Goal: Transaction & Acquisition: Register for event/course

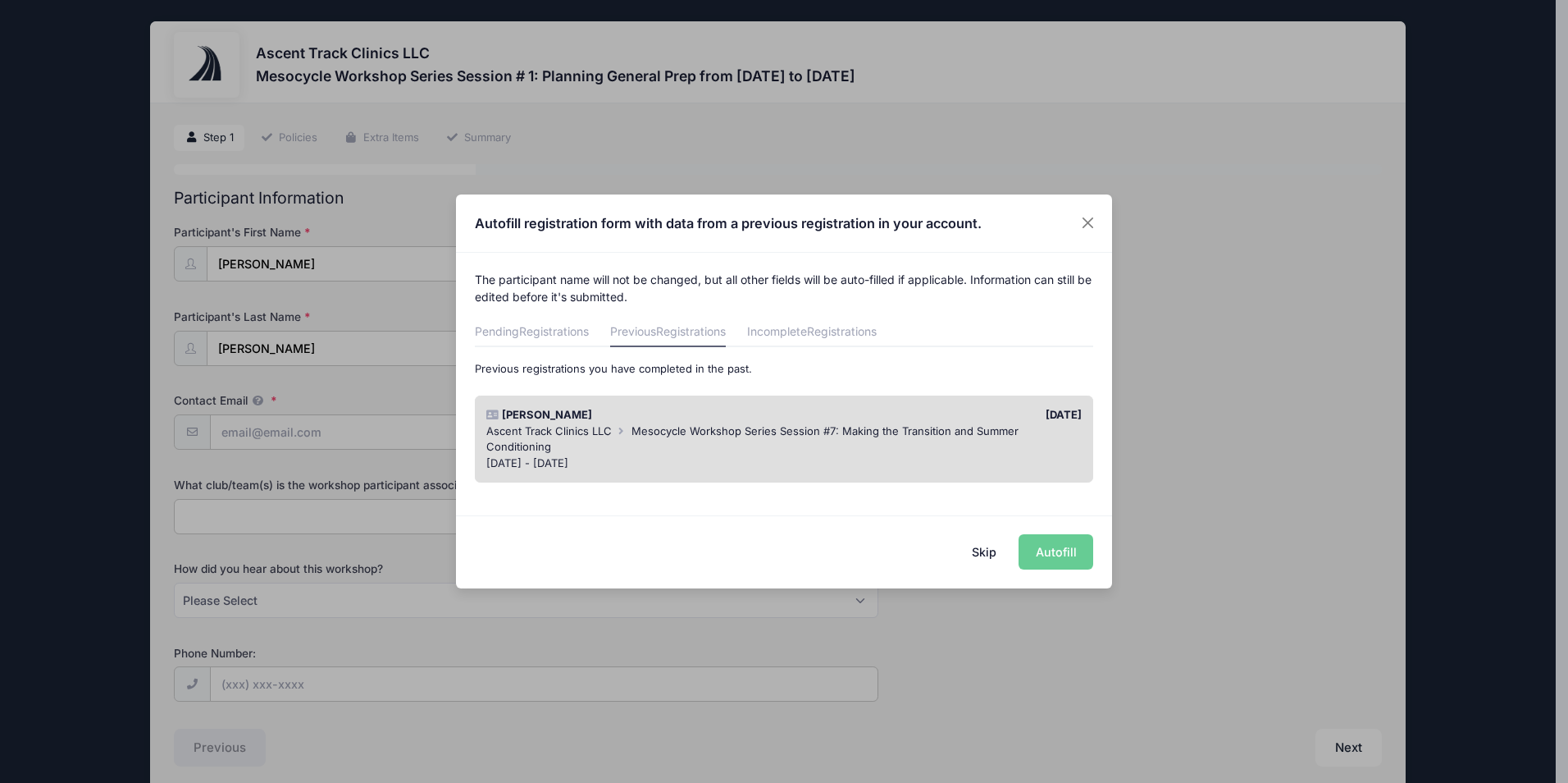
click at [981, 551] on button "Skip" at bounding box center [984, 552] width 58 height 35
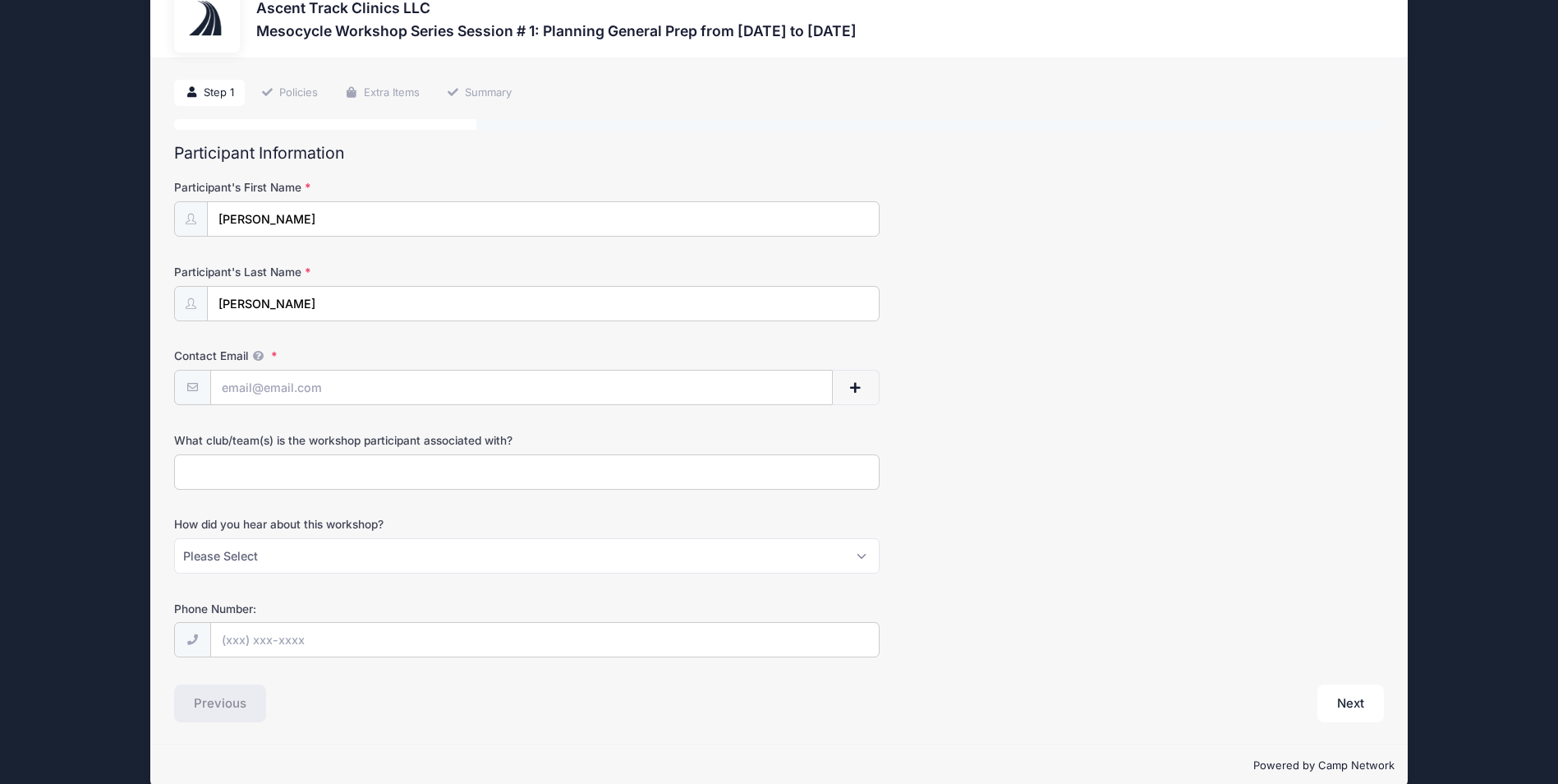
scroll to position [70, 0]
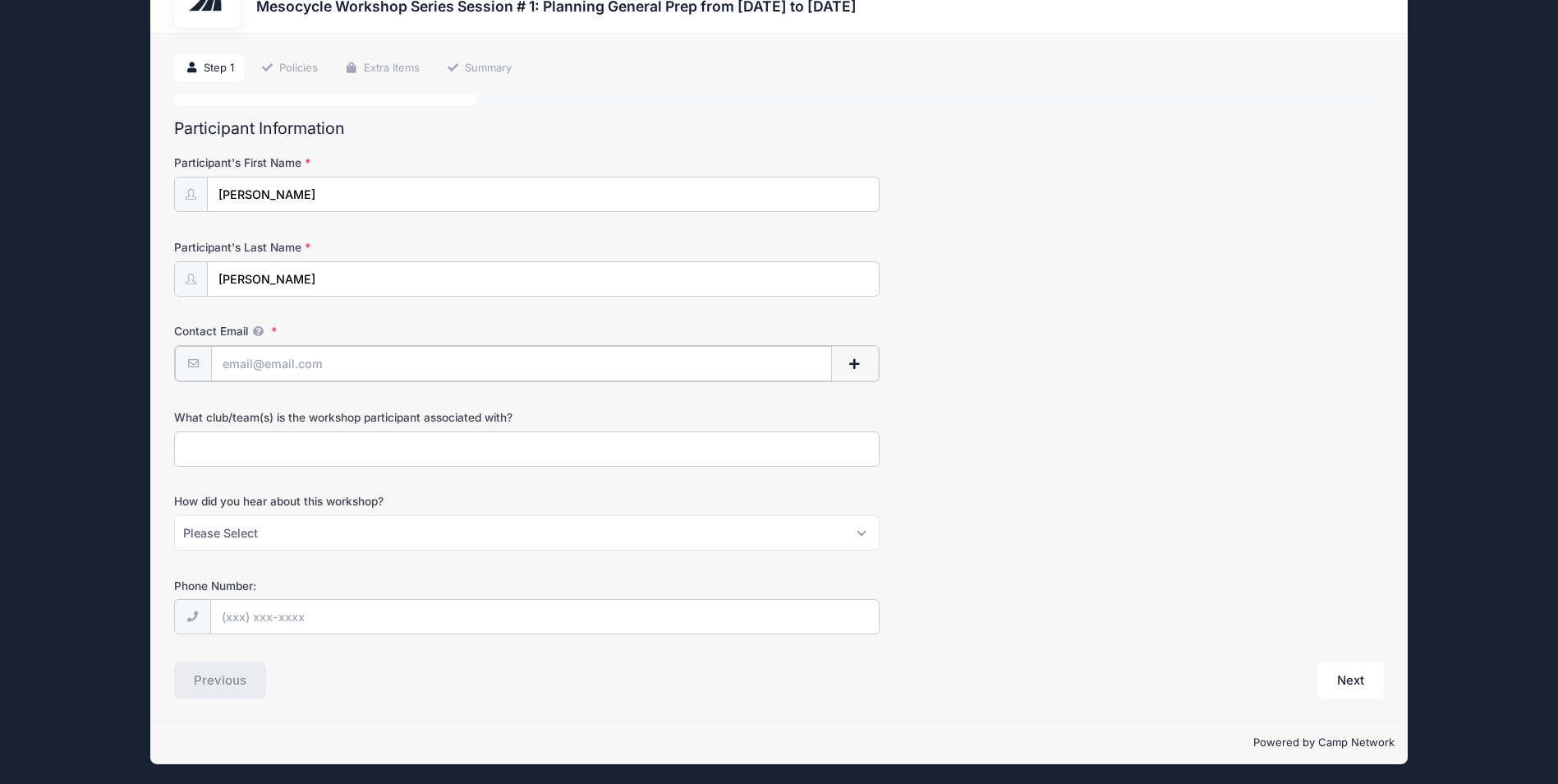
click at [332, 366] on input "Contact Email" at bounding box center [522, 364] width 622 height 35
type input "nmjatl@rit.edu"
type input "(518) 429-7247"
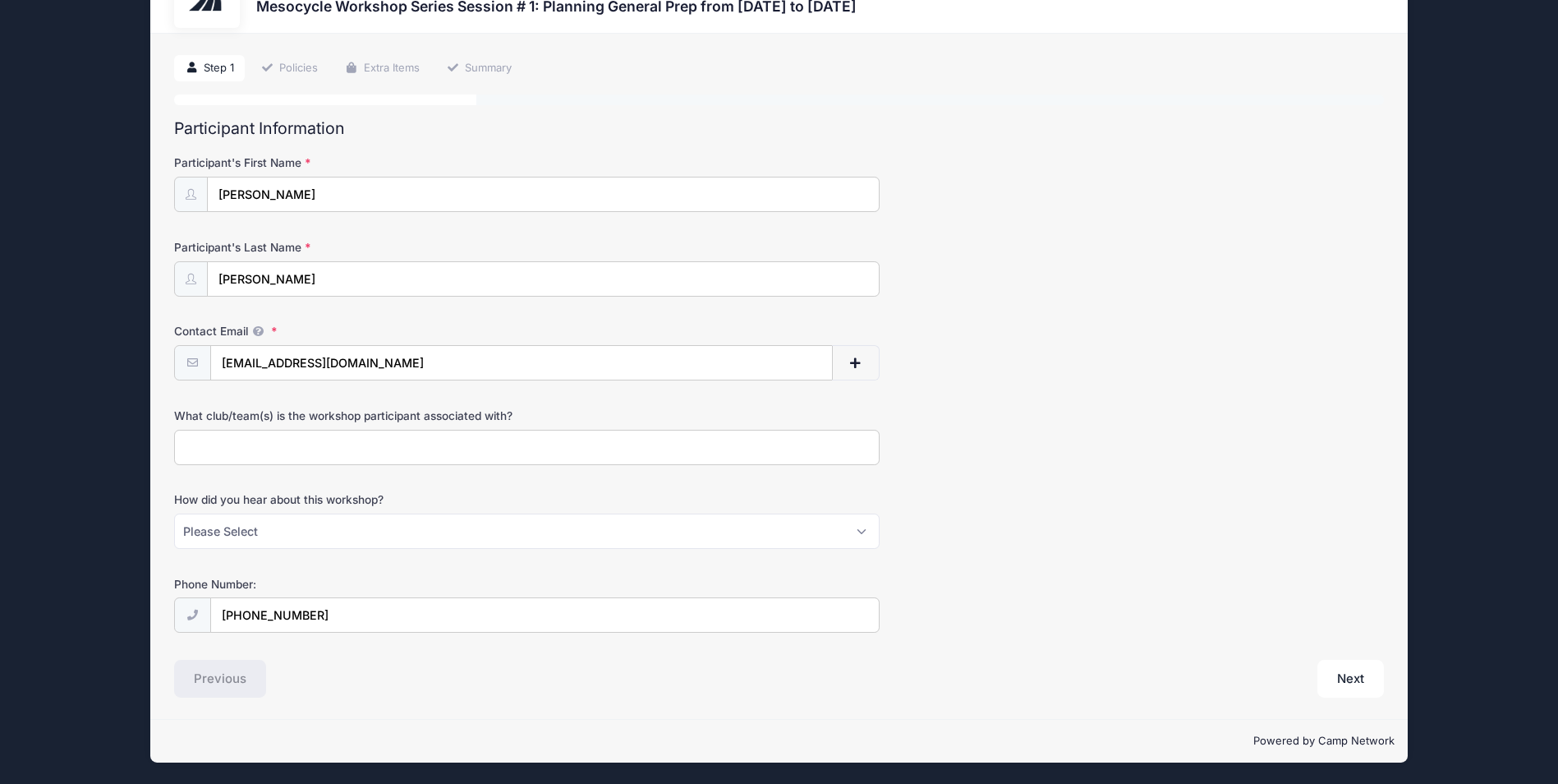
click at [350, 444] on input "What club/team(s) is the workshop participant associated with?" at bounding box center [527, 447] width 706 height 35
type input "Rochester Institute of Technology Track & Field"
click at [466, 535] on select "Please Select Email Instagram Facebook X/Twitter A friend Saw information about…" at bounding box center [527, 531] width 706 height 35
select select "Email"
click at [174, 514] on select "Please Select Email Instagram Facebook X/Twitter A friend Saw information about…" at bounding box center [527, 531] width 706 height 35
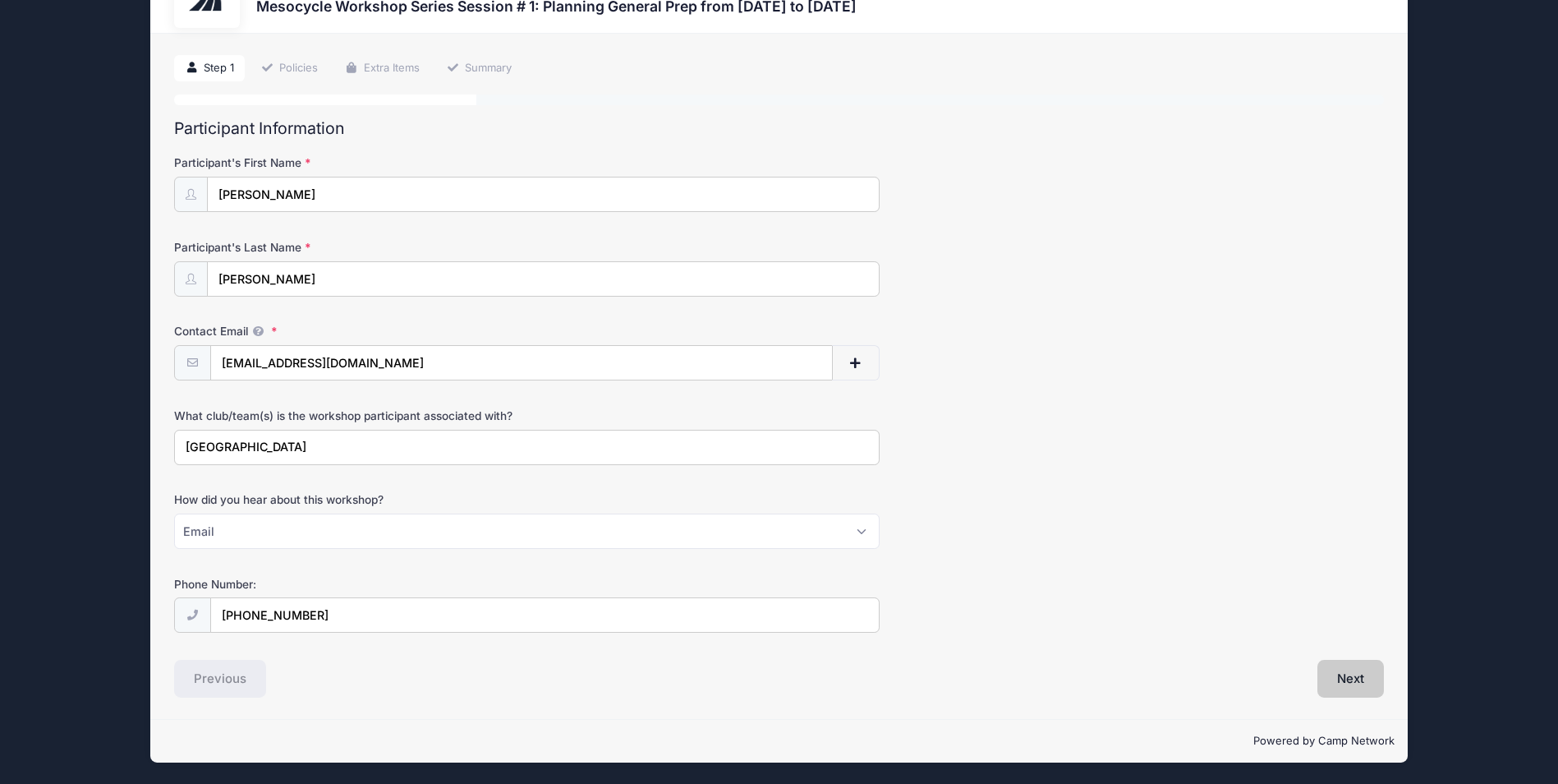
click at [1332, 678] on button "Next" at bounding box center [1351, 678] width 67 height 38
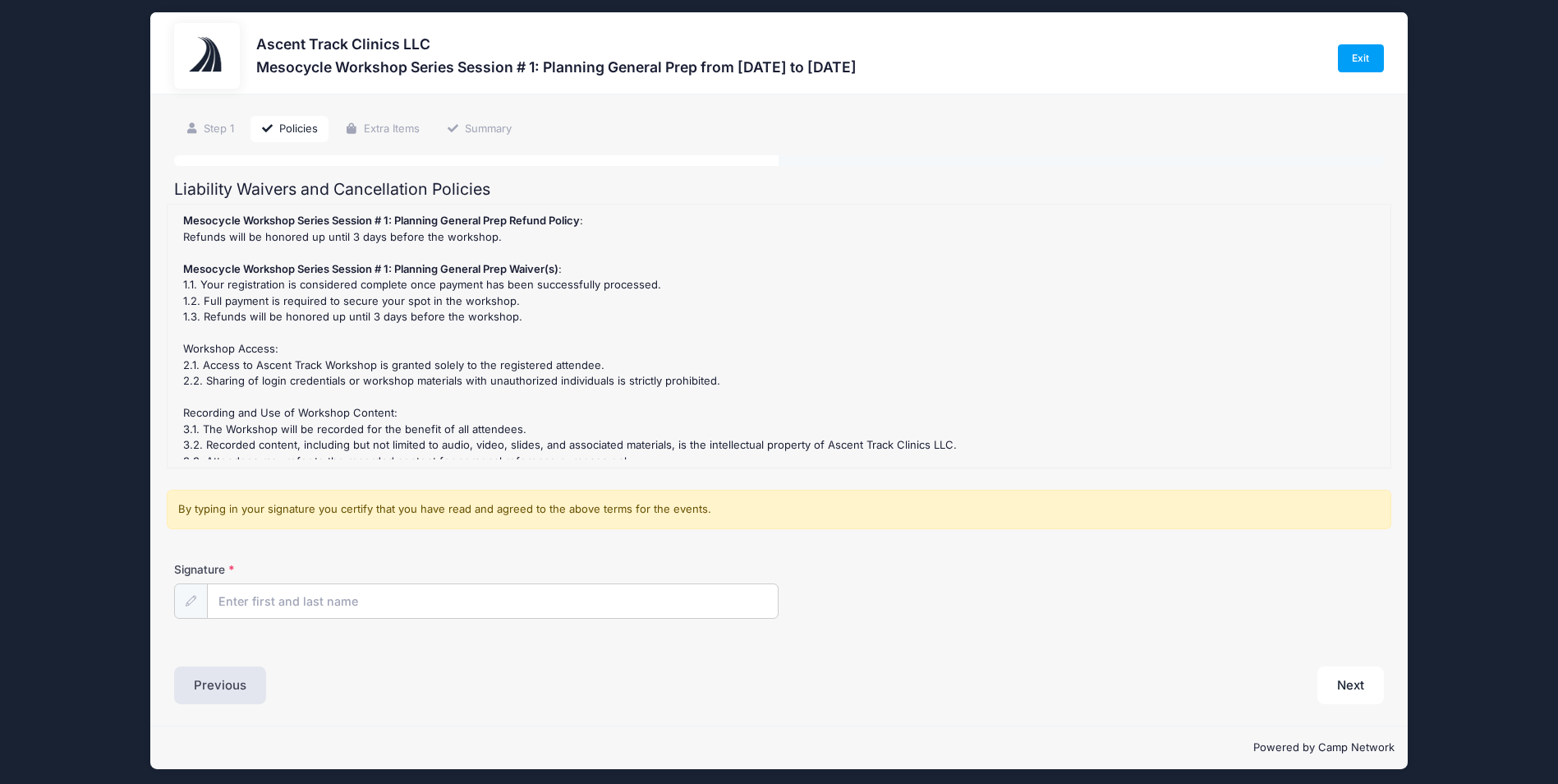
scroll to position [0, 0]
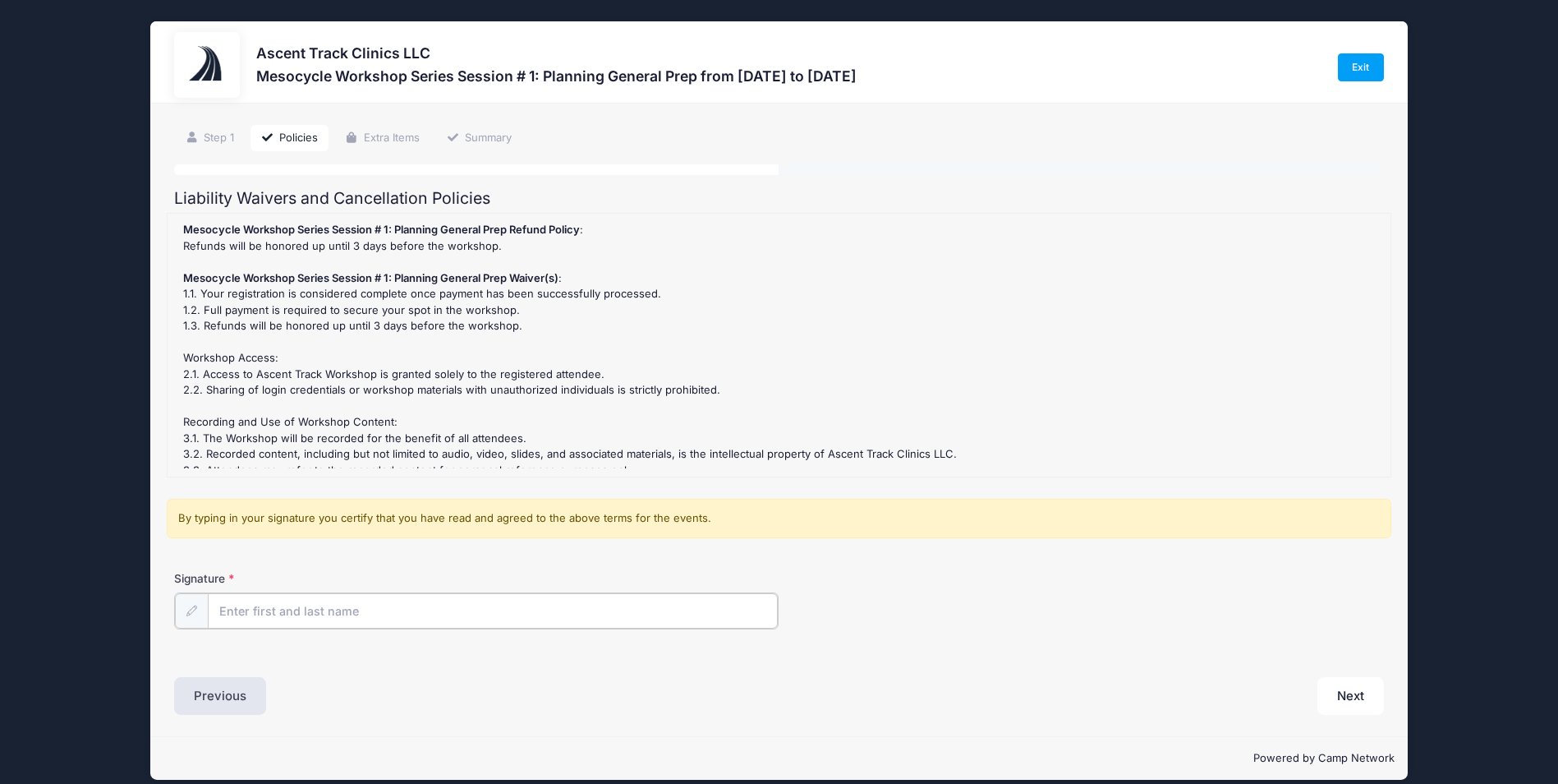
click at [239, 611] on input "Signature" at bounding box center [493, 611] width 570 height 35
type input "[PERSON_NAME]"
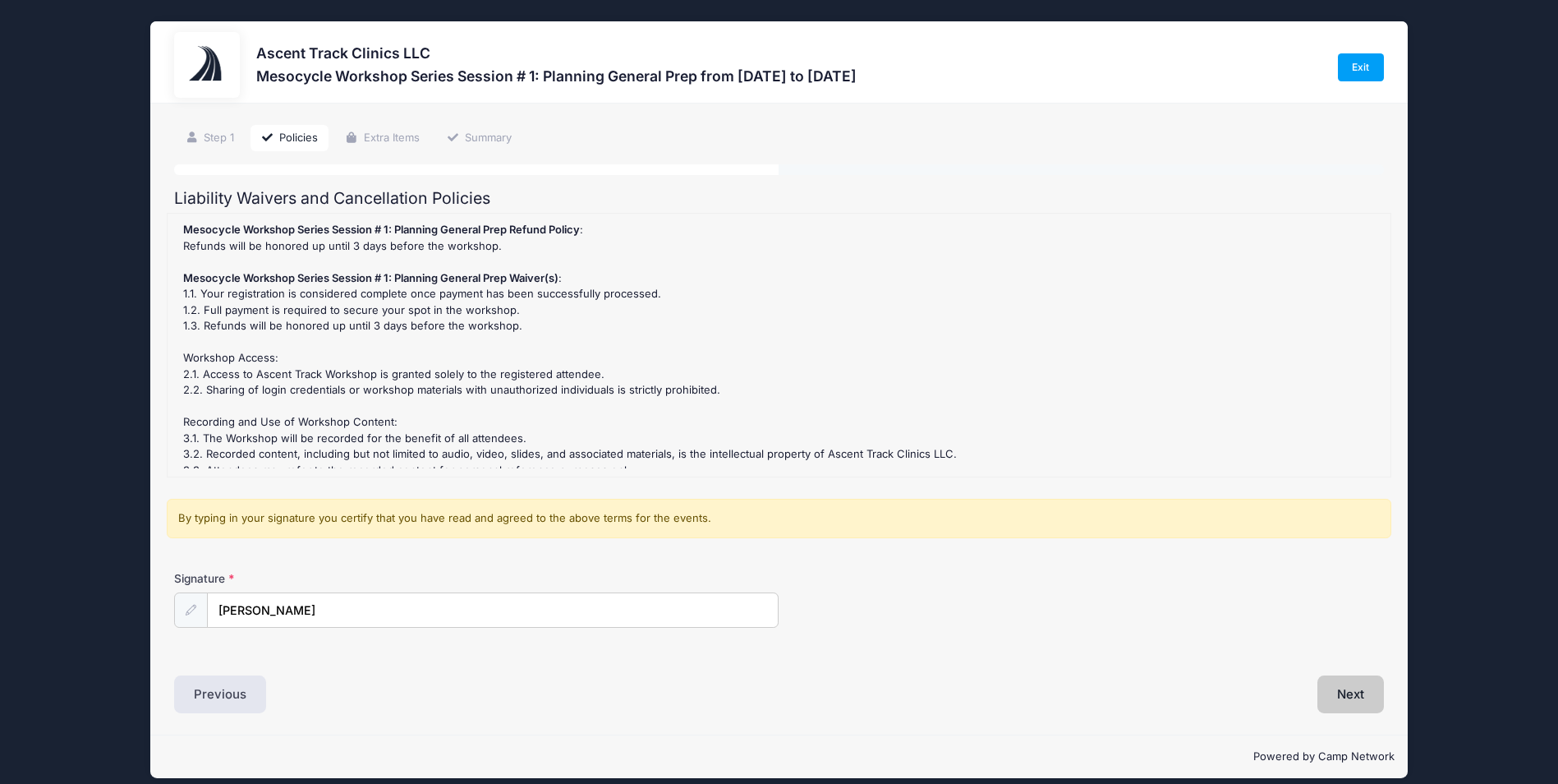
click at [1362, 704] on button "Next" at bounding box center [1351, 694] width 67 height 38
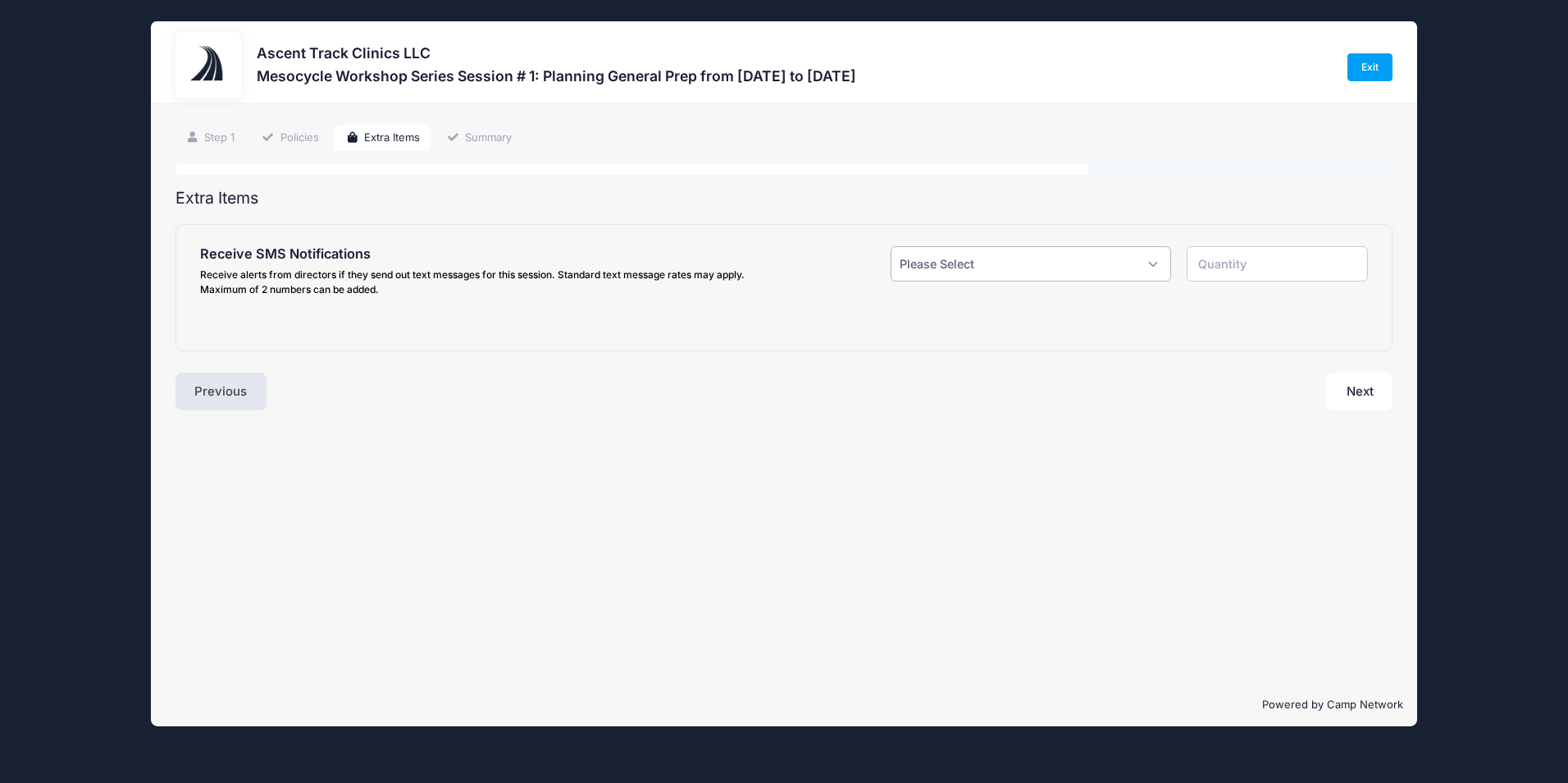
click at [1151, 261] on select "Please Select Yes ($0.00) No" at bounding box center [1030, 264] width 280 height 35
select select "1"
click at [890, 246] on select "Please Select Yes ($0.00) No" at bounding box center [1030, 264] width 280 height 35
type input "1"
click at [0, 0] on input "text" at bounding box center [0, 0] width 0 height 0
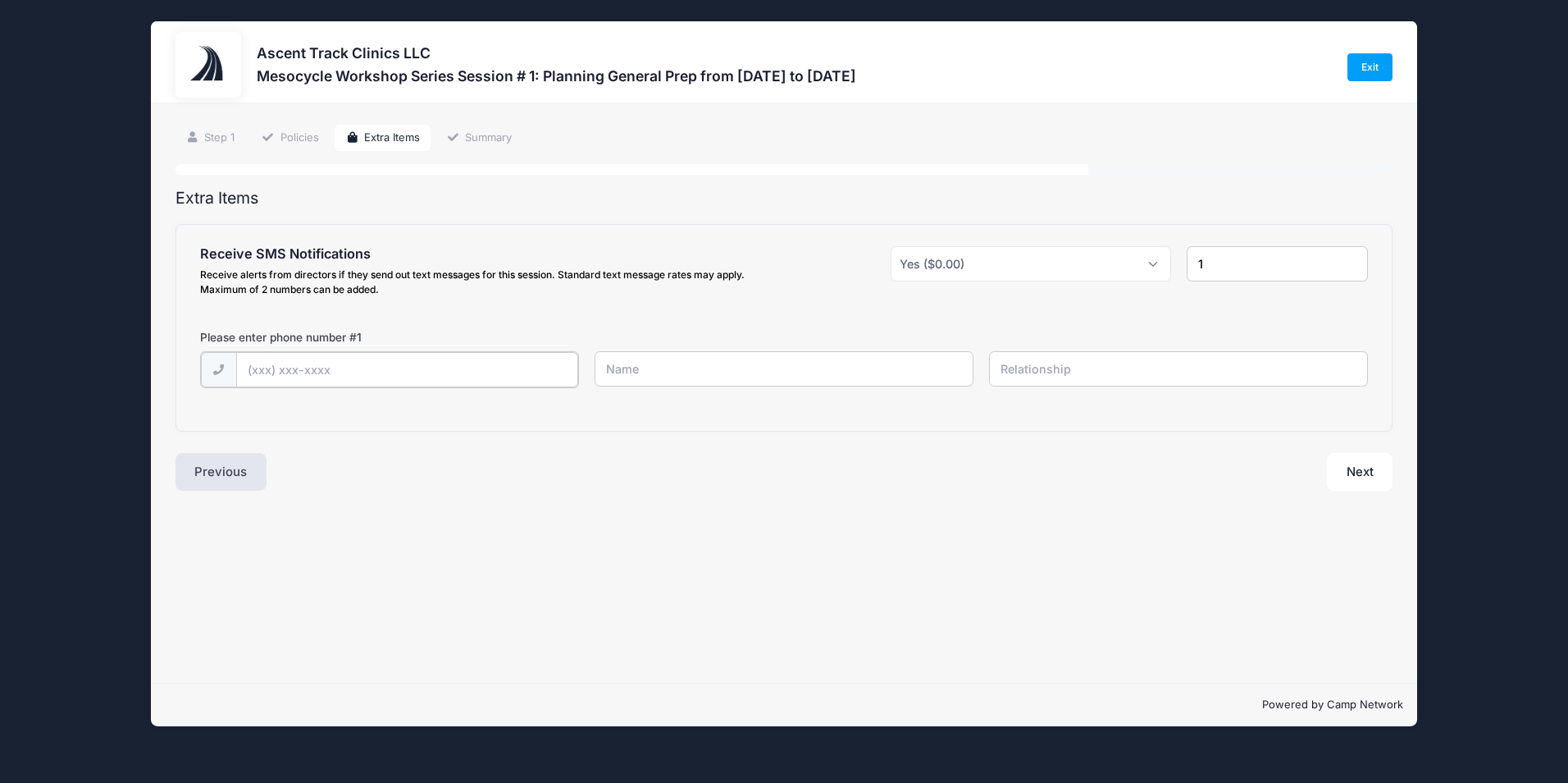
type input "(518) 429-7247"
type input "Nick Jones"
click at [1373, 476] on button "Next" at bounding box center [1359, 469] width 66 height 38
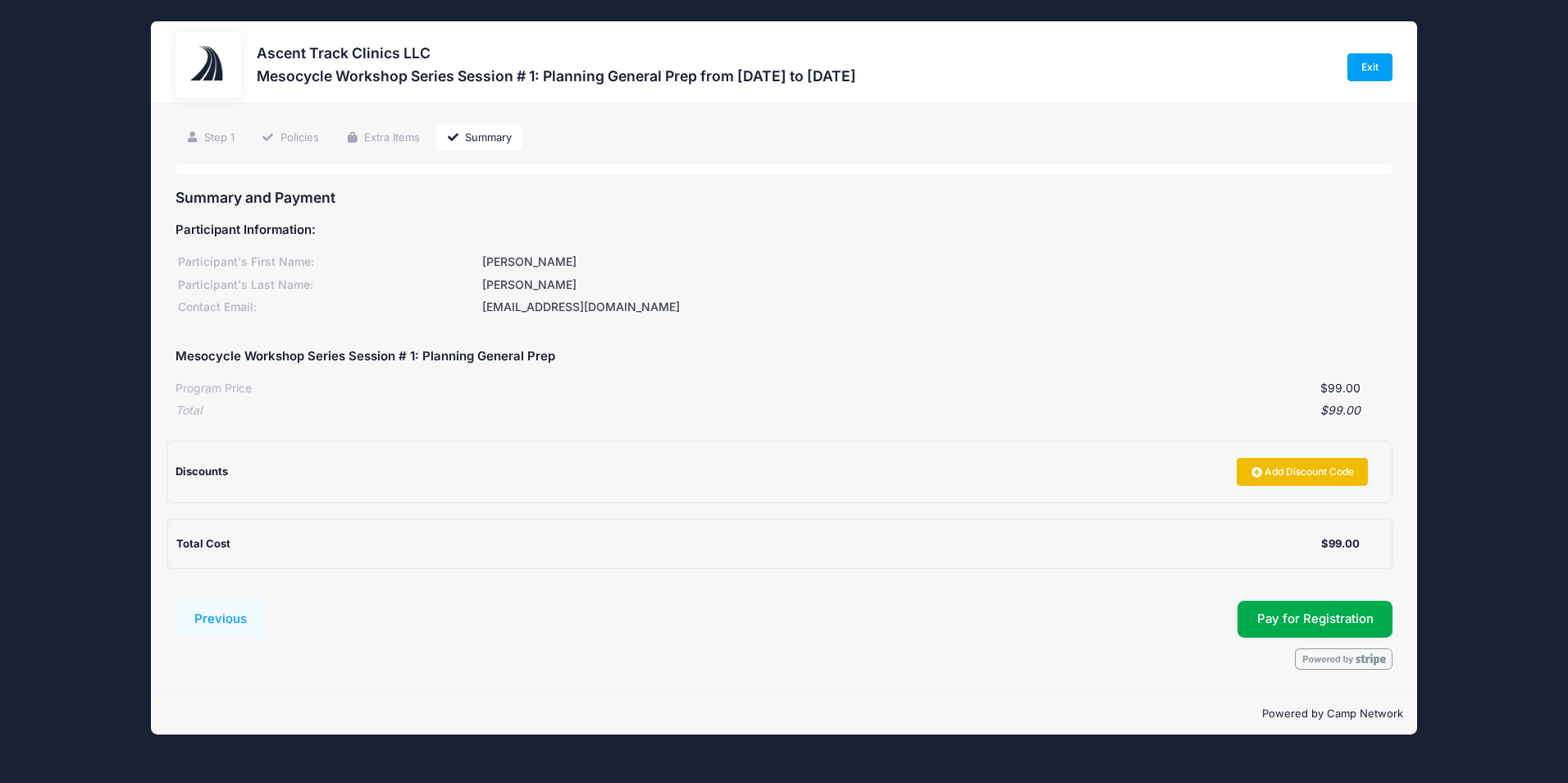
click at [1280, 468] on link "Add Discount Code" at bounding box center [1302, 471] width 131 height 28
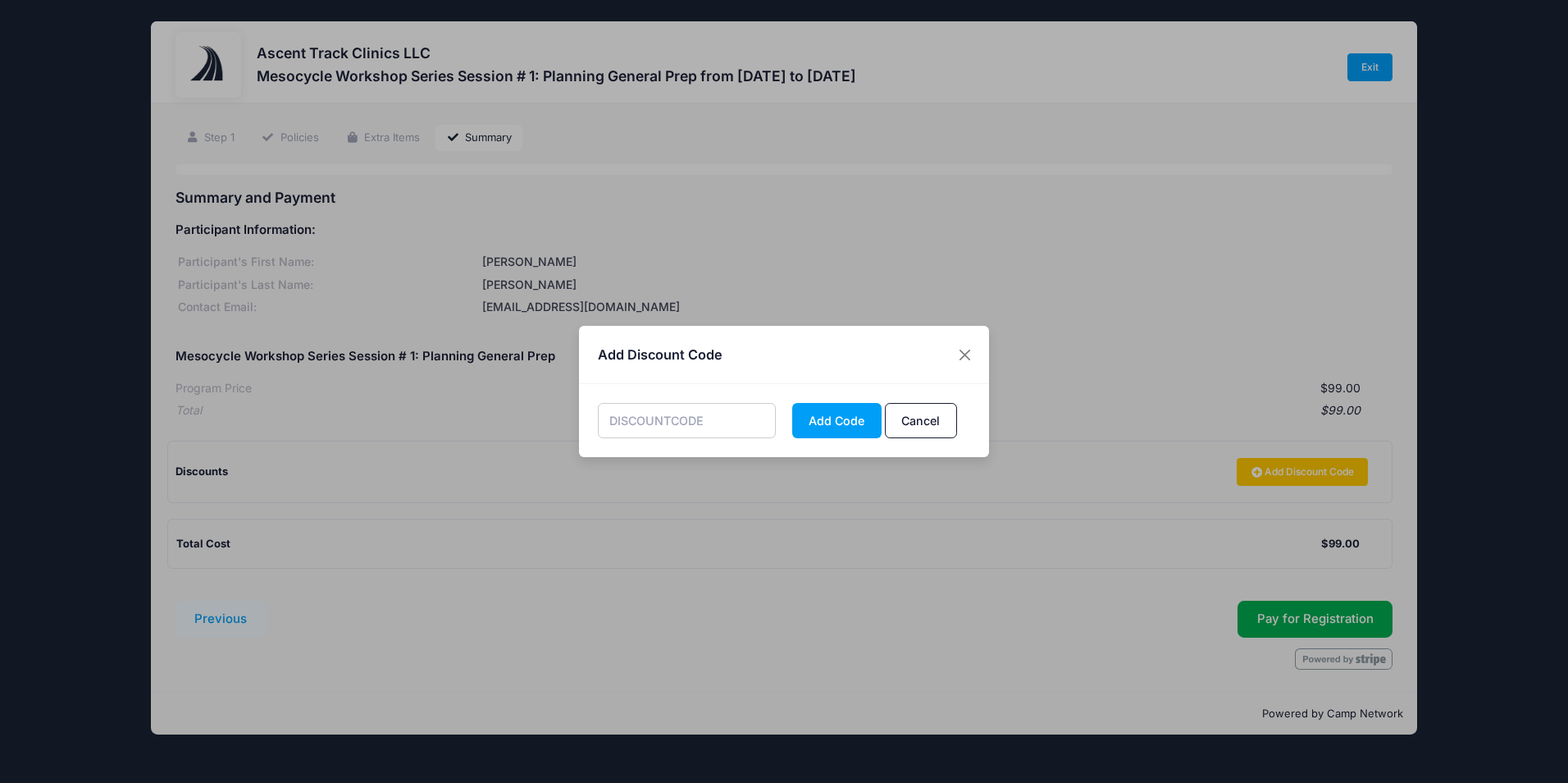
click at [700, 421] on input "text" at bounding box center [687, 421] width 179 height 35
type input "NICKMESO1"
click at [800, 419] on button "Add Code" at bounding box center [837, 421] width 89 height 35
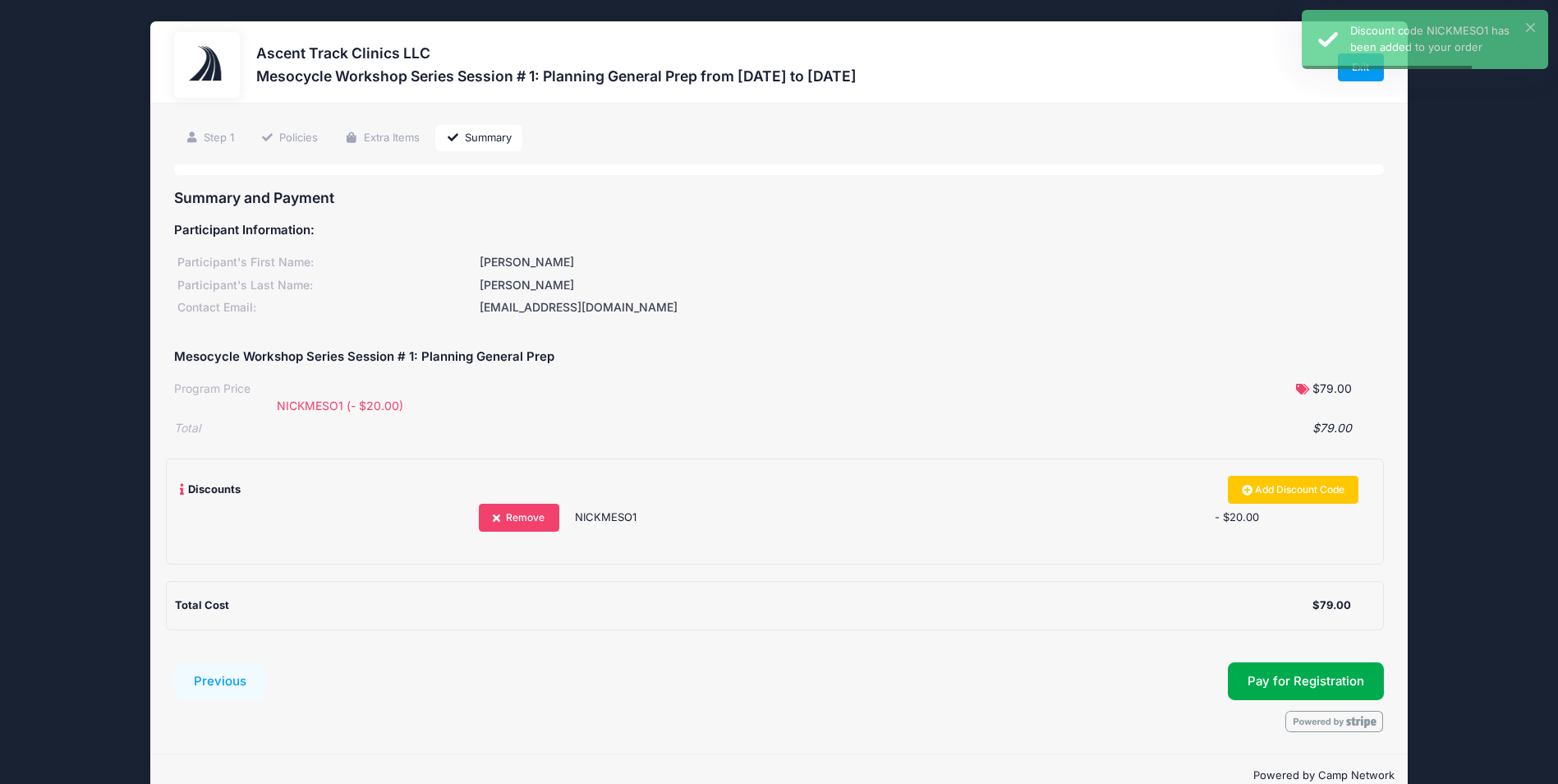
scroll to position [35, 0]
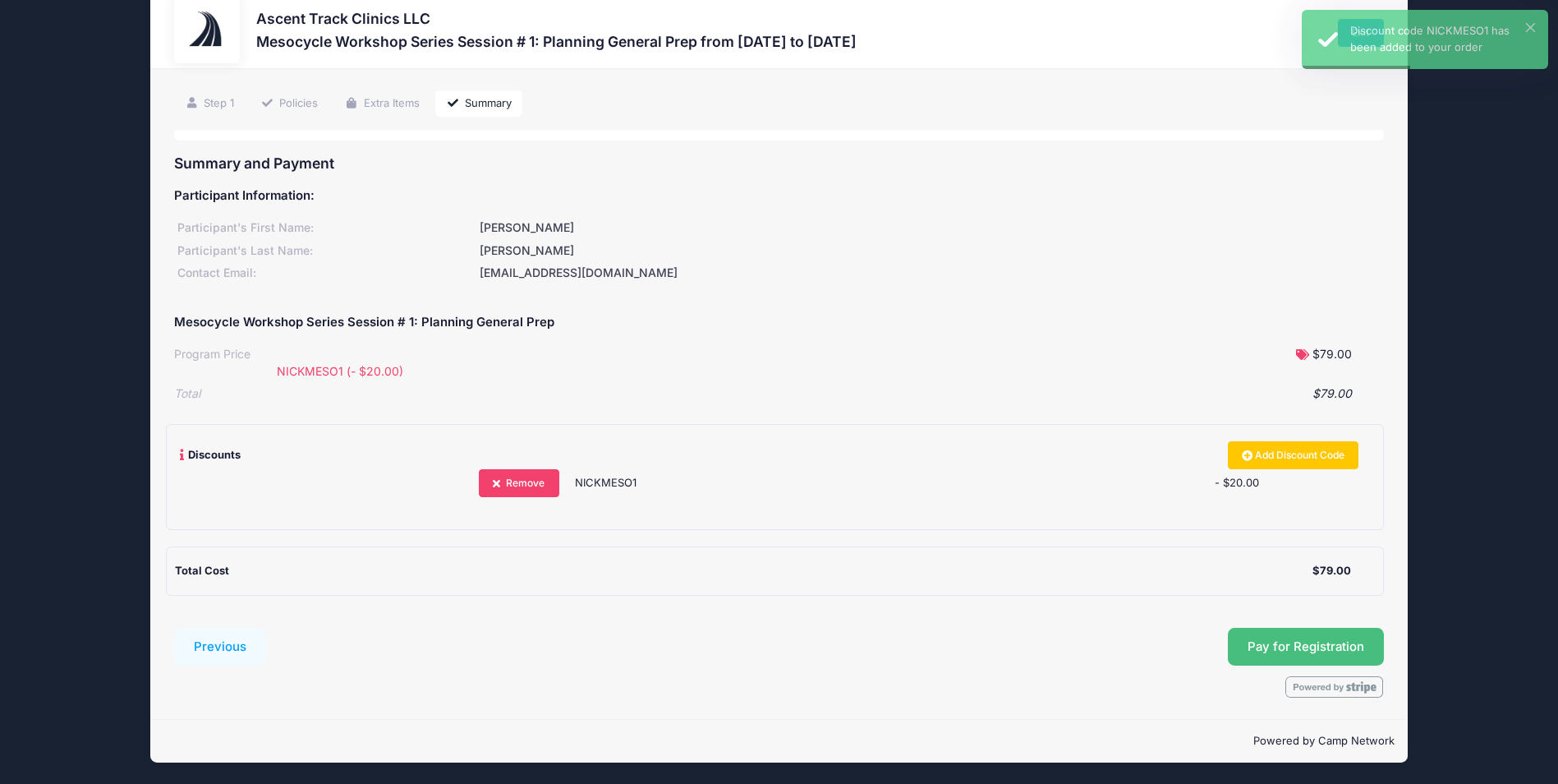
click at [1286, 643] on span "Pay for Registration" at bounding box center [1306, 647] width 117 height 15
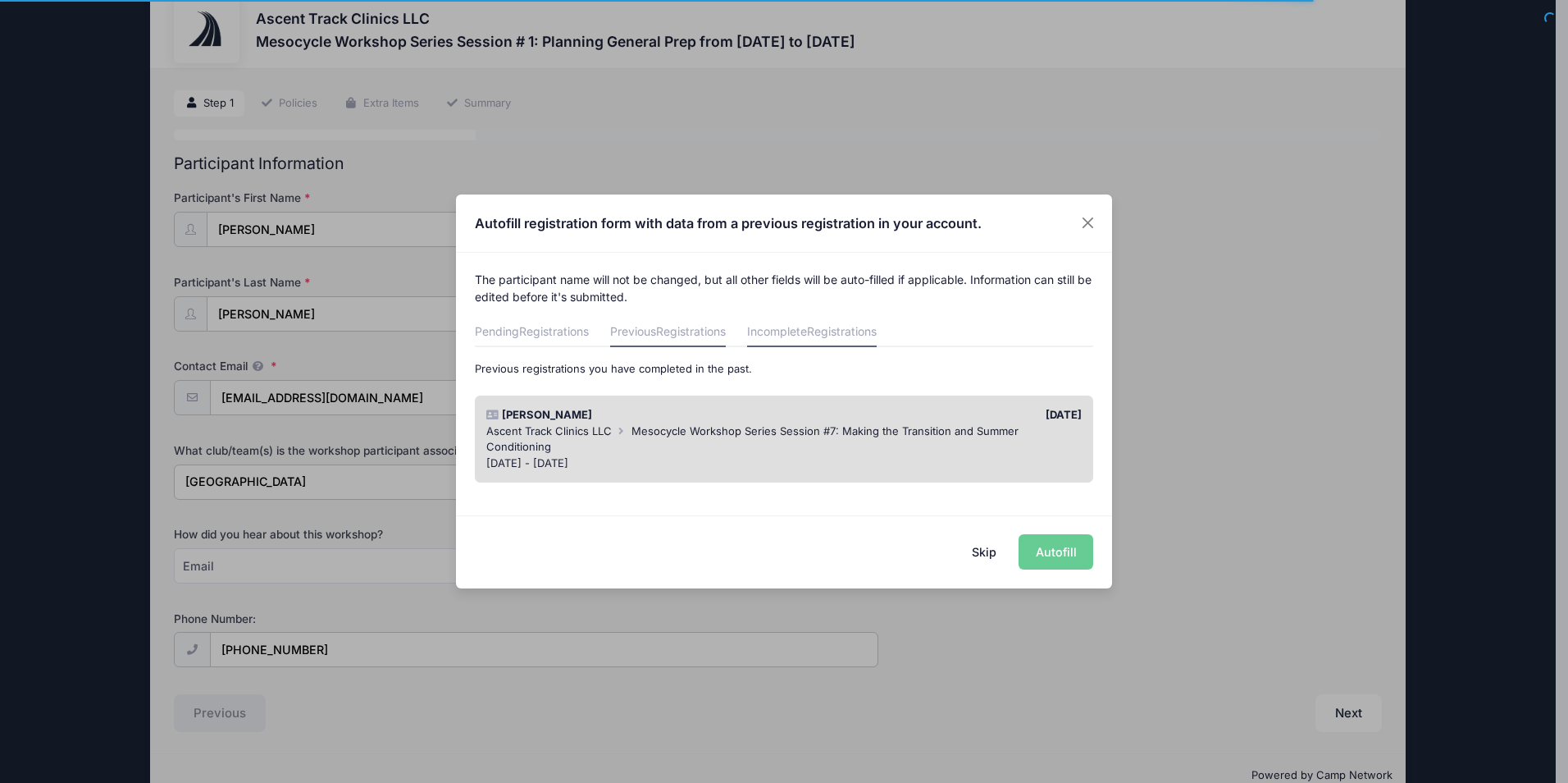
click at [816, 334] on link "Incomplete Registrations" at bounding box center [812, 331] width 129 height 29
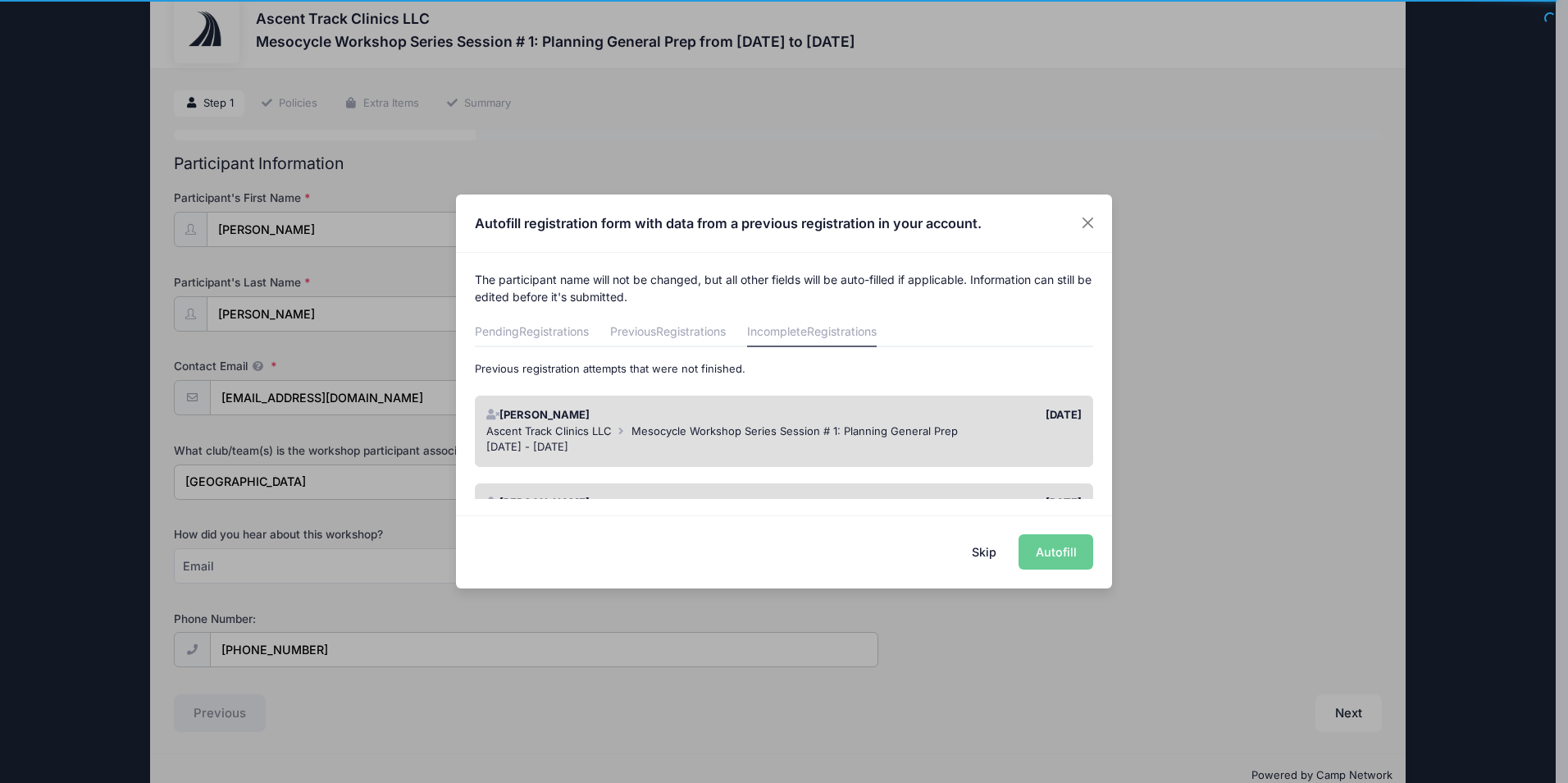
click at [799, 423] on div "Ascent Track Clinics LLC Mesocycle Workshop Series Session # 1: Planning Genera…" at bounding box center [784, 431] width 596 height 17
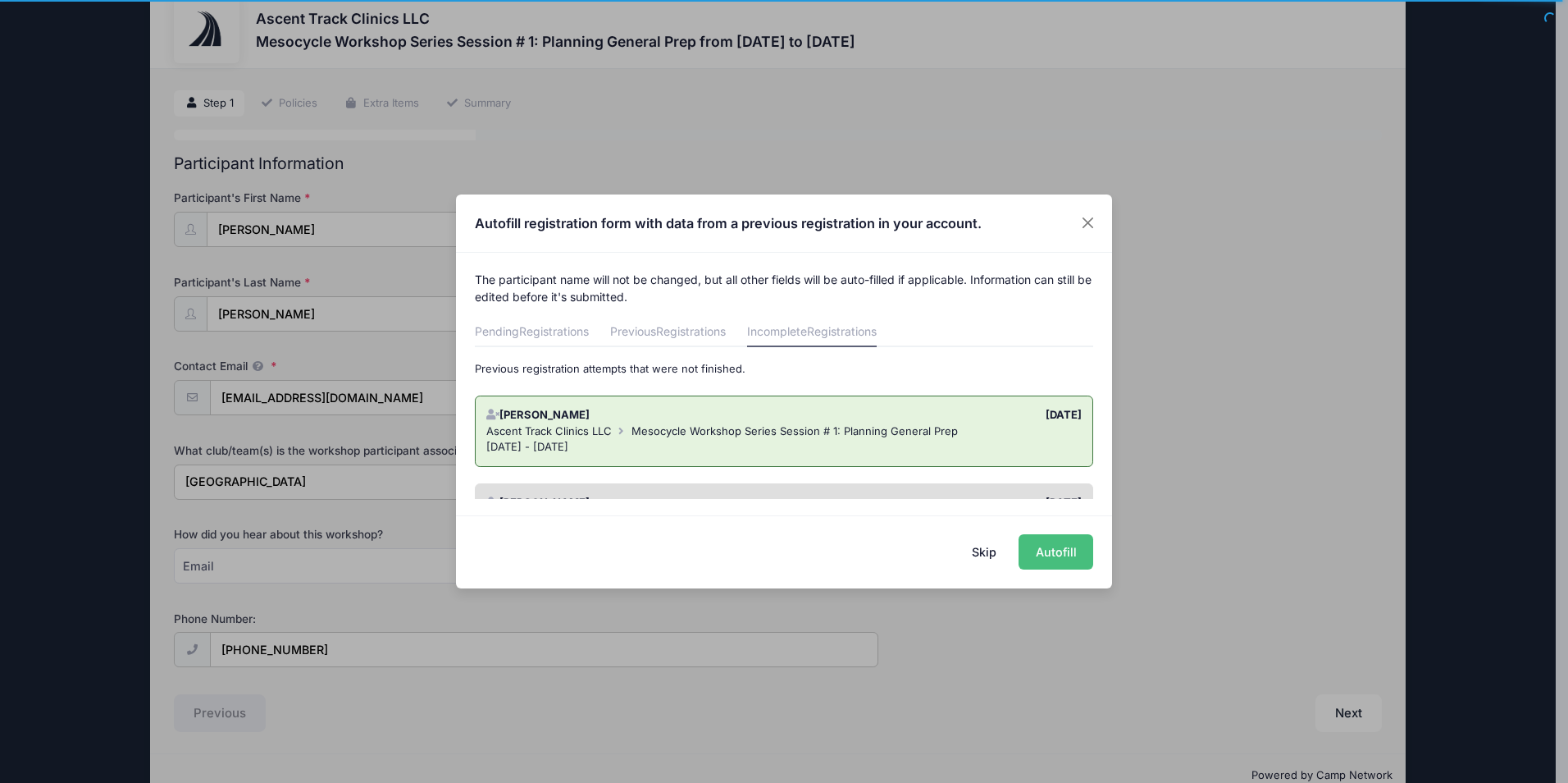
click at [1054, 547] on button "Autofill" at bounding box center [1055, 552] width 75 height 35
type input "Rochester Institute of Technology Track &amp; Field"
type input "5184297247"
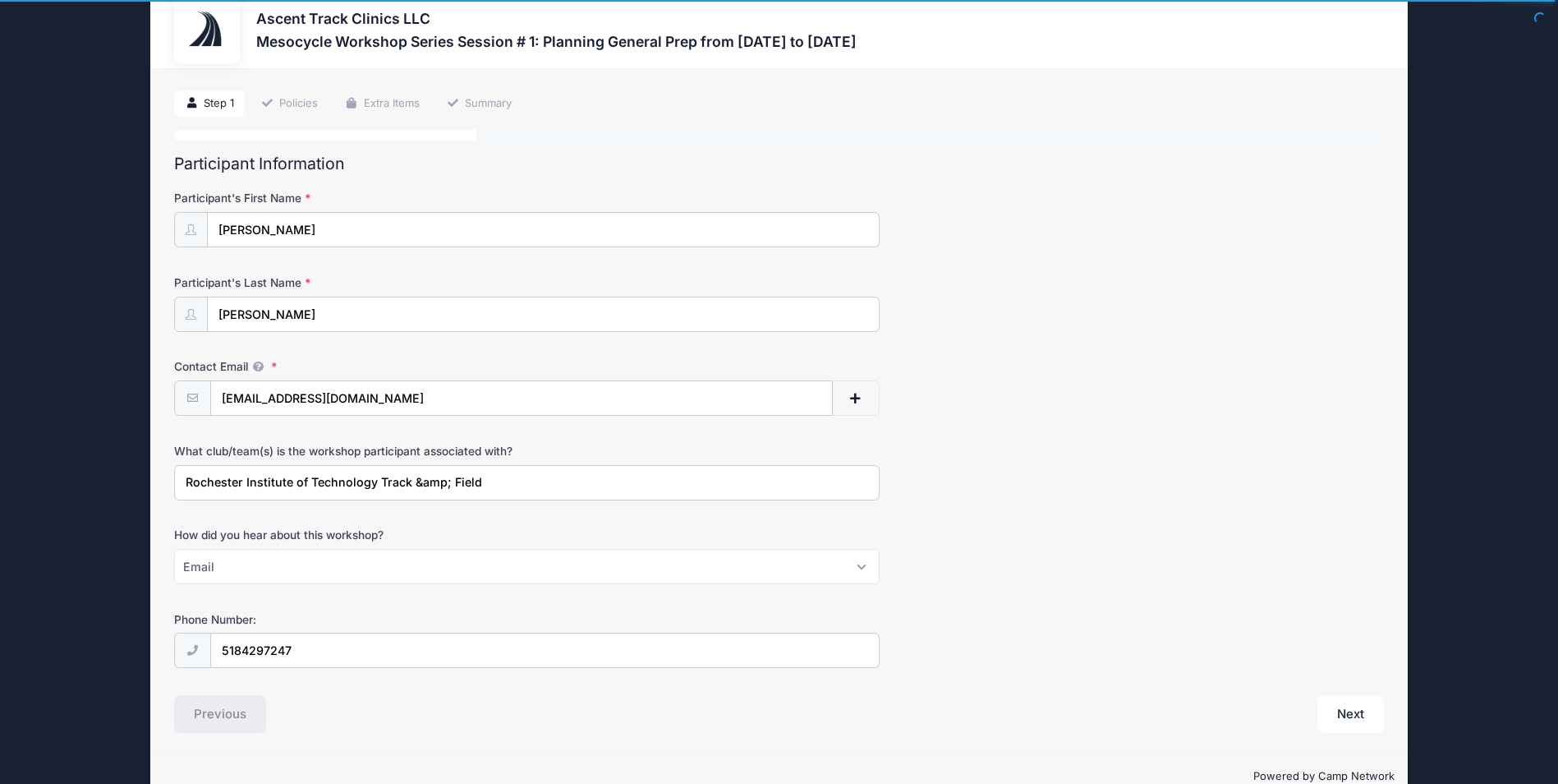
scroll to position [70, 0]
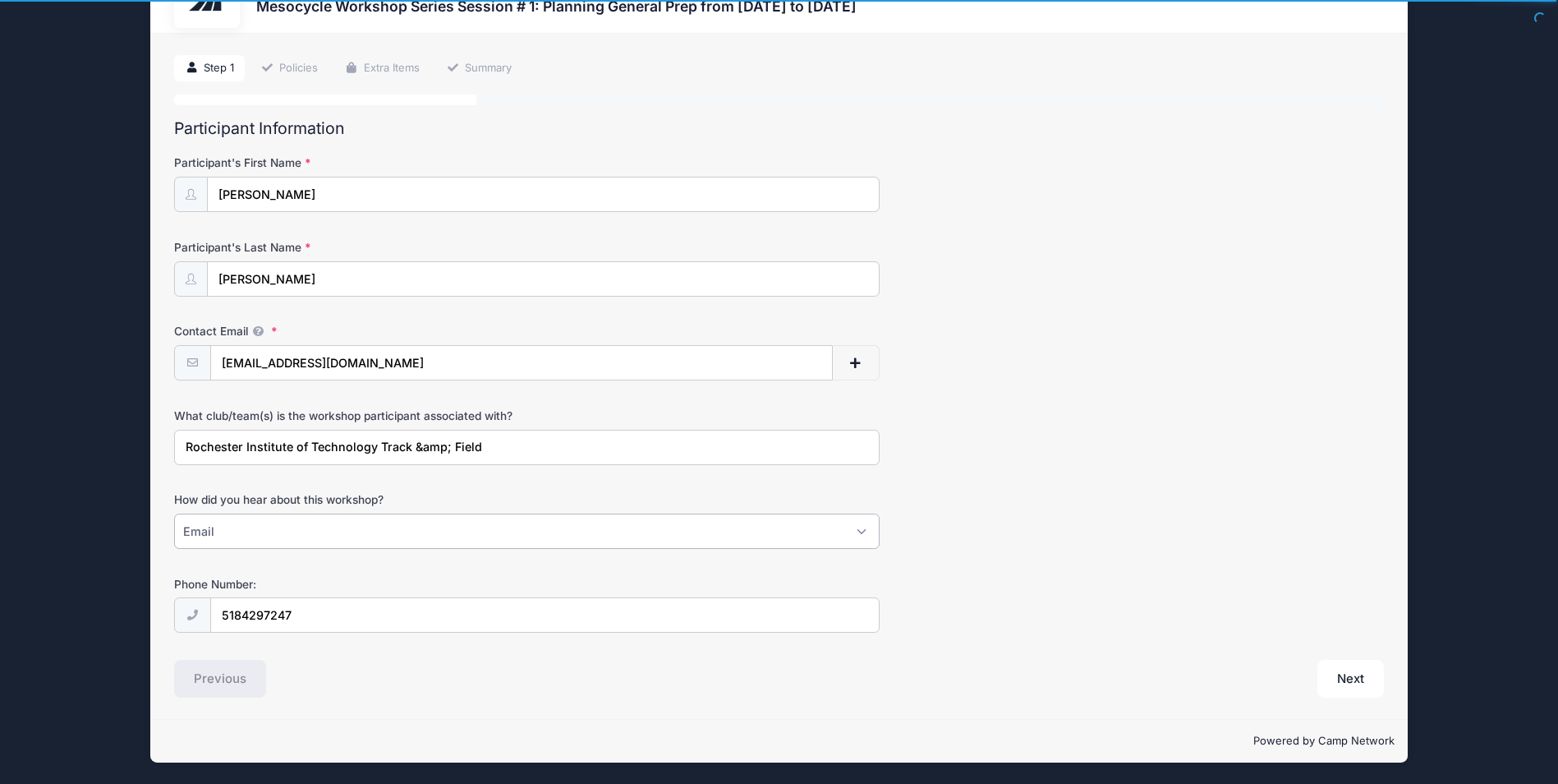
click at [470, 536] on select "Please Select Email Instagram Facebook X/Twitter A friend Saw information about…" at bounding box center [527, 531] width 706 height 35
click at [1143, 515] on div "How did you hear about this workshop? Please Select Email Instagram Facebook X/…" at bounding box center [779, 520] width 1209 height 57
click at [1369, 684] on button "Next" at bounding box center [1351, 678] width 67 height 38
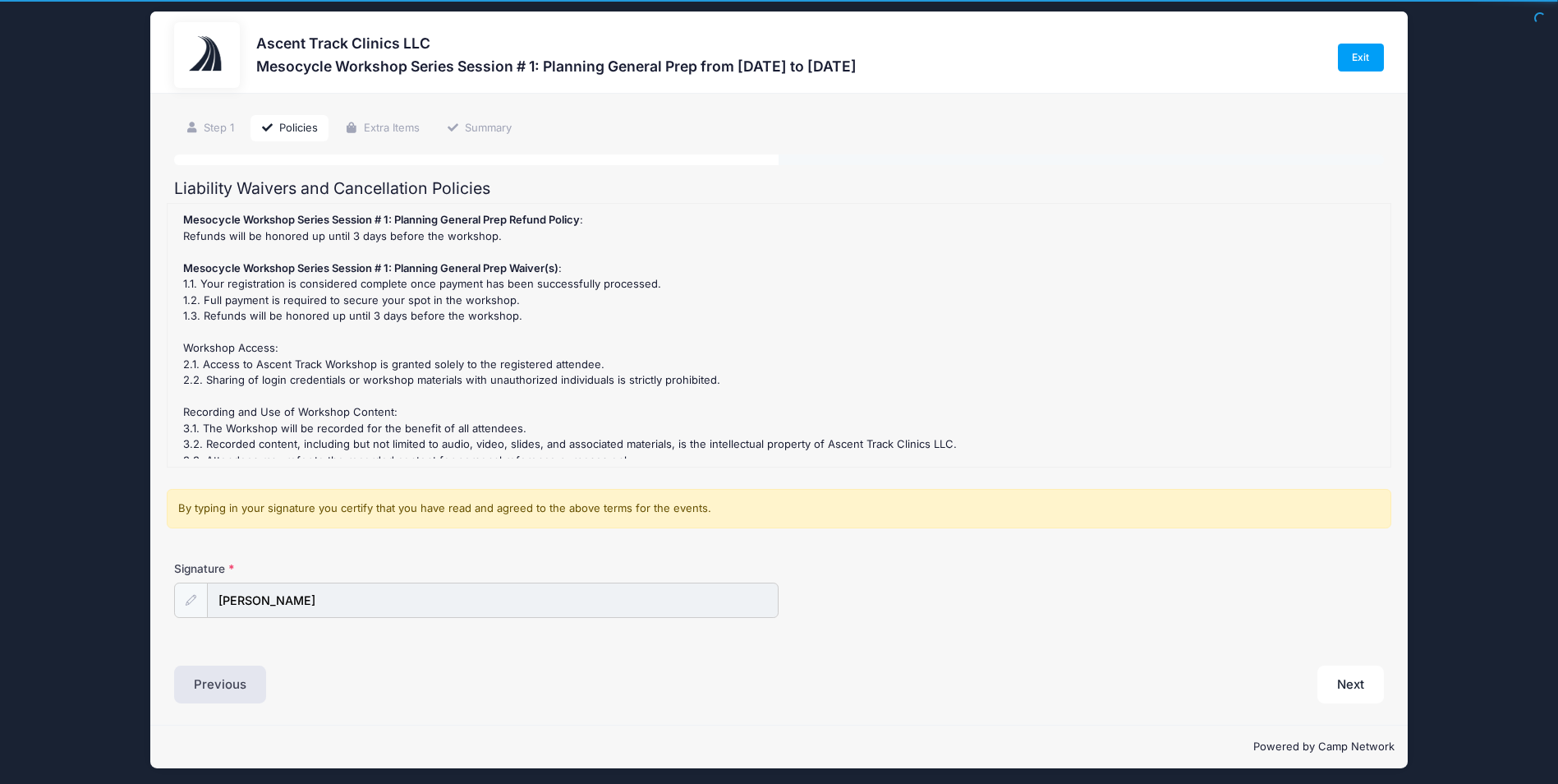
scroll to position [0, 0]
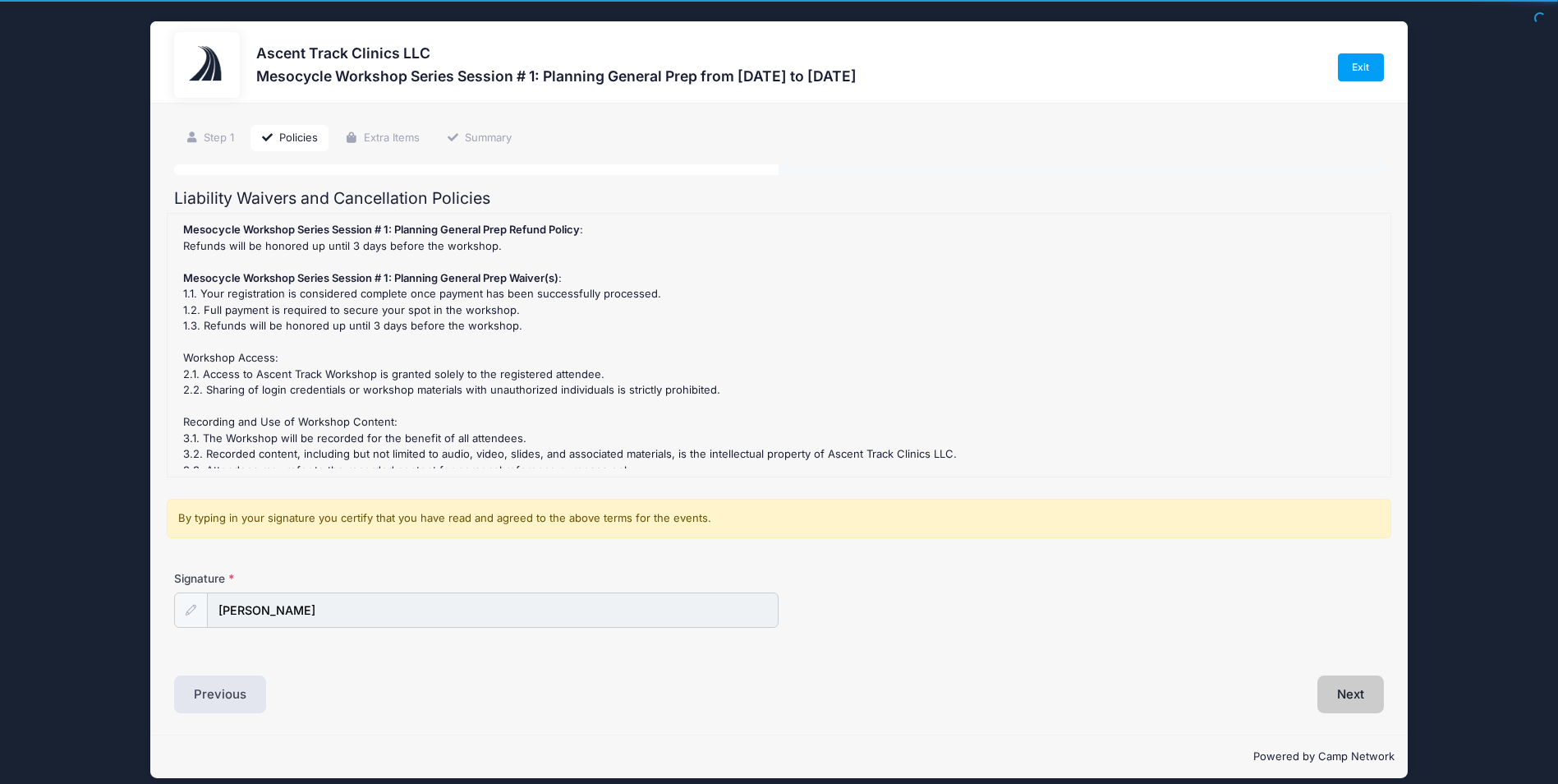
click at [1379, 695] on button "Next" at bounding box center [1351, 694] width 67 height 38
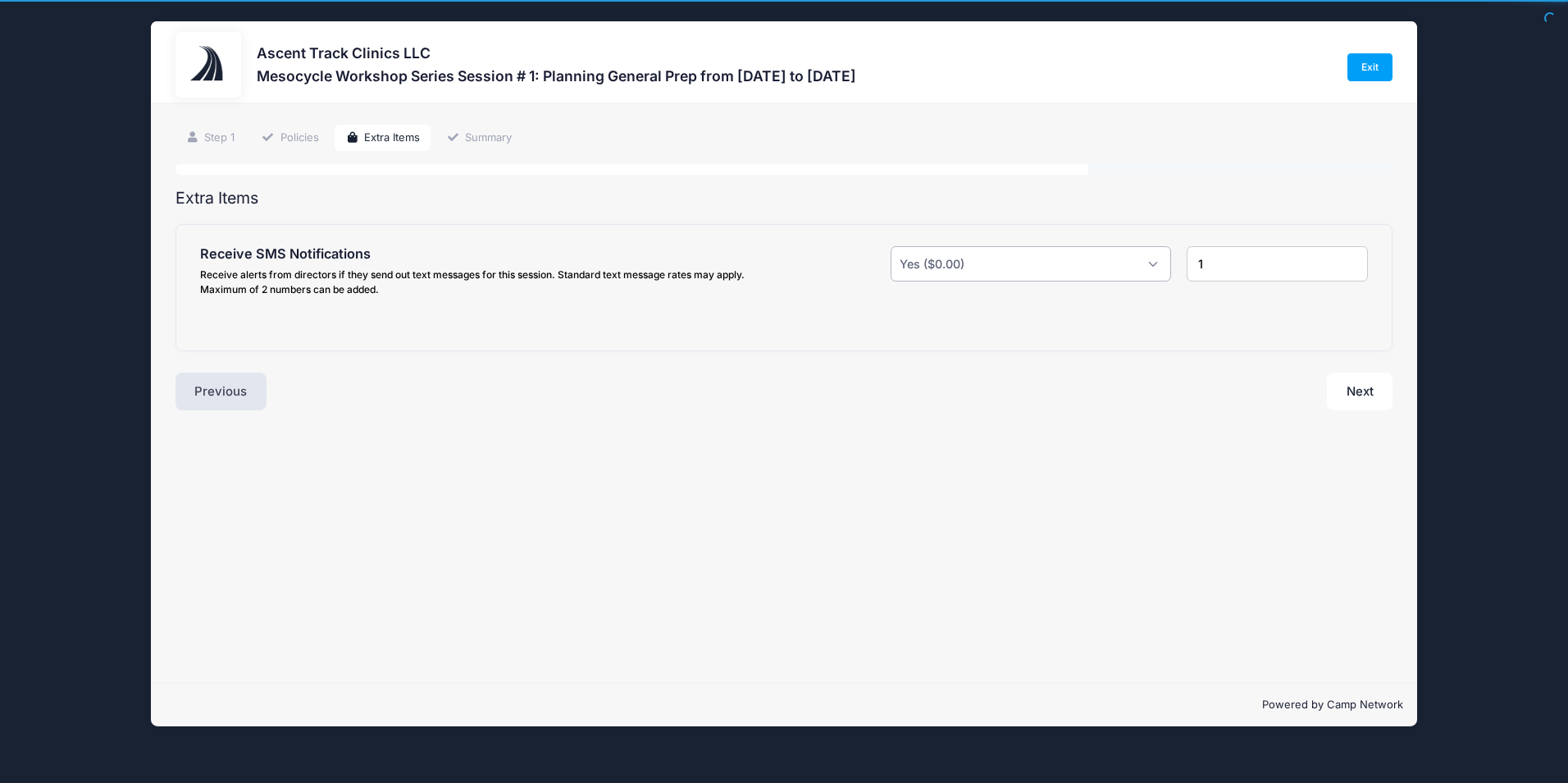
click at [1150, 266] on select "Please Select Yes ($0.00) No" at bounding box center [1030, 264] width 280 height 35
click at [1235, 297] on div "1" at bounding box center [1277, 274] width 198 height 56
click at [1338, 375] on button "Next" at bounding box center [1359, 391] width 66 height 38
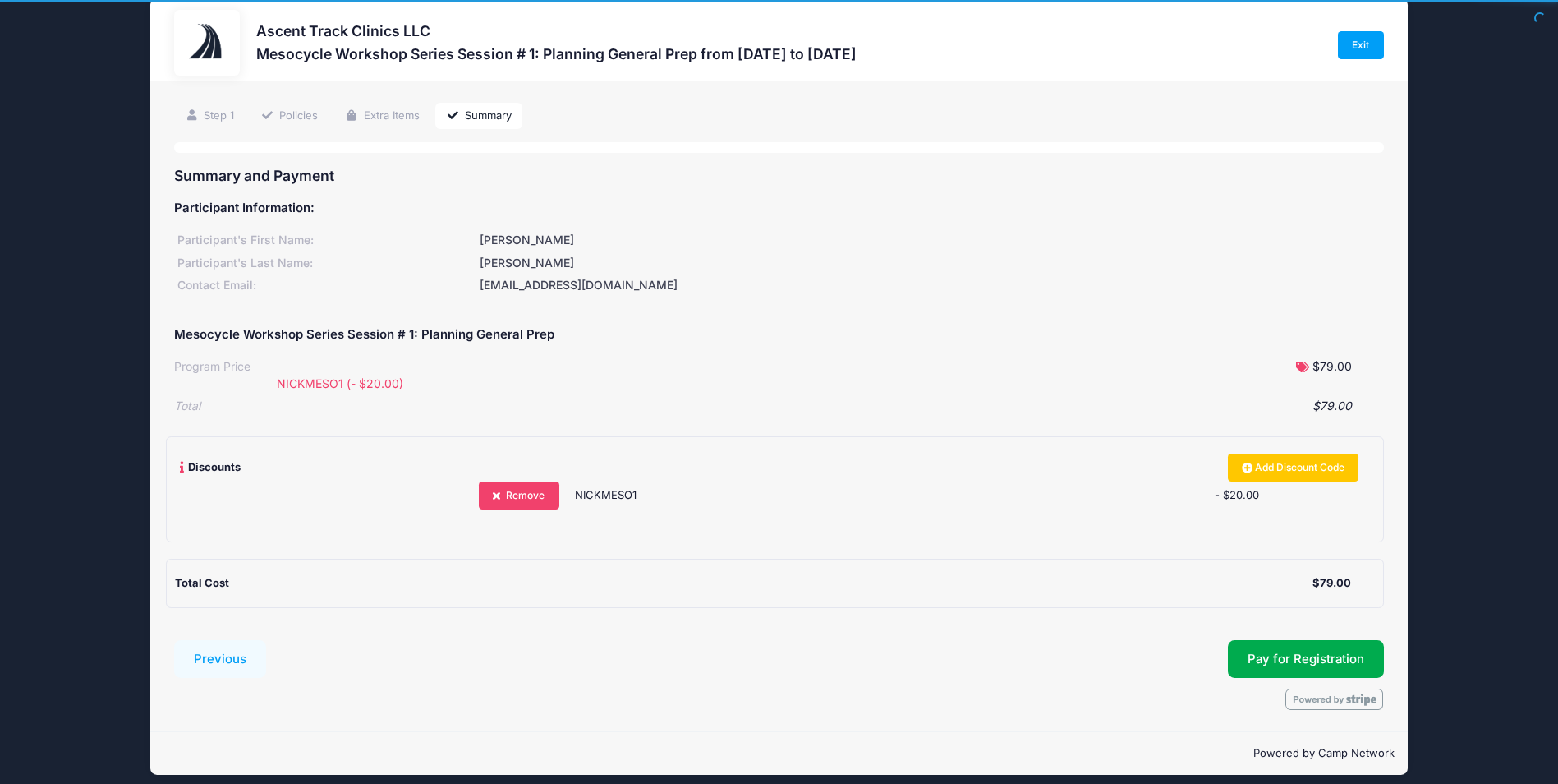
scroll to position [35, 0]
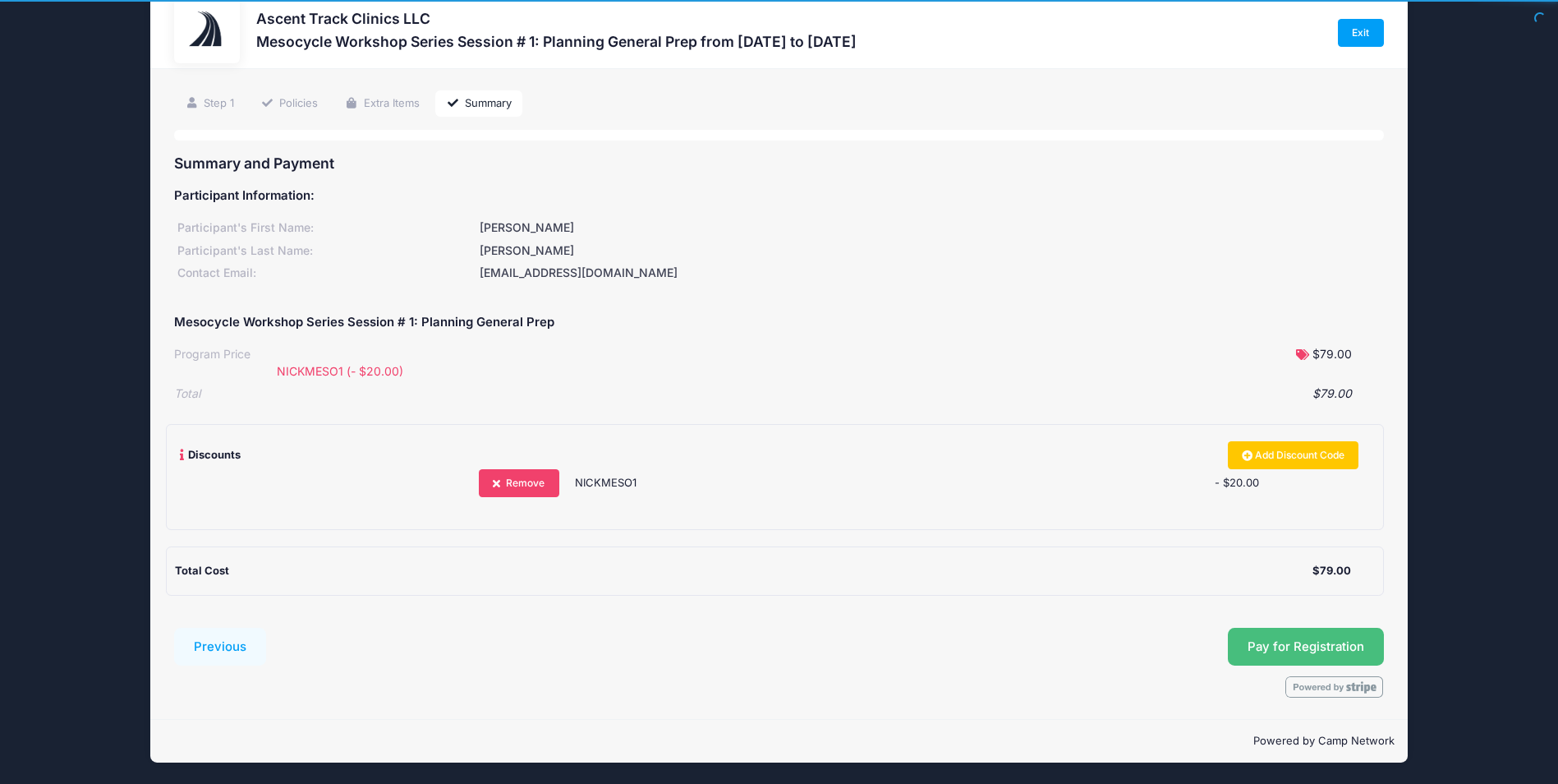
click at [1284, 644] on span "Pay for Registration" at bounding box center [1306, 647] width 117 height 15
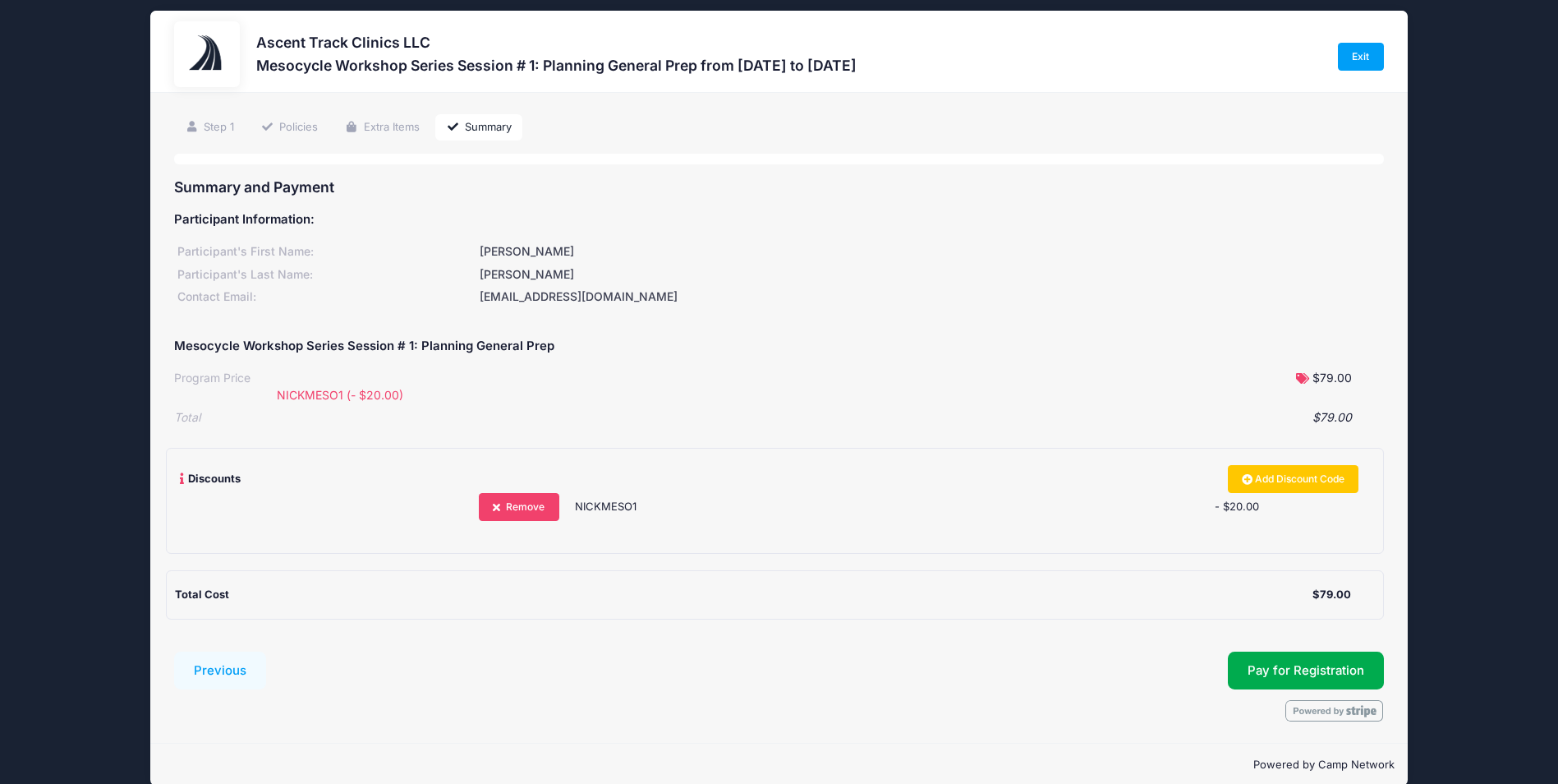
scroll to position [0, 0]
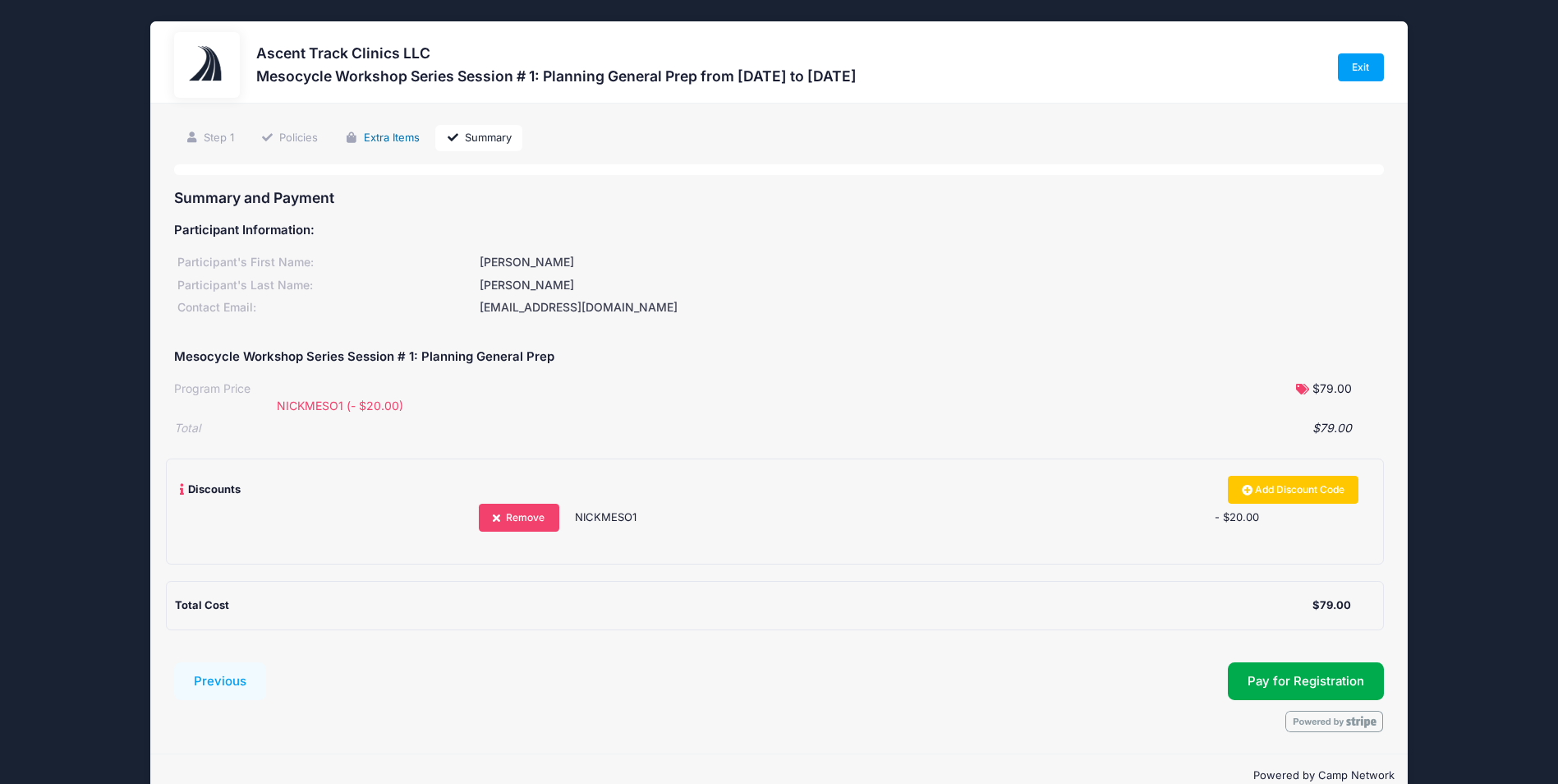
click at [404, 143] on link "Extra Items" at bounding box center [382, 138] width 96 height 27
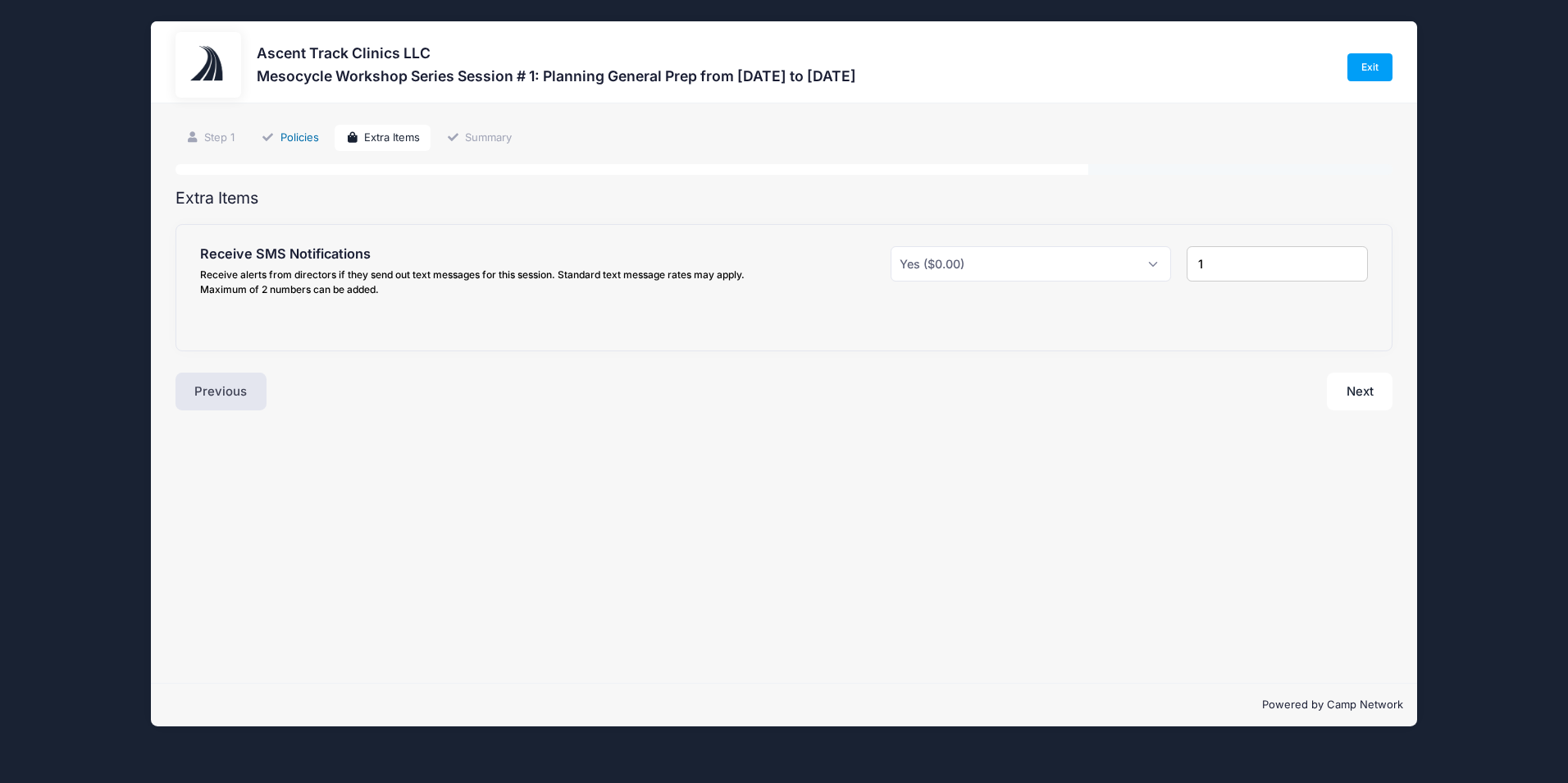
click at [316, 136] on link "Policies" at bounding box center [290, 138] width 79 height 27
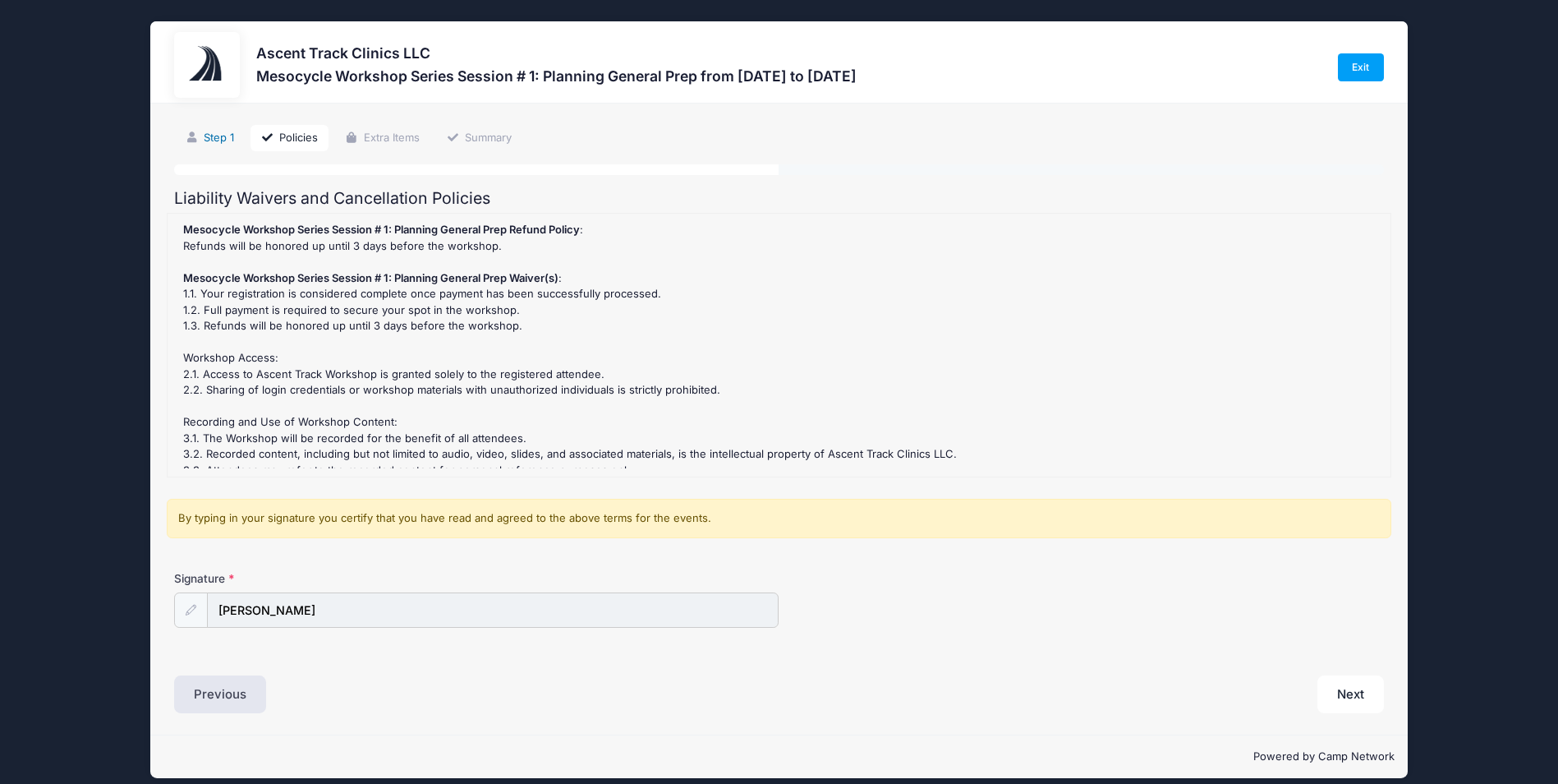
click at [237, 134] on link "Step 1" at bounding box center [210, 138] width 71 height 27
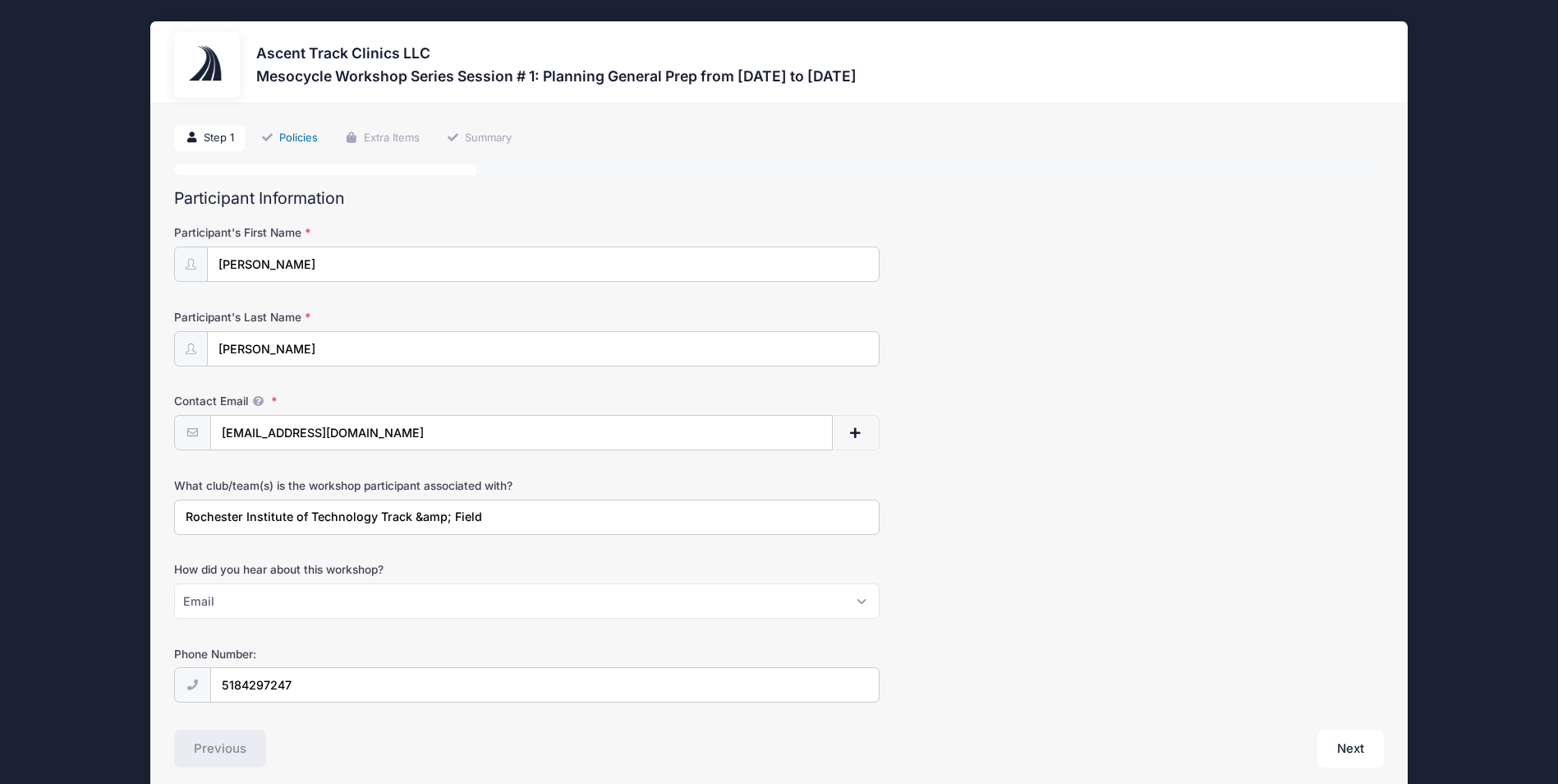
click at [291, 136] on link "Policies" at bounding box center [290, 138] width 79 height 27
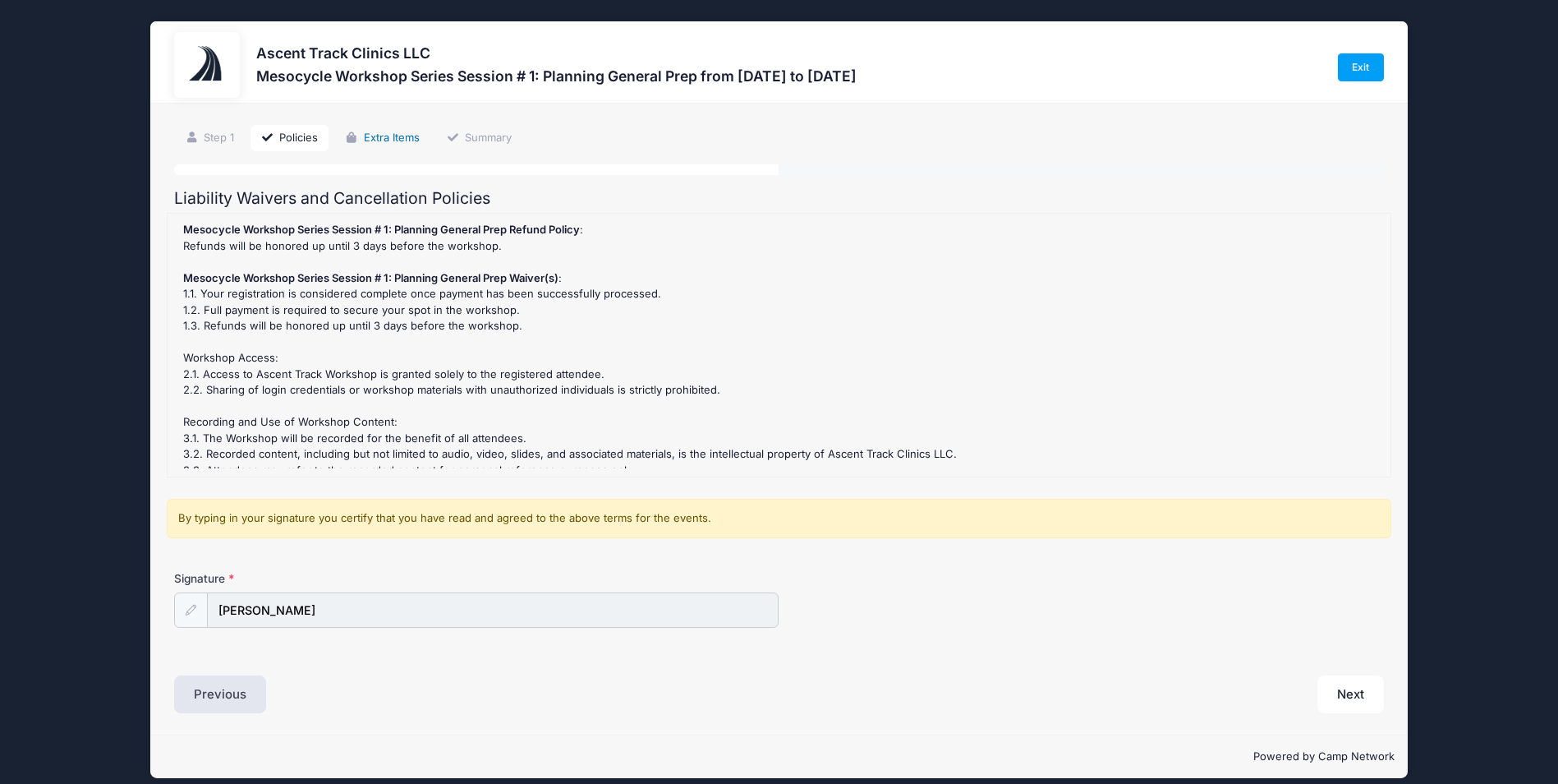
click at [365, 136] on link "Extra Items" at bounding box center [382, 138] width 96 height 27
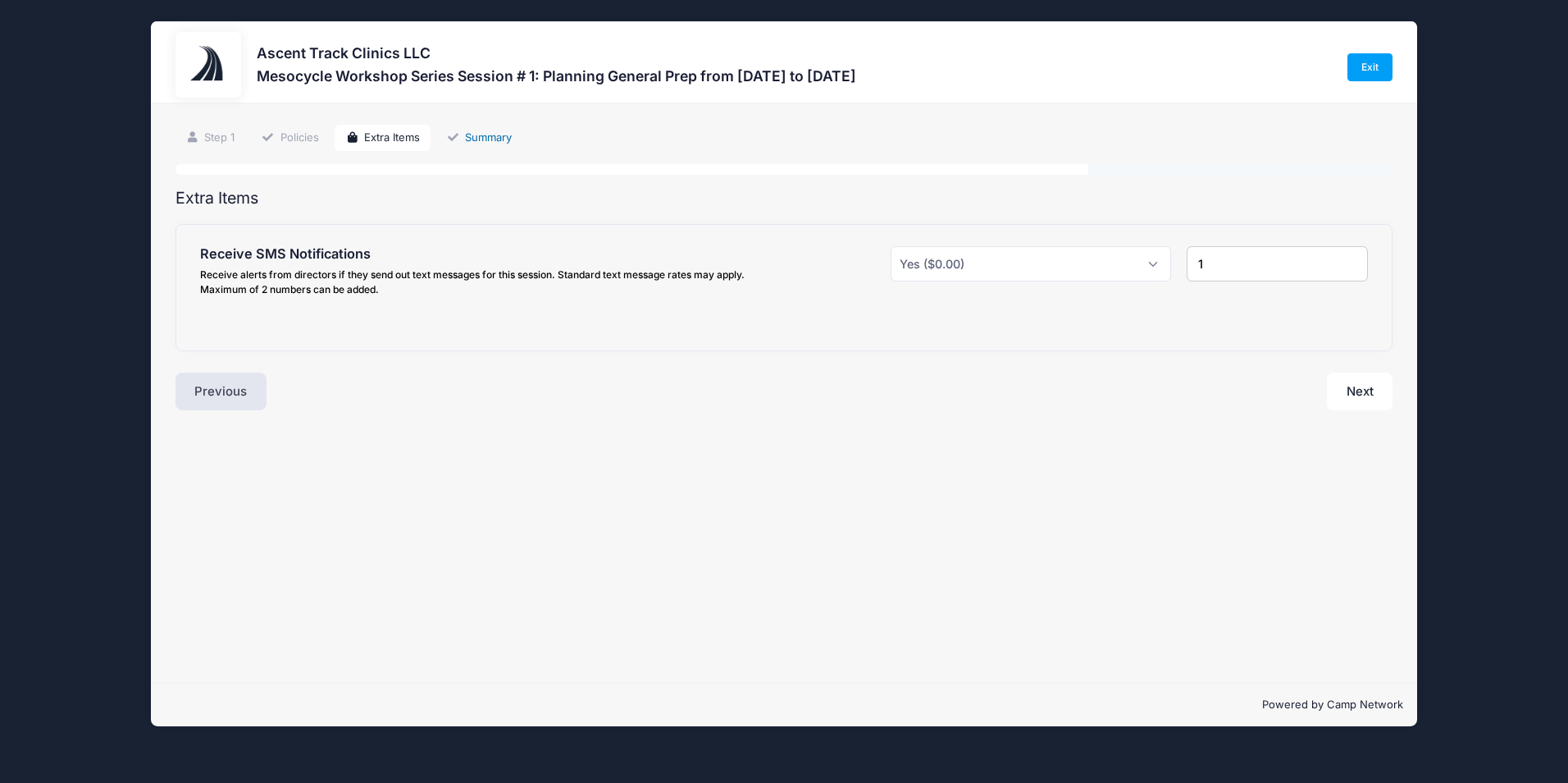
click at [487, 137] on link "Summary" at bounding box center [478, 138] width 87 height 27
click at [1375, 399] on div "Next" at bounding box center [1091, 391] width 616 height 38
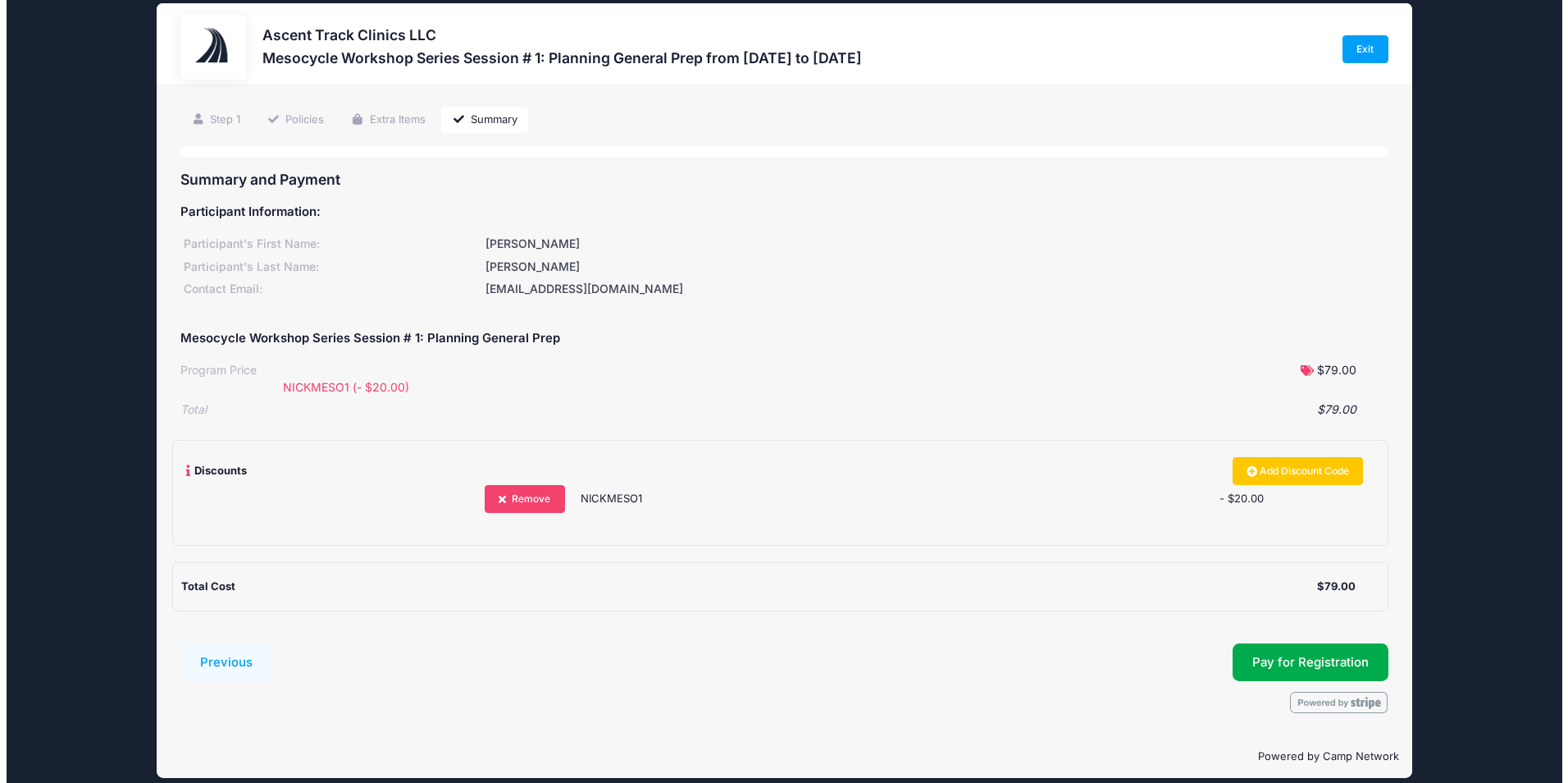
scroll to position [34, 0]
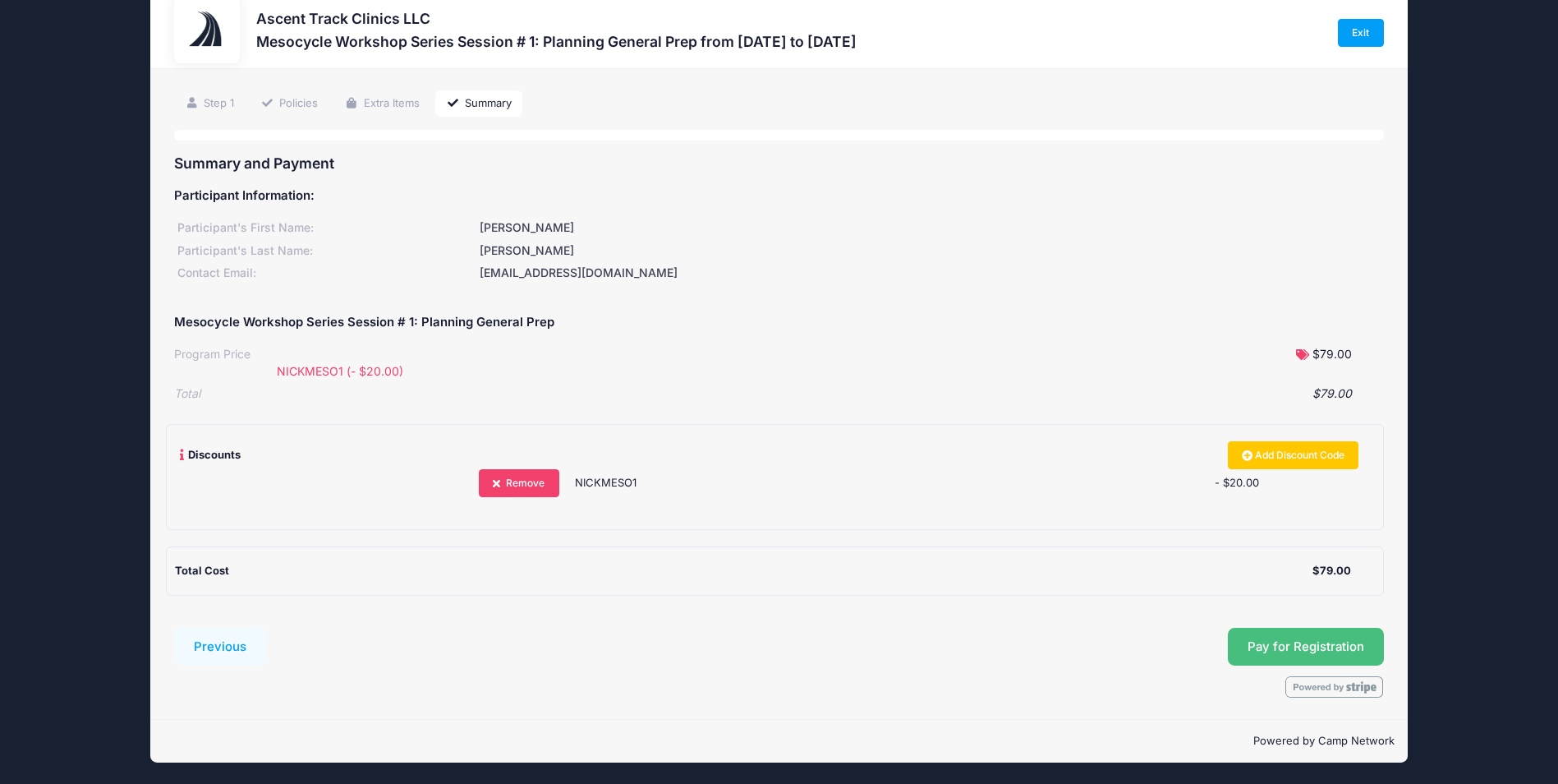
click at [1325, 650] on span "Pay for Registration" at bounding box center [1306, 647] width 117 height 15
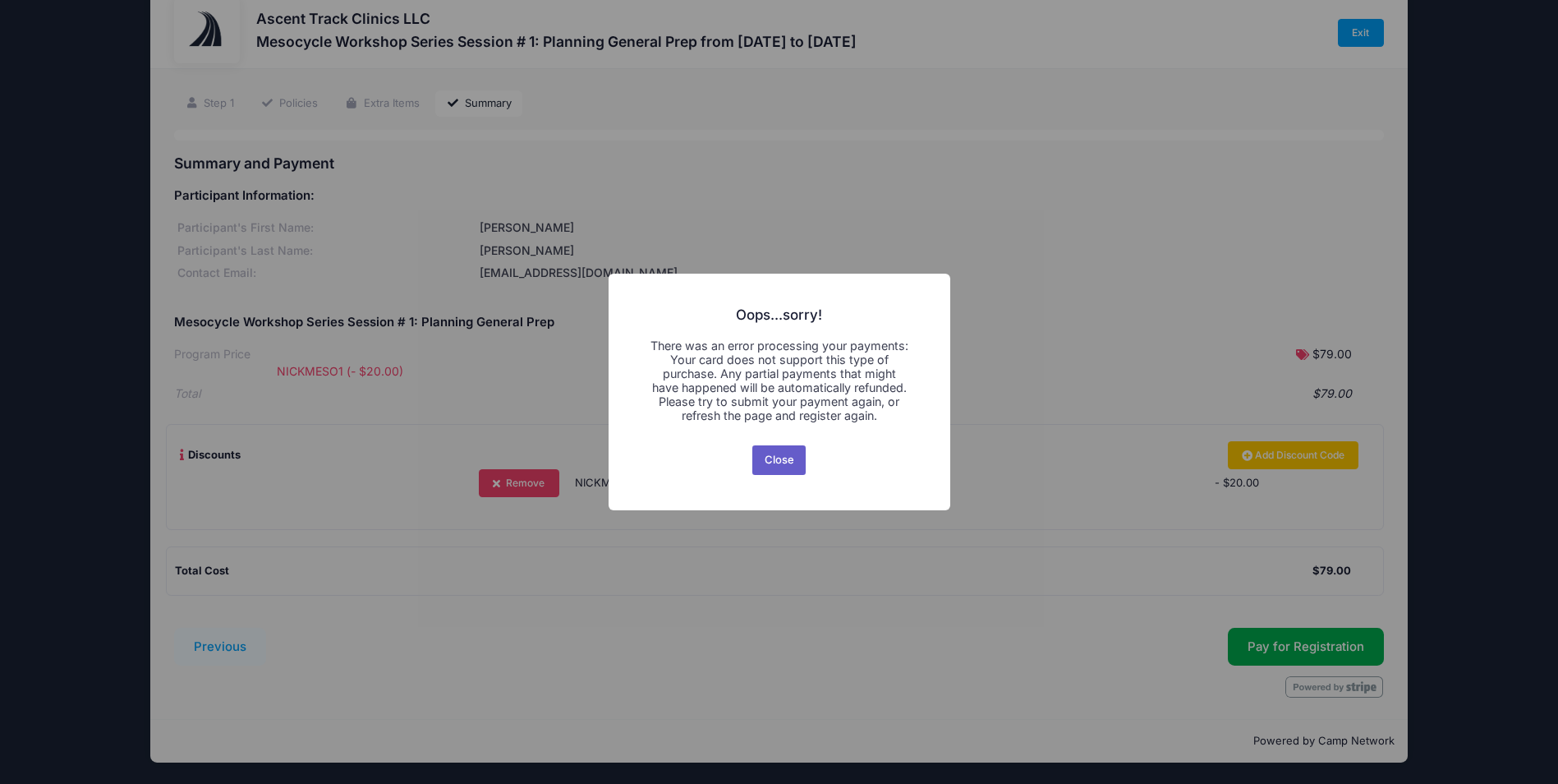
click at [774, 466] on button "Close" at bounding box center [778, 460] width 53 height 29
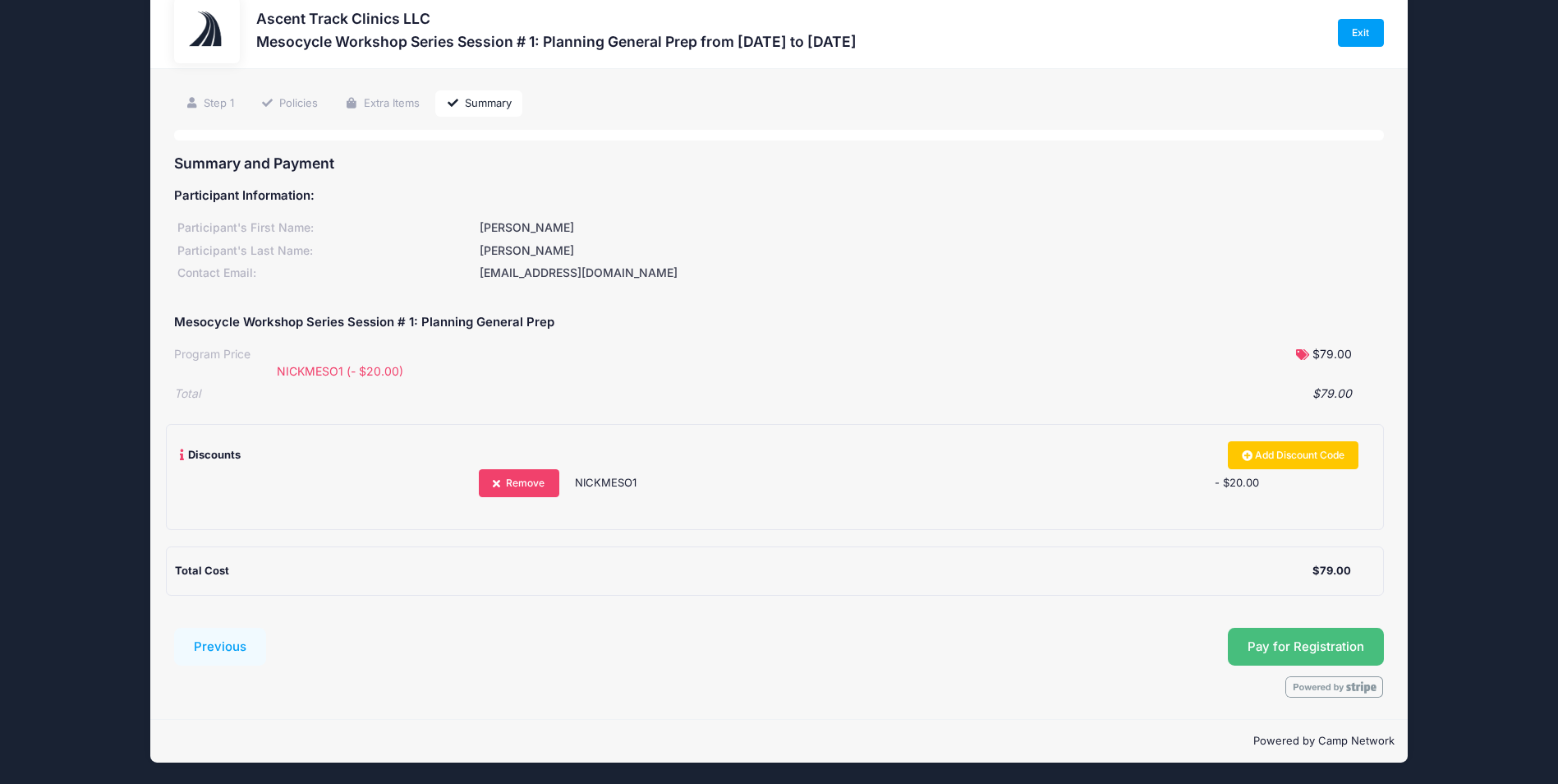
click at [1312, 640] on span "Pay for Registration" at bounding box center [1306, 647] width 117 height 15
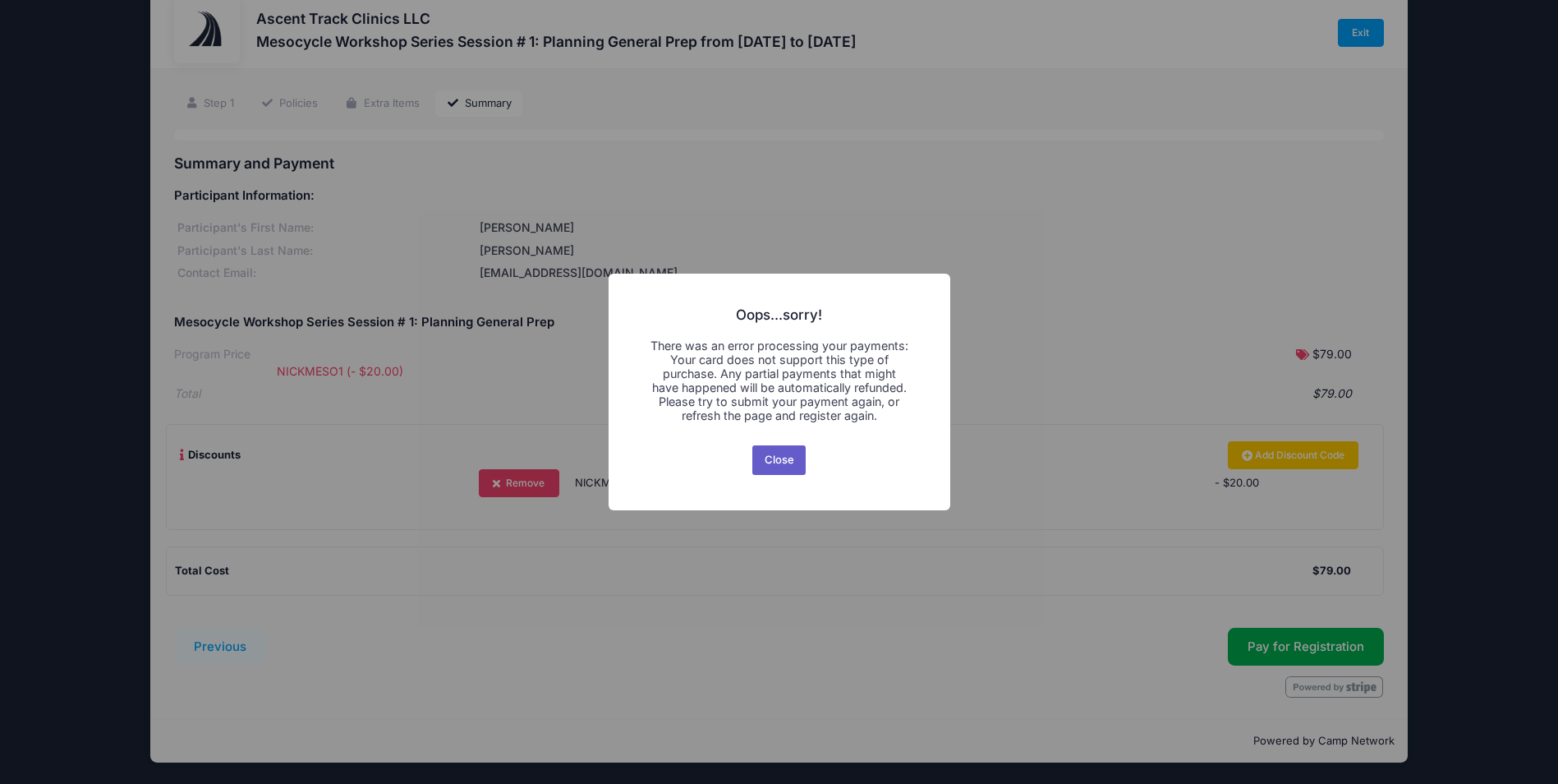
click at [777, 453] on button "Close" at bounding box center [778, 460] width 53 height 29
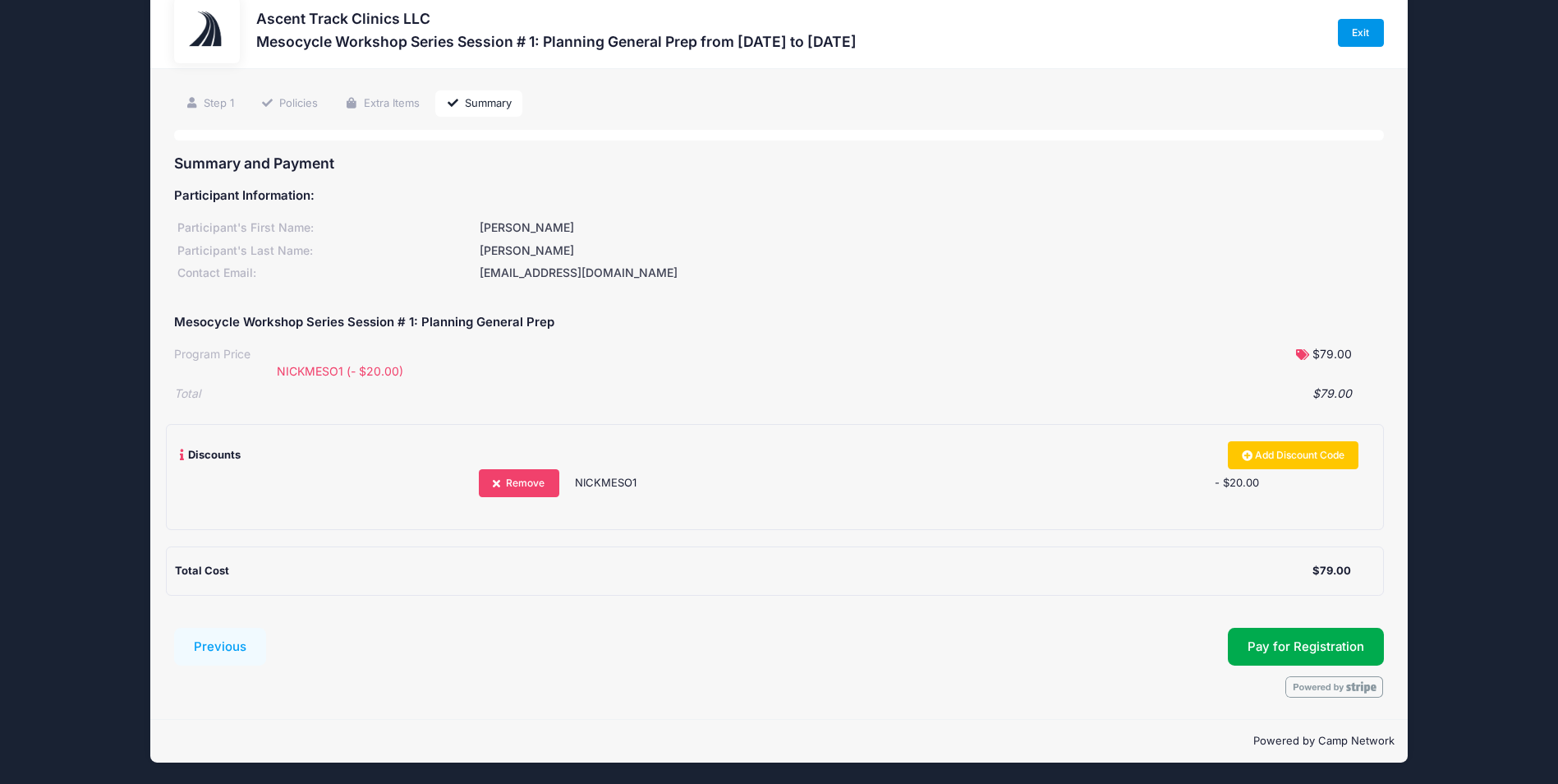
click at [1364, 25] on link "Exit" at bounding box center [1361, 32] width 46 height 28
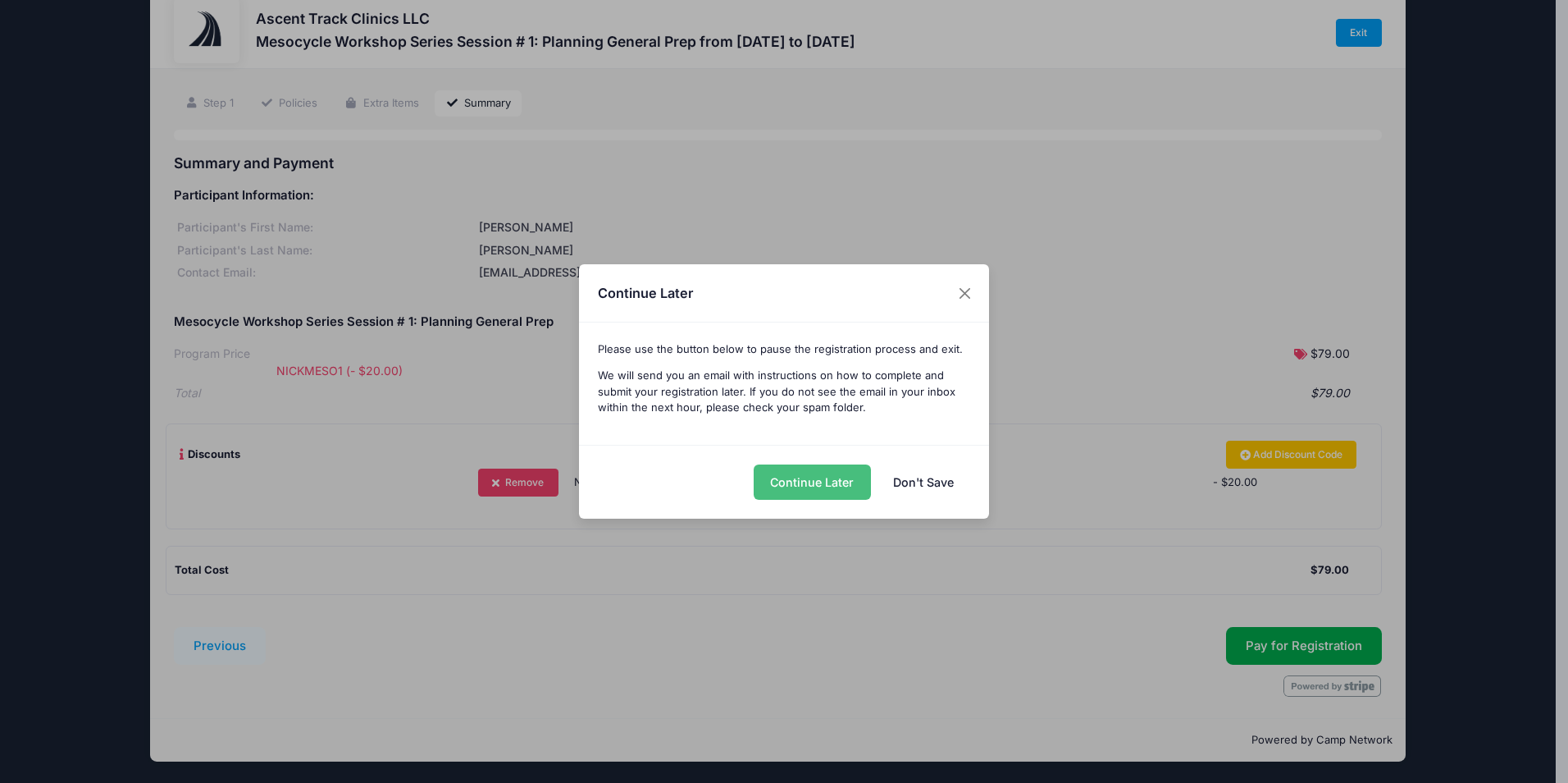
click at [847, 485] on button "Continue Later" at bounding box center [811, 482] width 117 height 35
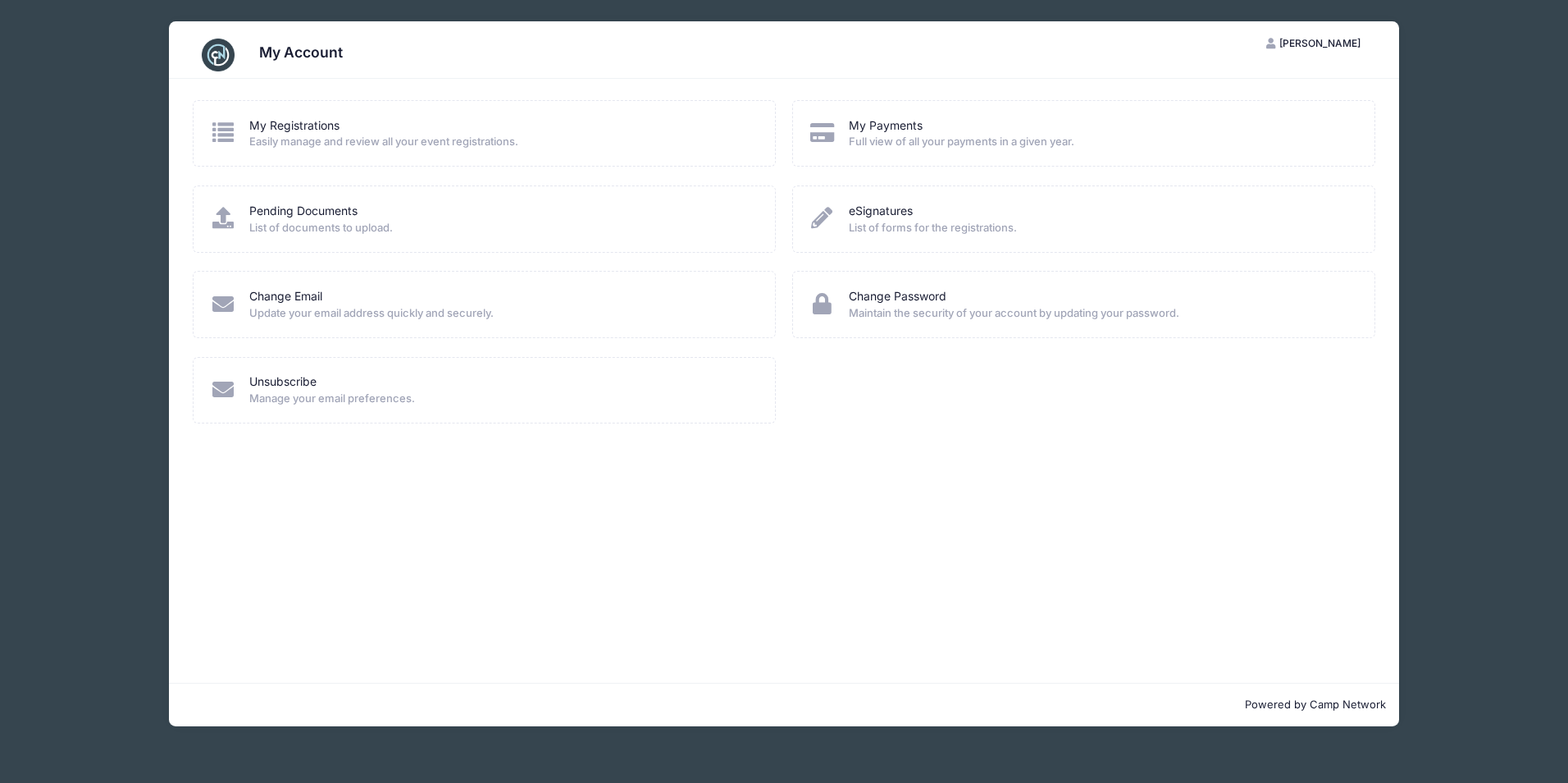
click at [906, 135] on span "Full view of all your payments in a given year." at bounding box center [1101, 142] width 504 height 17
click at [844, 131] on div "My Payments Full view of all your payments in a given year." at bounding box center [1084, 133] width 550 height 33
click at [868, 127] on link "My Payments" at bounding box center [886, 125] width 74 height 17
click at [1304, 45] on span "[PERSON_NAME]" at bounding box center [1320, 43] width 82 height 13
click at [1260, 78] on link "My Account" at bounding box center [1273, 83] width 189 height 31
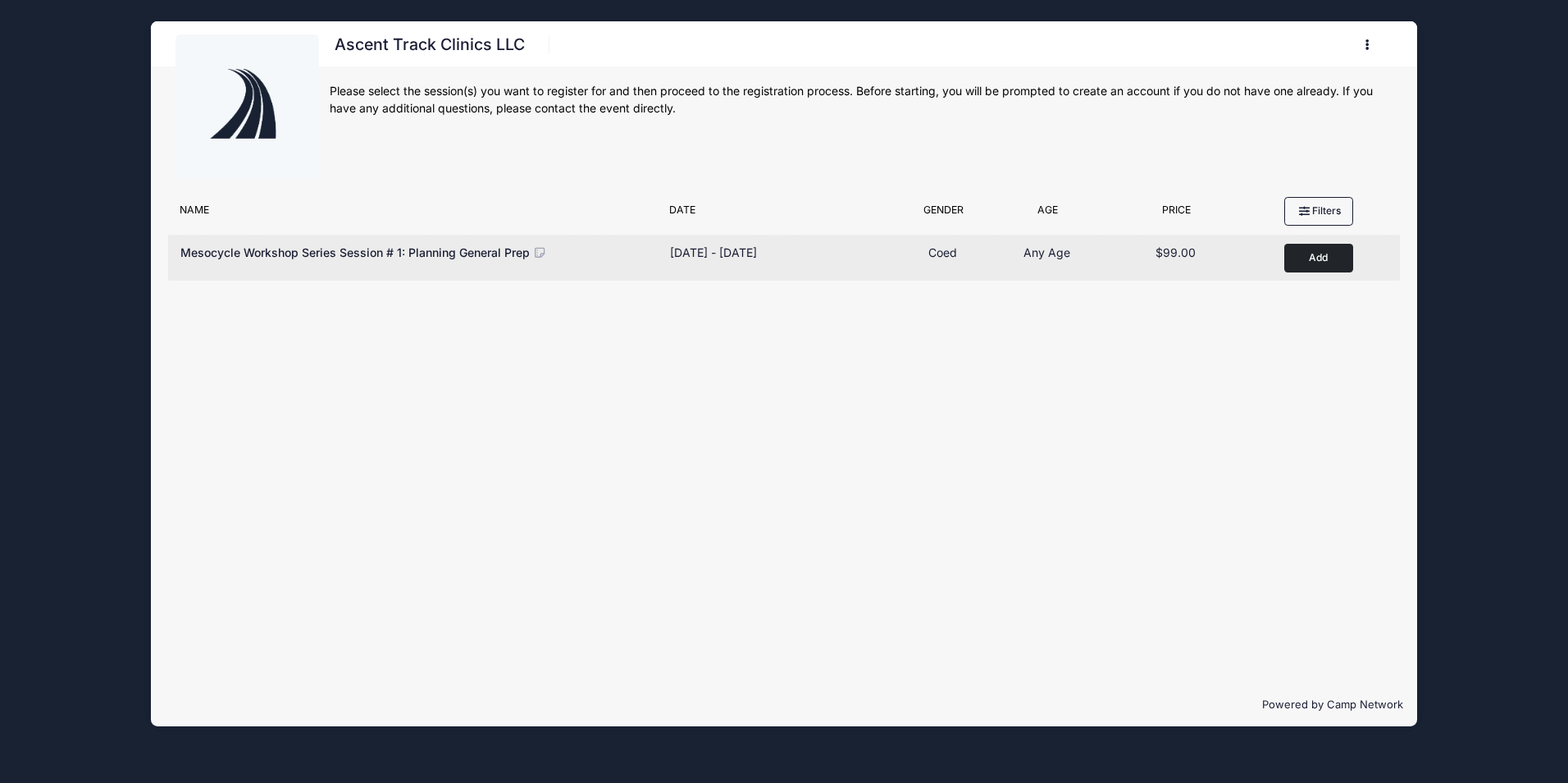
click at [1317, 255] on button "Add to Cart" at bounding box center [1318, 258] width 69 height 29
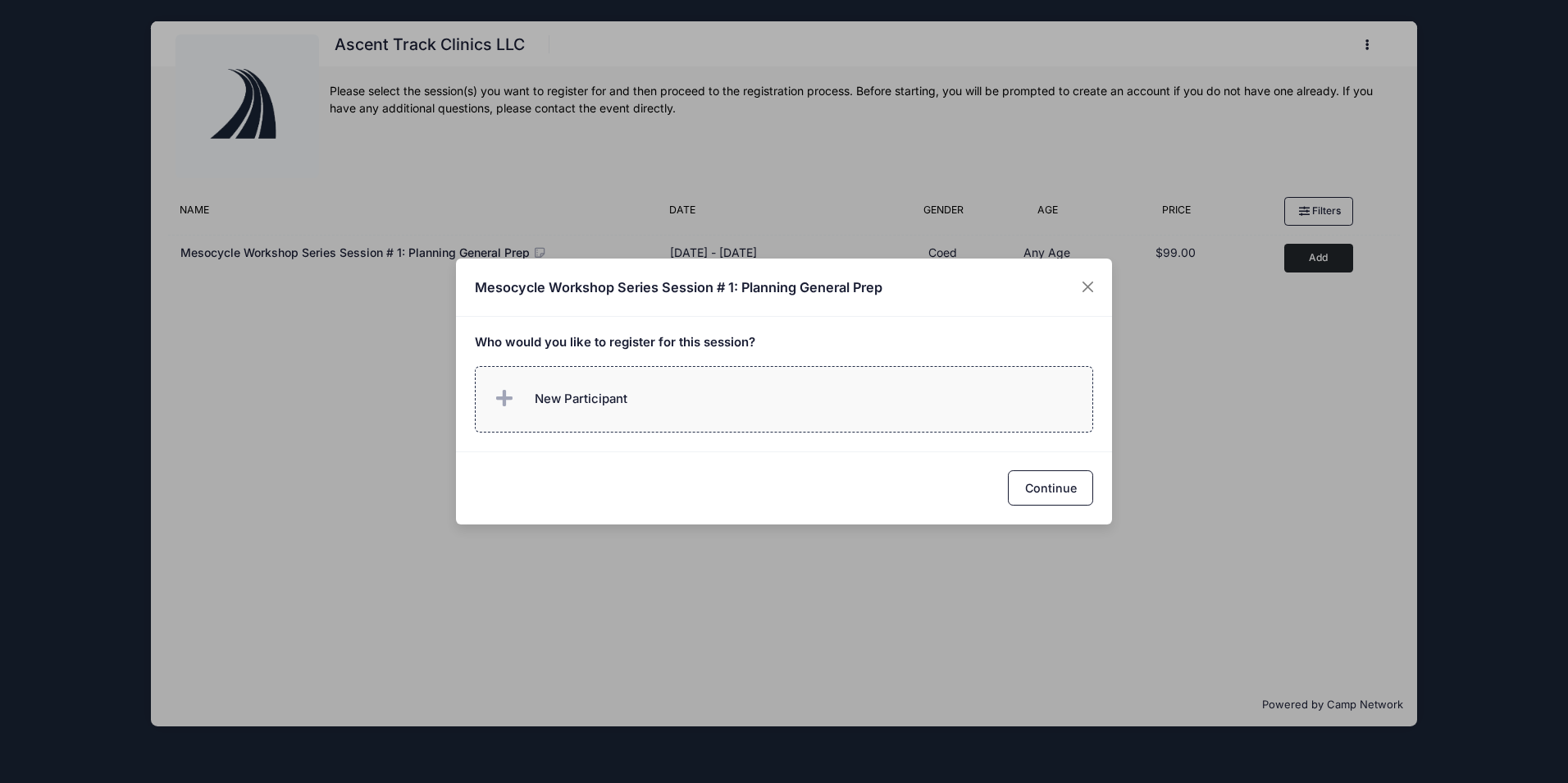
click at [617, 389] on span "New Participant" at bounding box center [559, 399] width 136 height 33
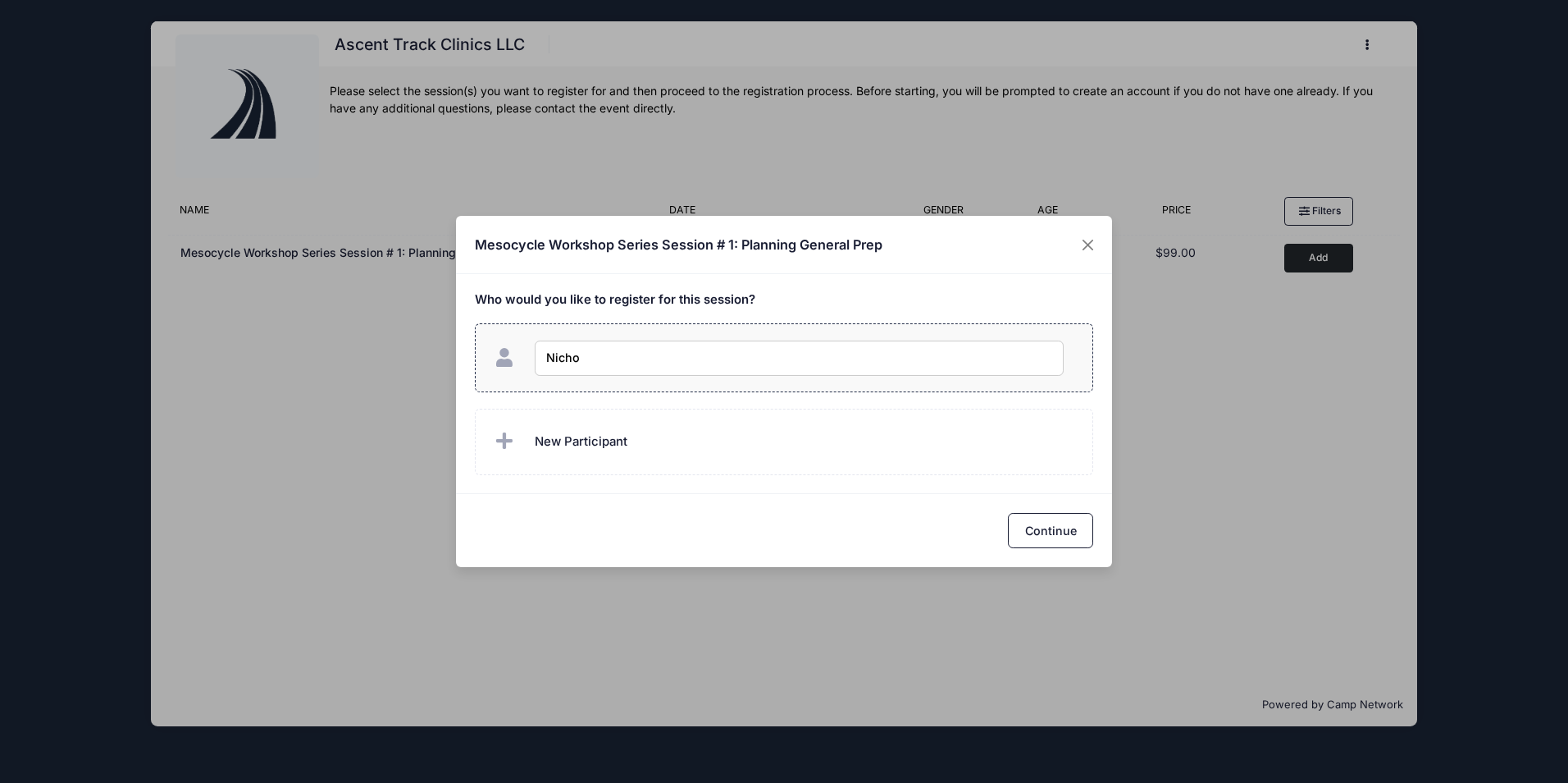
type input "[PERSON_NAME]"
checkbox input "true"
click at [1051, 532] on button "Continue" at bounding box center [1050, 531] width 85 height 35
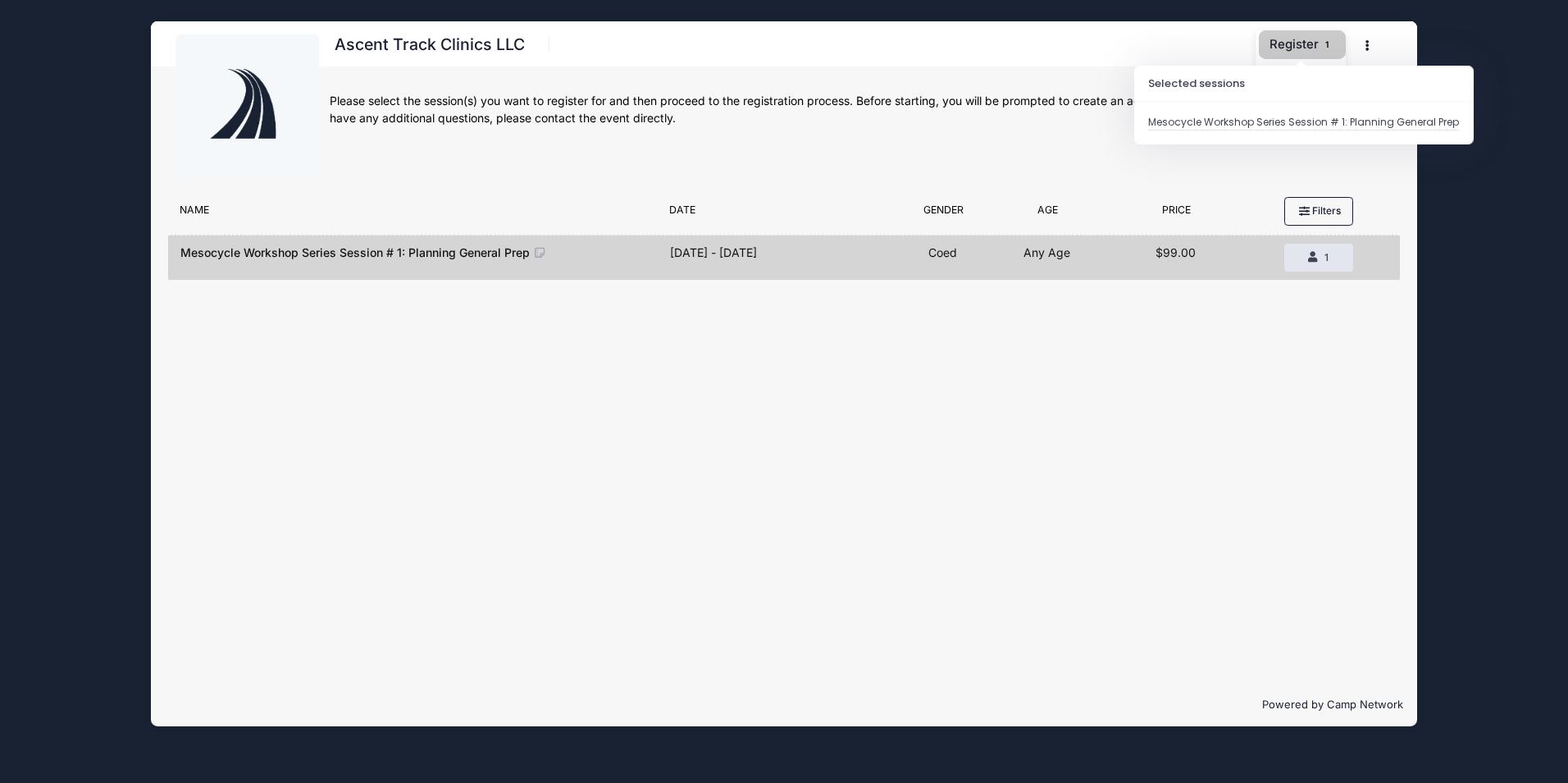
click at [1280, 49] on button "Register 1" at bounding box center [1301, 45] width 87 height 29
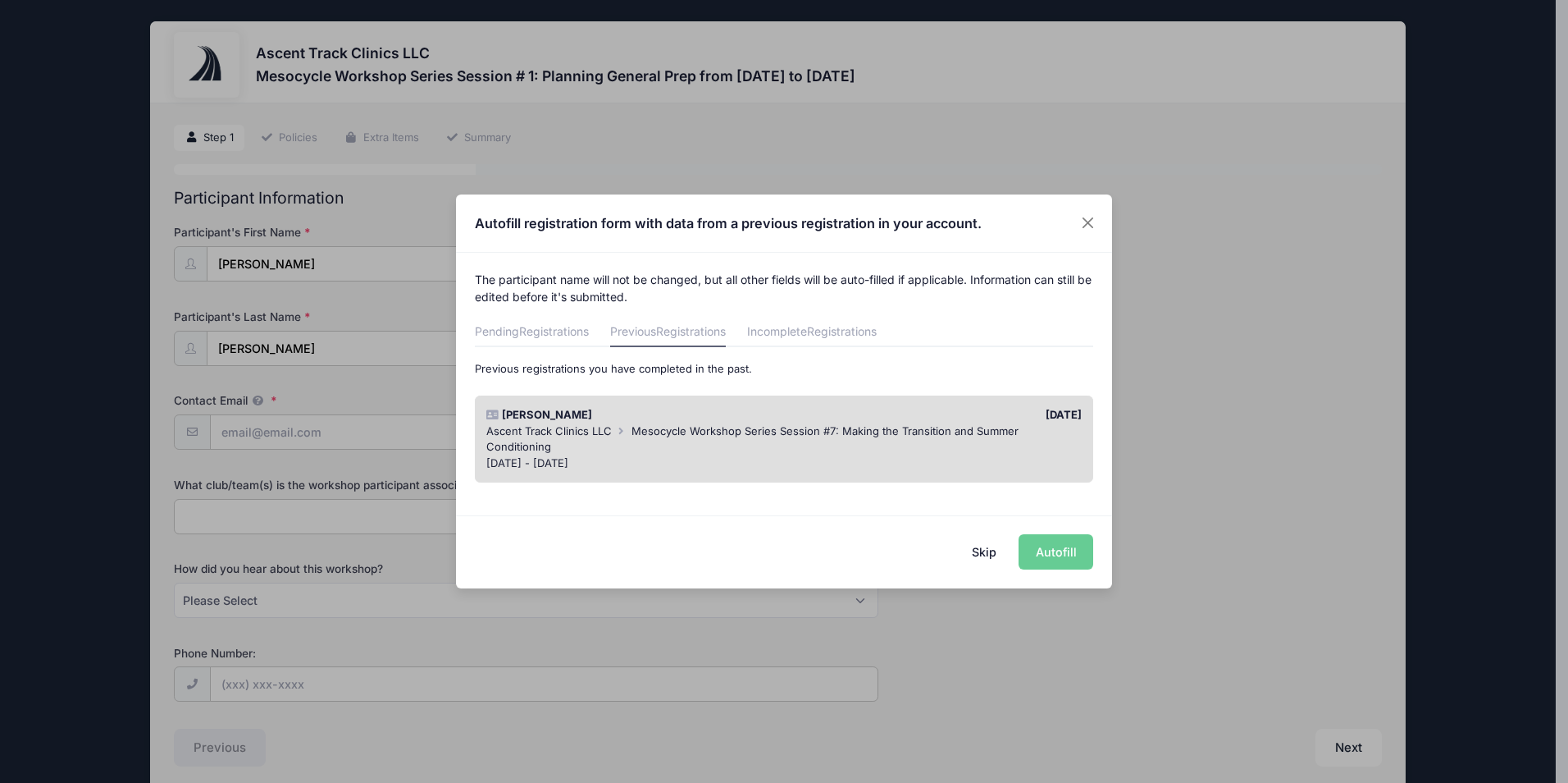
click at [999, 558] on button "Skip" at bounding box center [984, 552] width 58 height 35
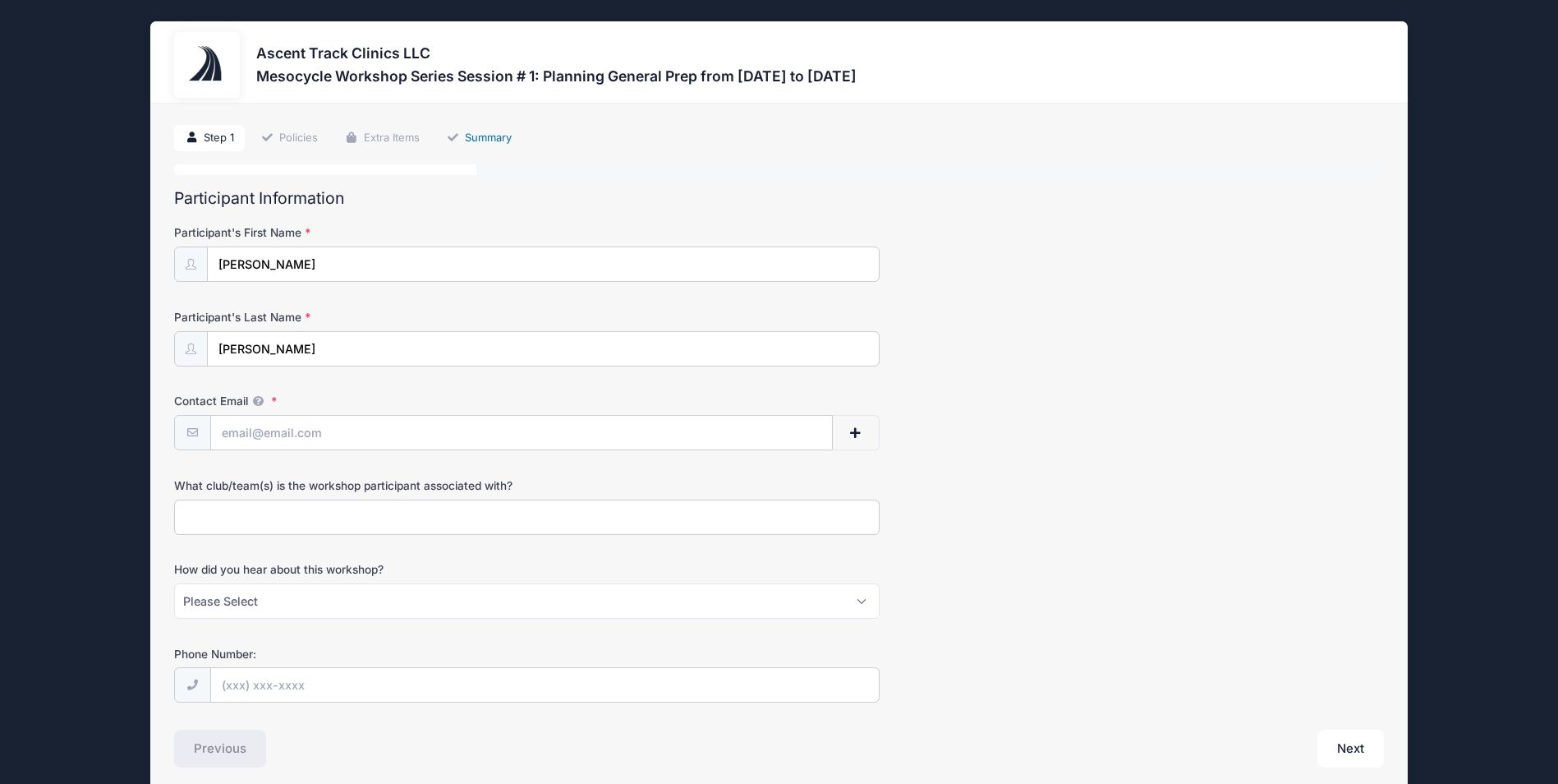
click at [482, 141] on link "Summary" at bounding box center [478, 138] width 87 height 27
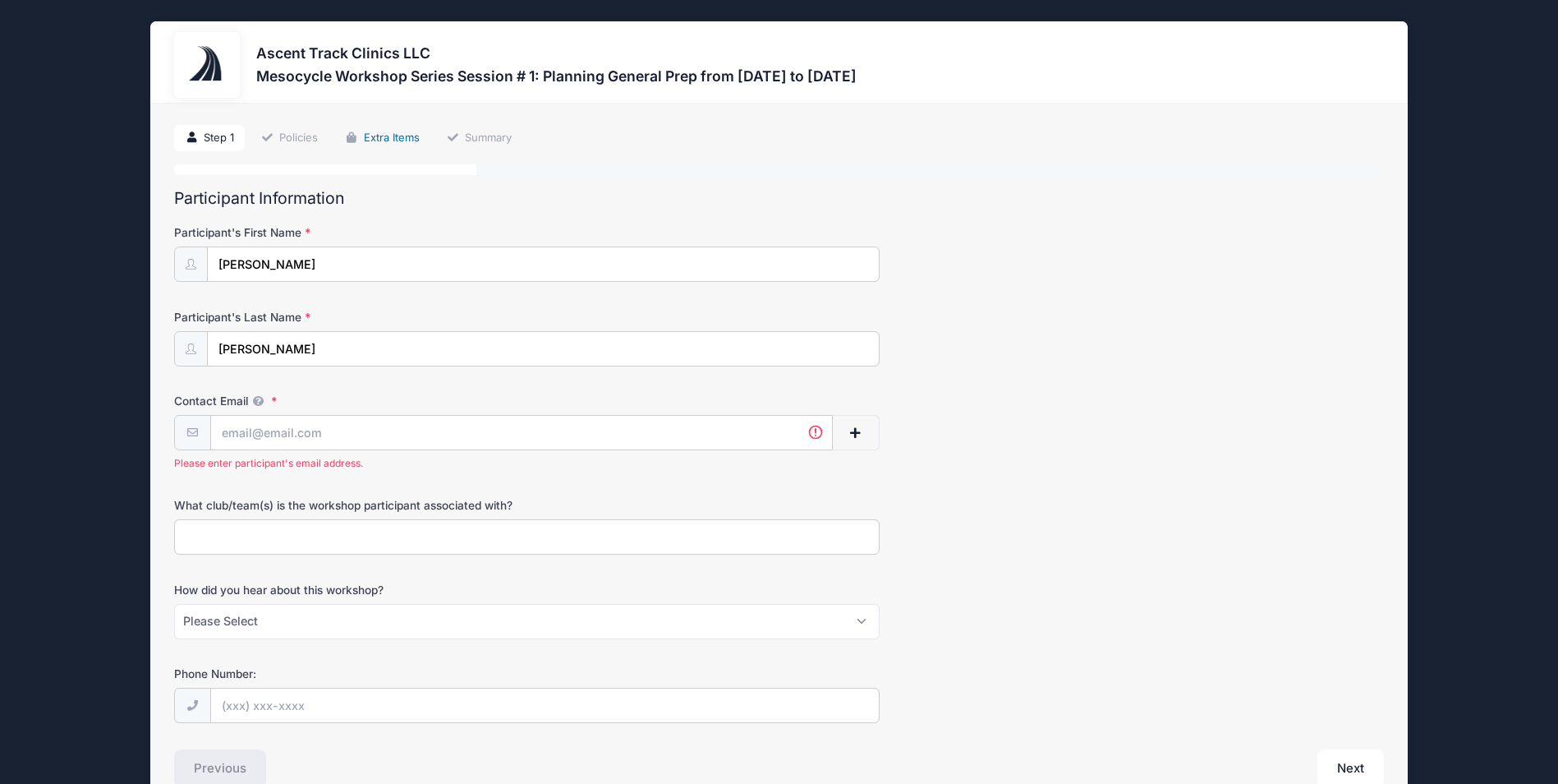
click at [393, 131] on link "Extra Items" at bounding box center [382, 138] width 96 height 27
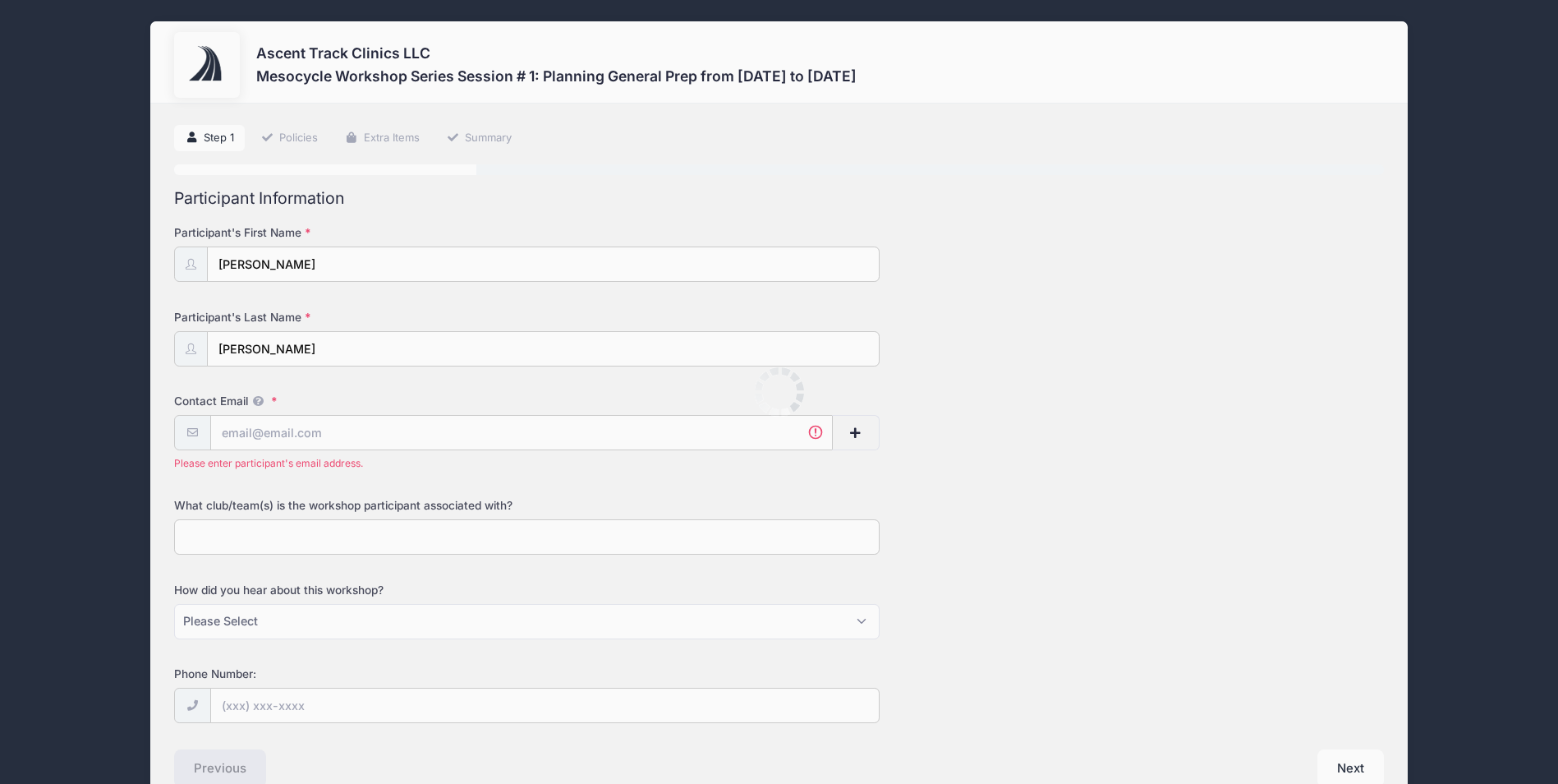
scroll to position [89, 0]
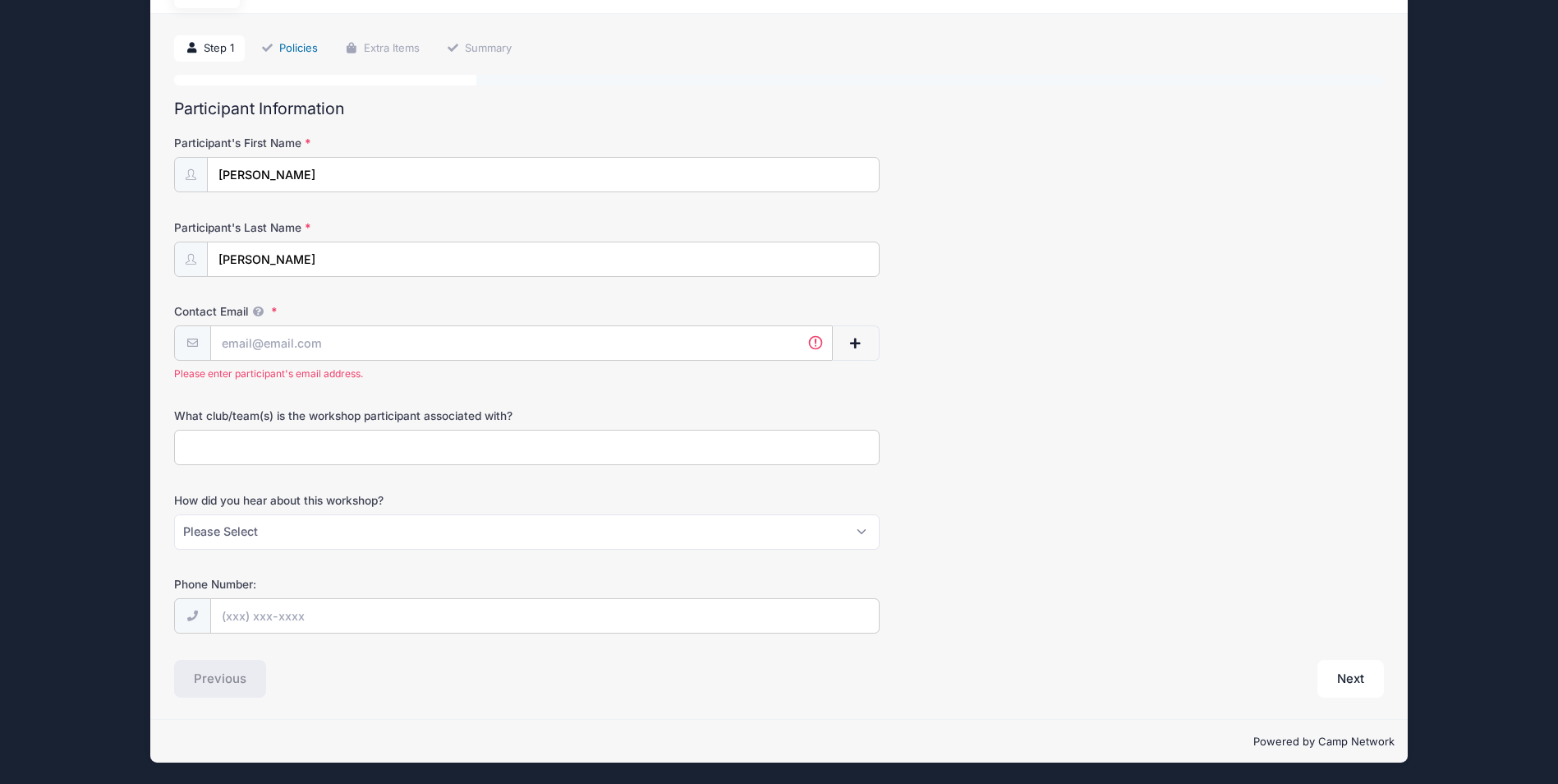
click at [306, 51] on link "Policies" at bounding box center [290, 49] width 79 height 27
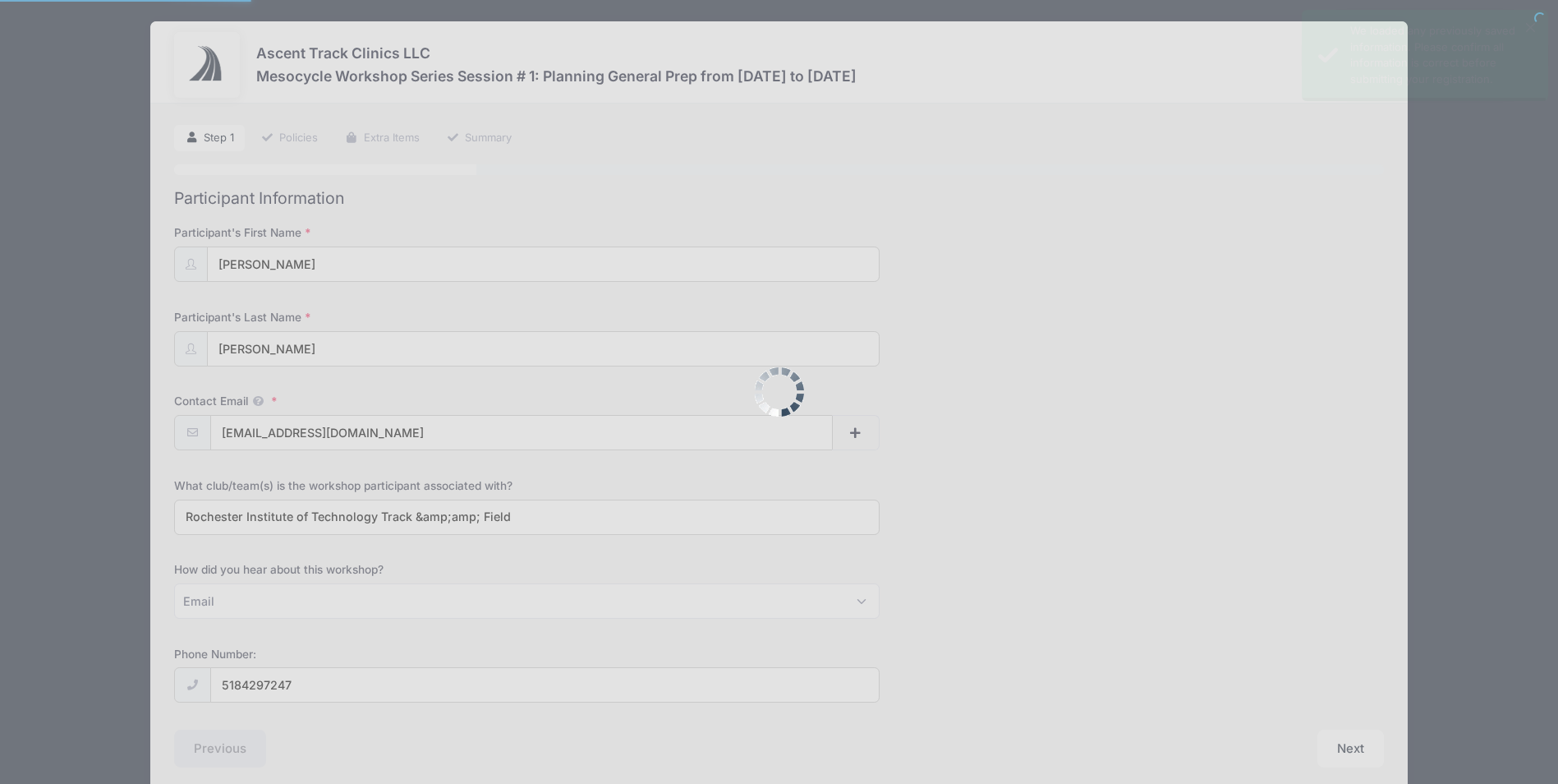
select select "Email"
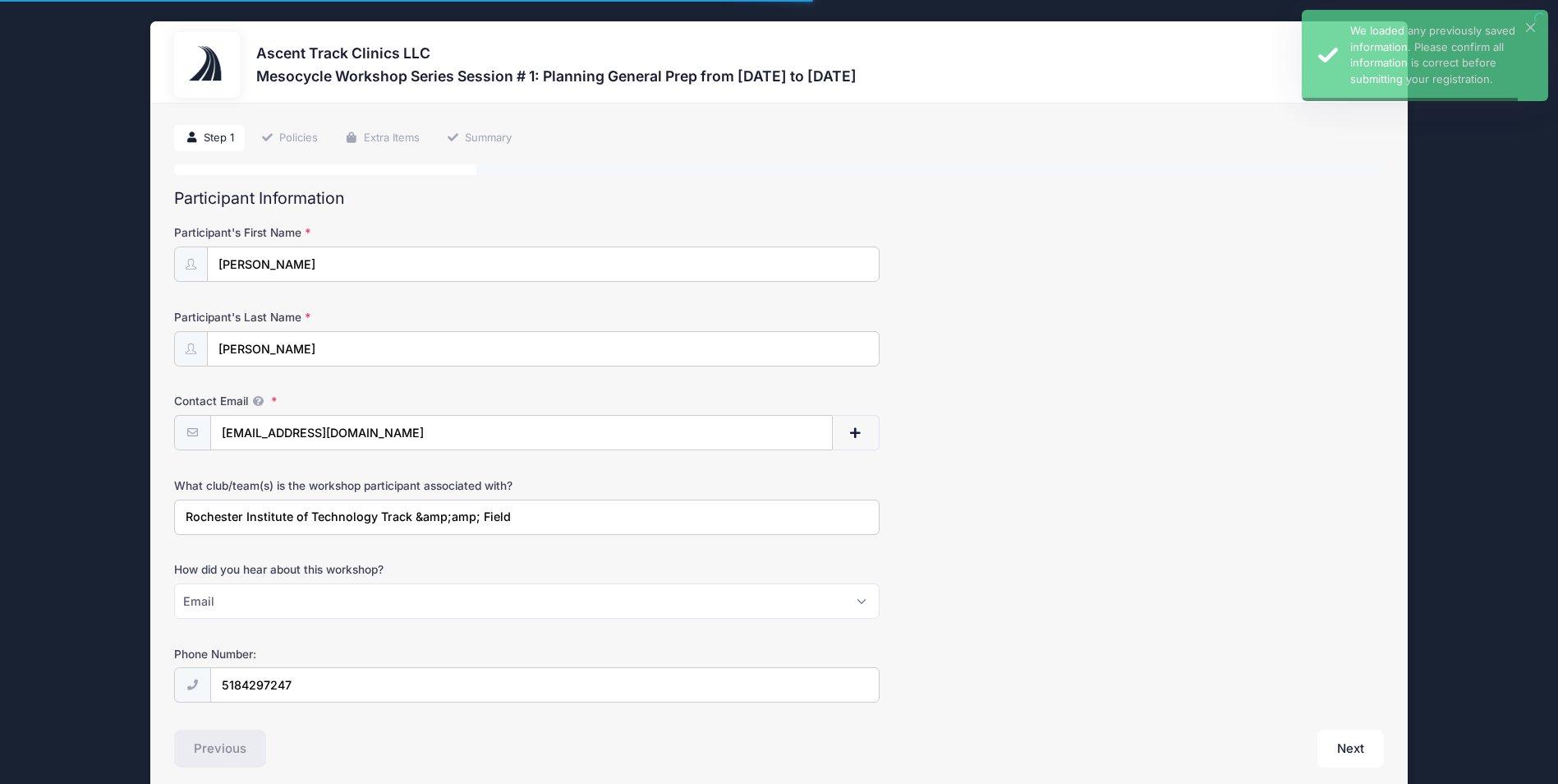
type input "[PHONE_NUMBER]"
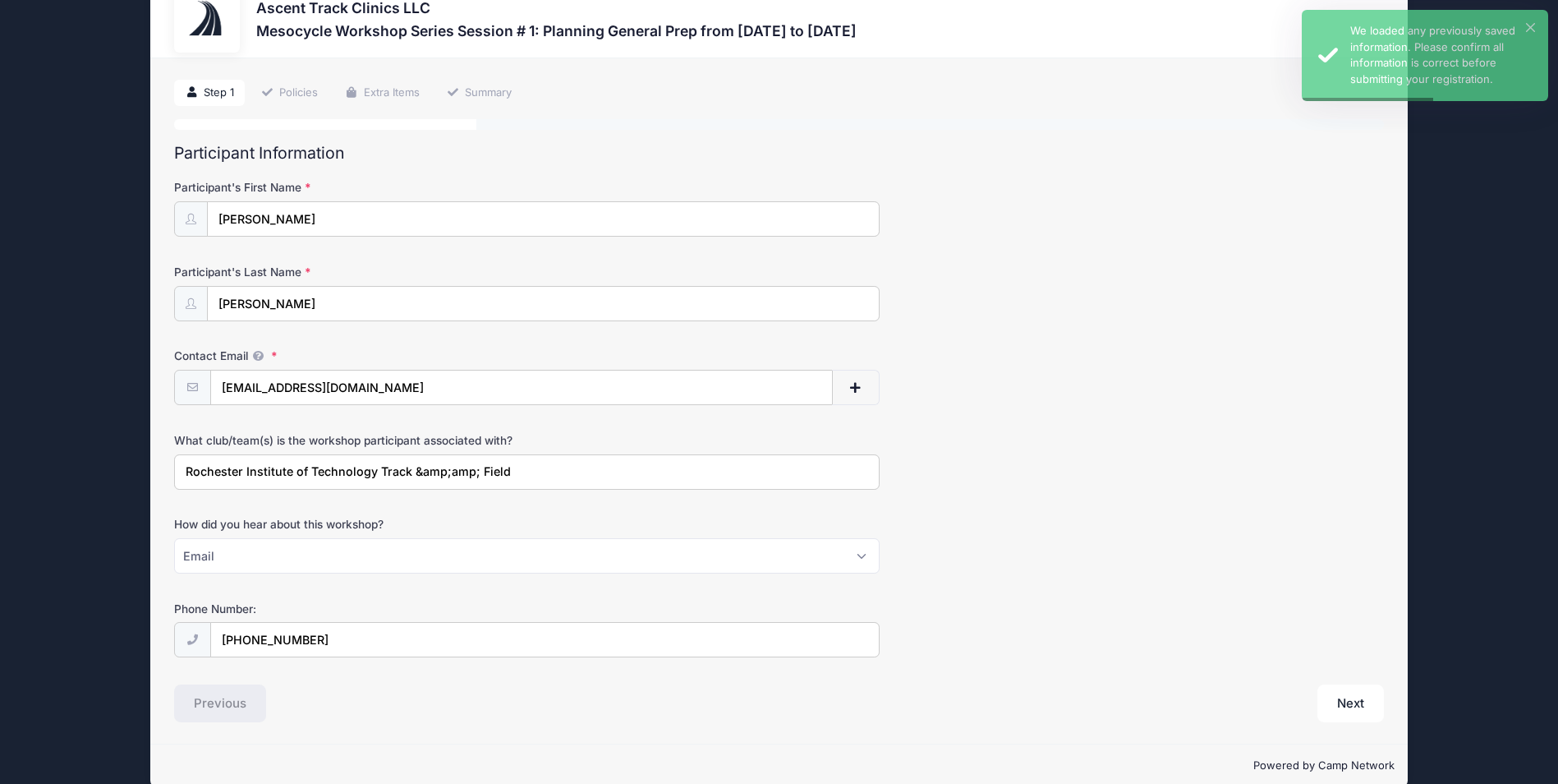
scroll to position [70, 0]
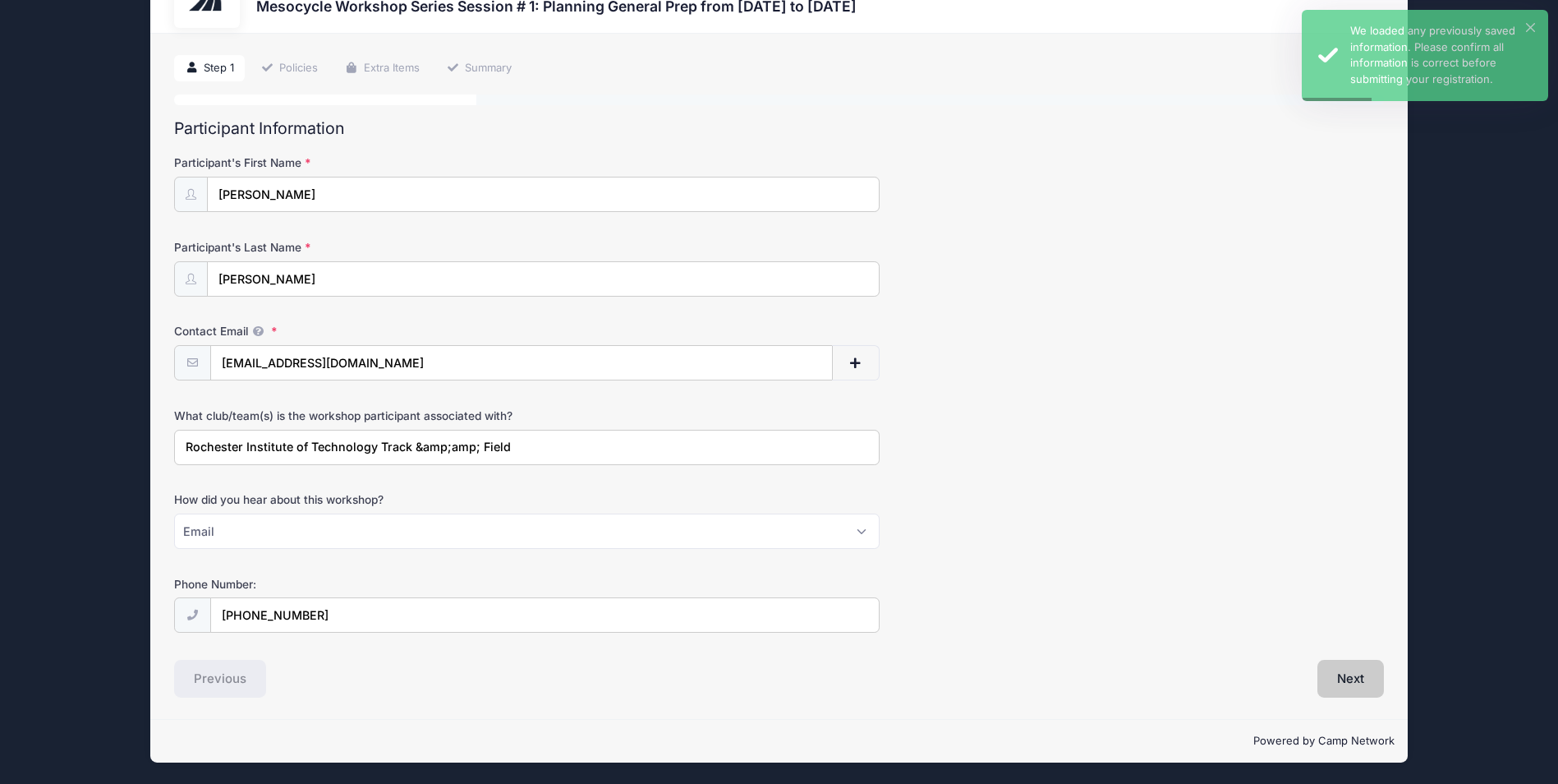
click at [1353, 675] on button "Next" at bounding box center [1351, 678] width 67 height 38
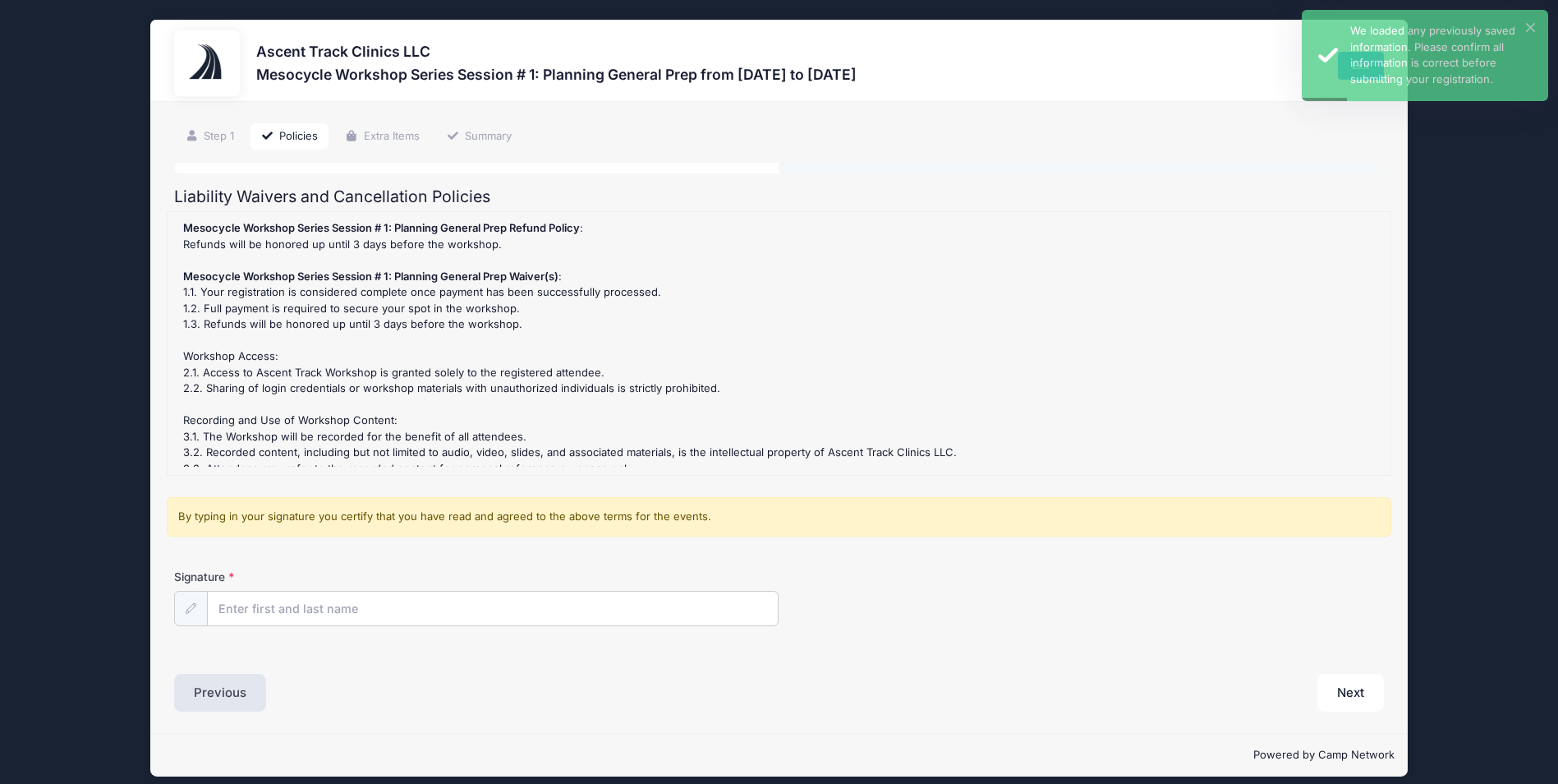
scroll to position [0, 0]
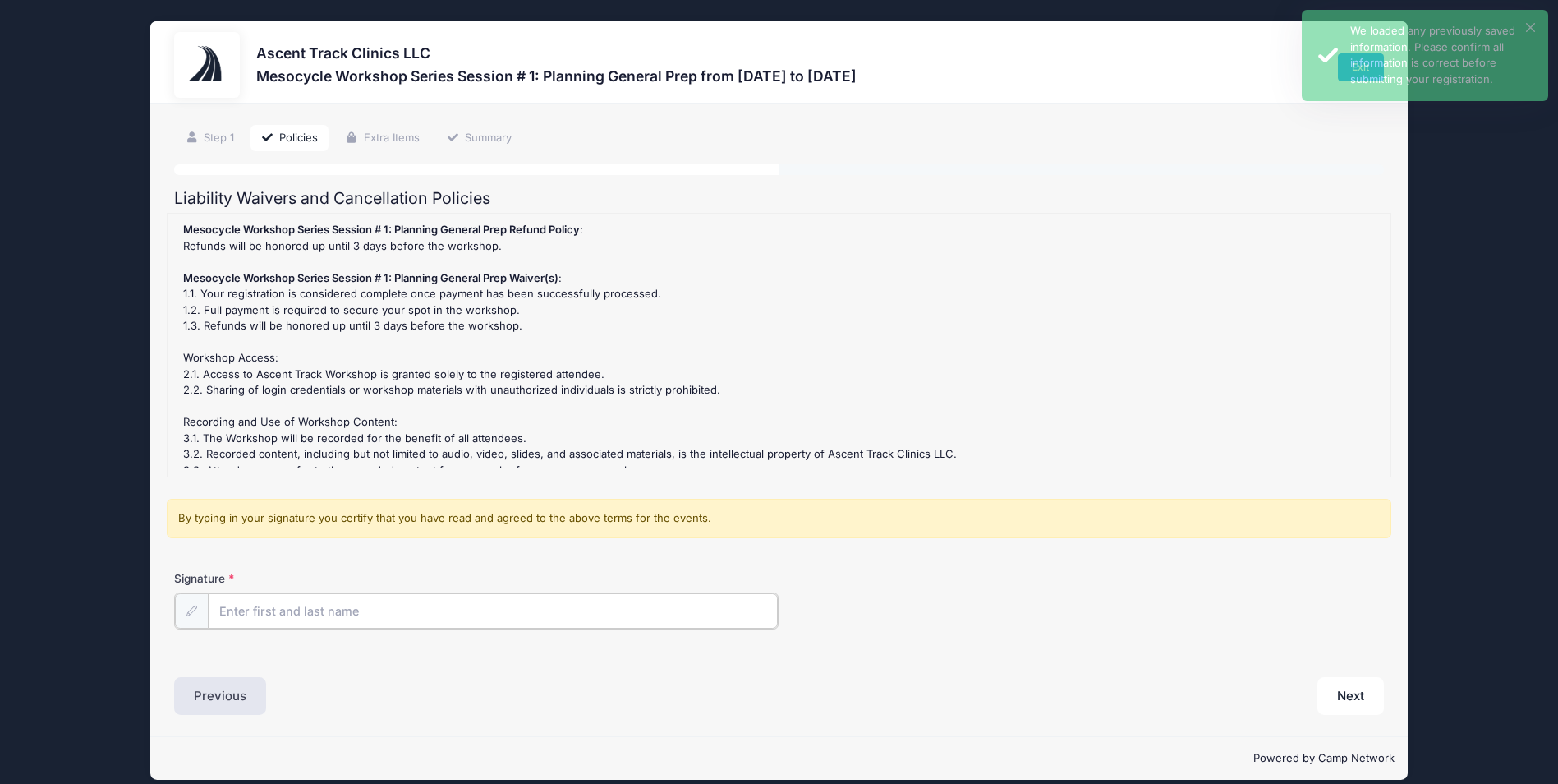
click at [292, 610] on input "Signature" at bounding box center [493, 611] width 570 height 35
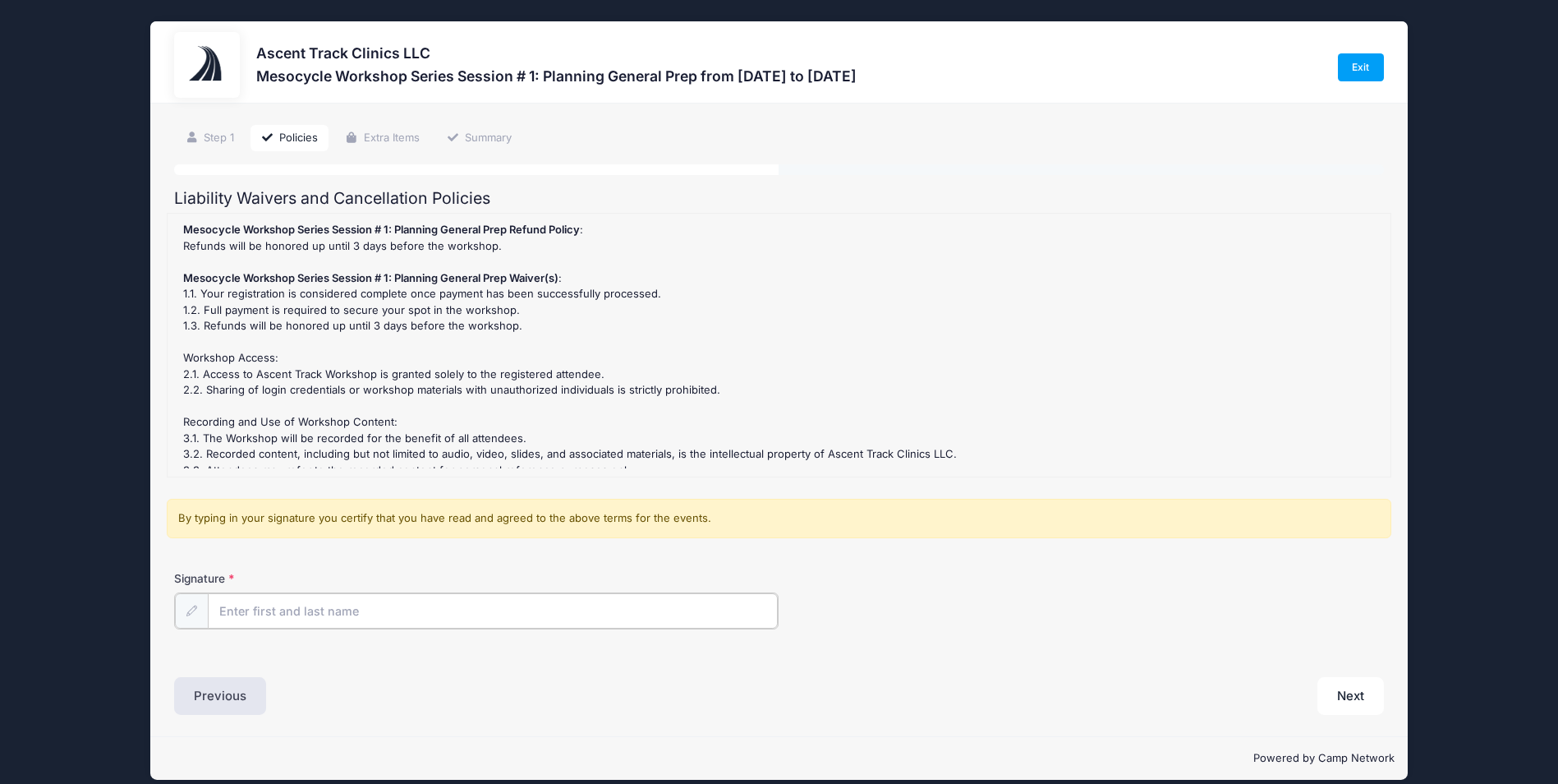
type input "[PERSON_NAME]"
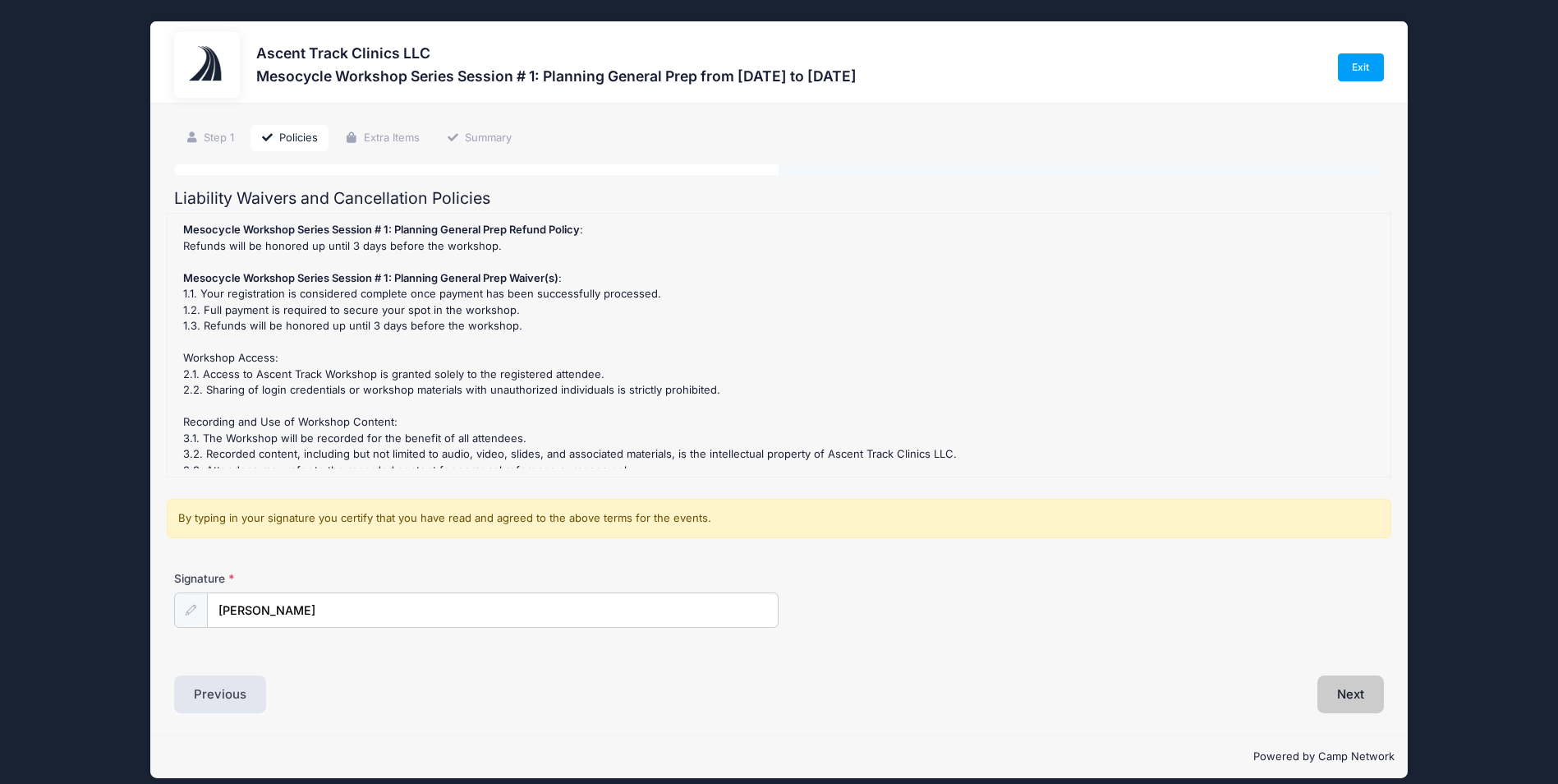
click at [1369, 699] on button "Next" at bounding box center [1351, 694] width 67 height 38
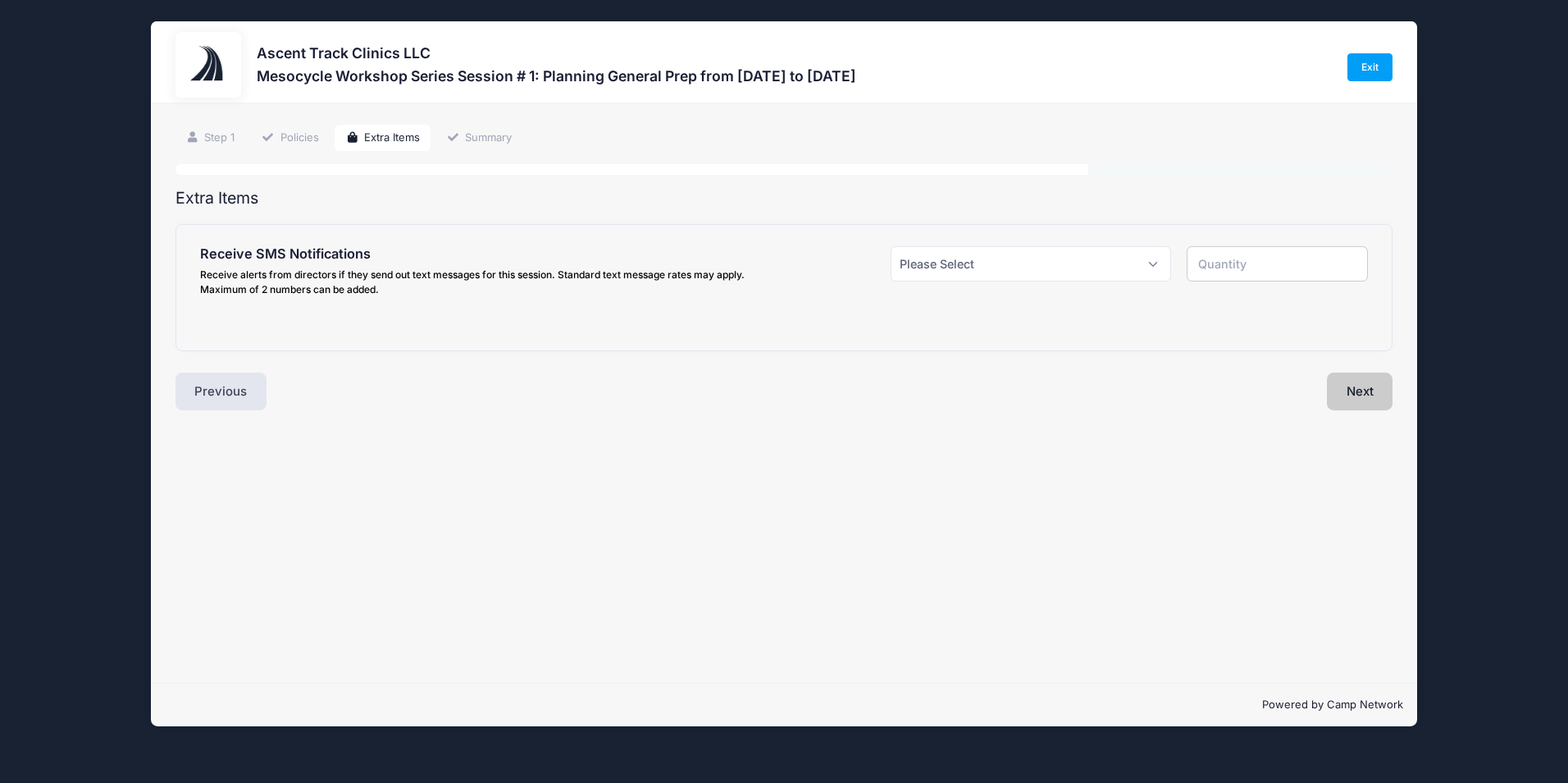
click at [1380, 395] on button "Next" at bounding box center [1359, 391] width 66 height 38
click at [1120, 262] on select "Please Select Yes ($0.00) No" at bounding box center [1030, 264] width 280 height 35
select select "1"
click at [890, 246] on select "Please Select Yes ($0.00) No" at bounding box center [1030, 264] width 280 height 35
type input "1"
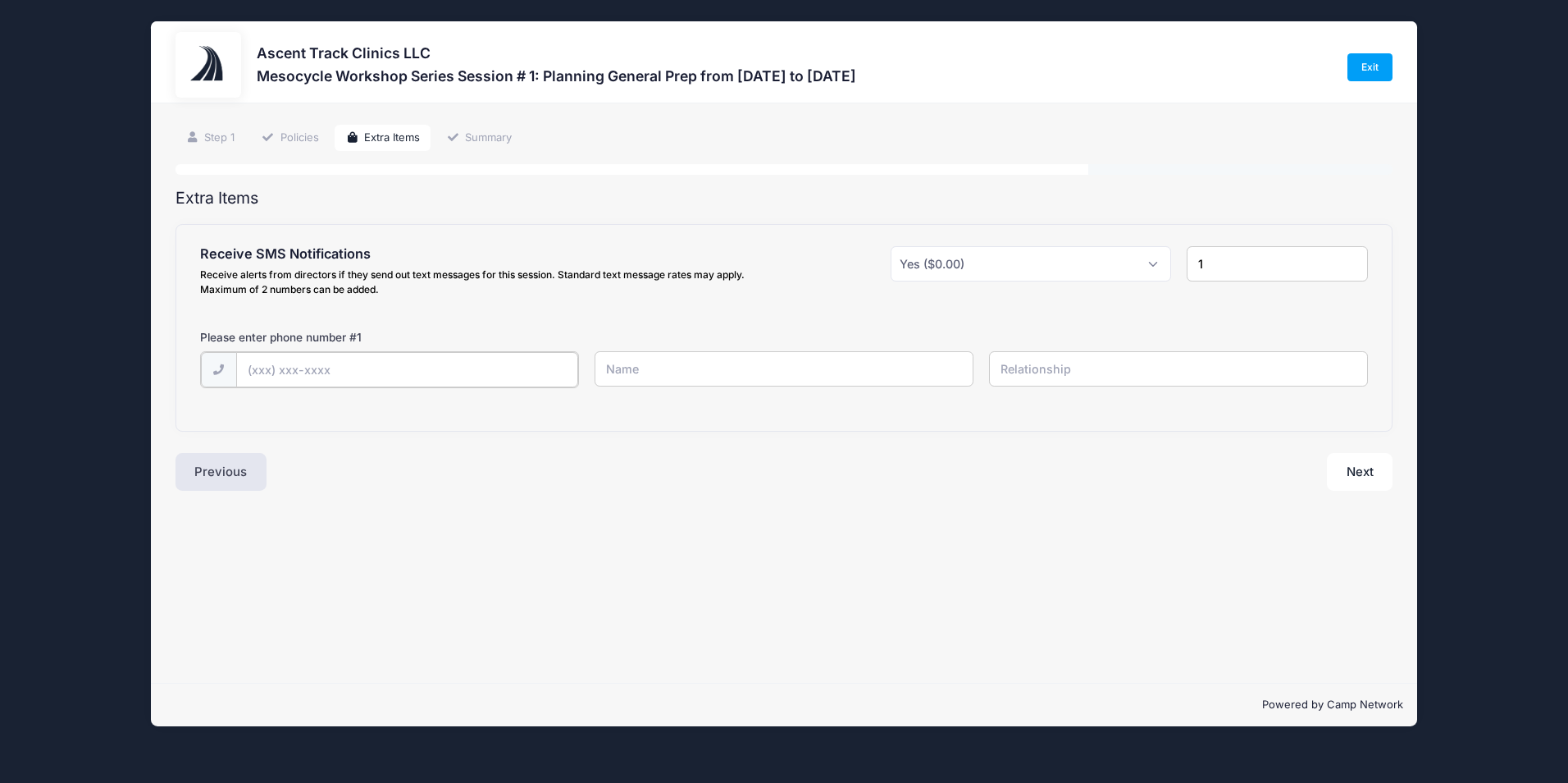
click at [0, 0] on input "text" at bounding box center [0, 0] width 0 height 0
type input "[PHONE_NUMBER]"
type input "[PERSON_NAME]"
click at [1348, 474] on button "Next" at bounding box center [1359, 469] width 66 height 38
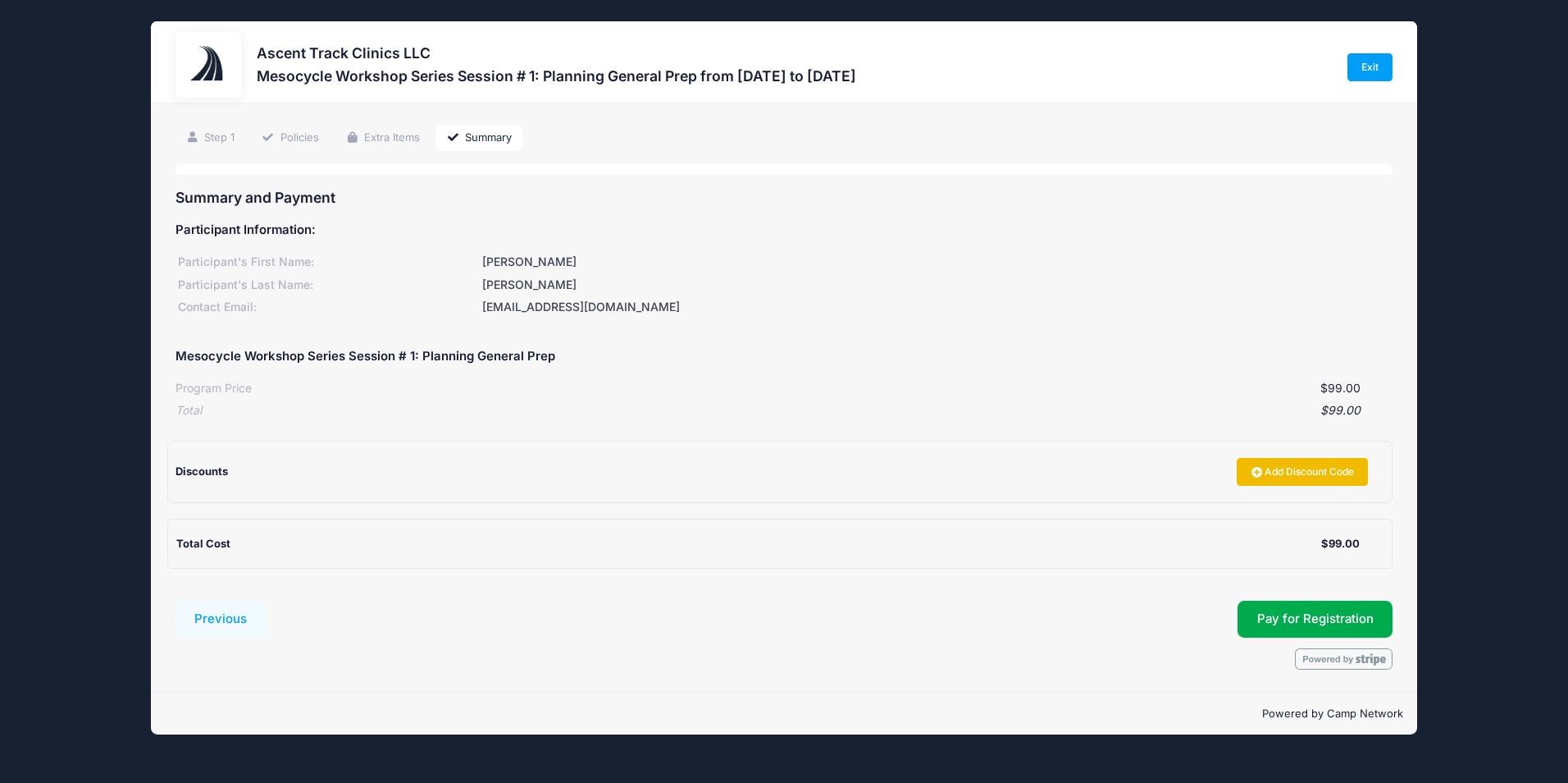
click at [1333, 471] on link "Add Discount Code" at bounding box center [1302, 471] width 131 height 28
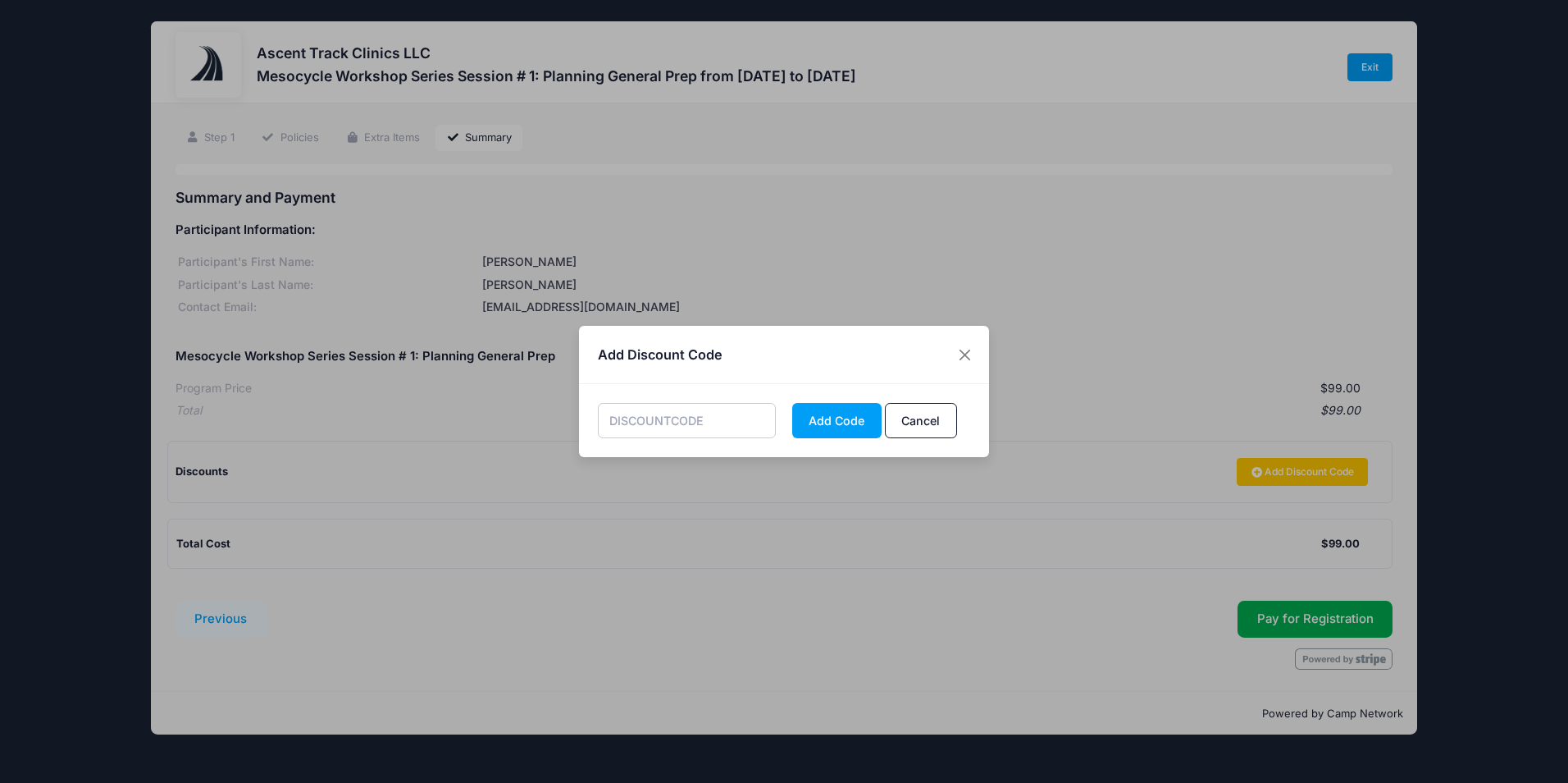
click at [706, 414] on input "text" at bounding box center [687, 421] width 179 height 35
type input "NICKMESO1"
click at [835, 417] on button "Add Code" at bounding box center [837, 421] width 89 height 35
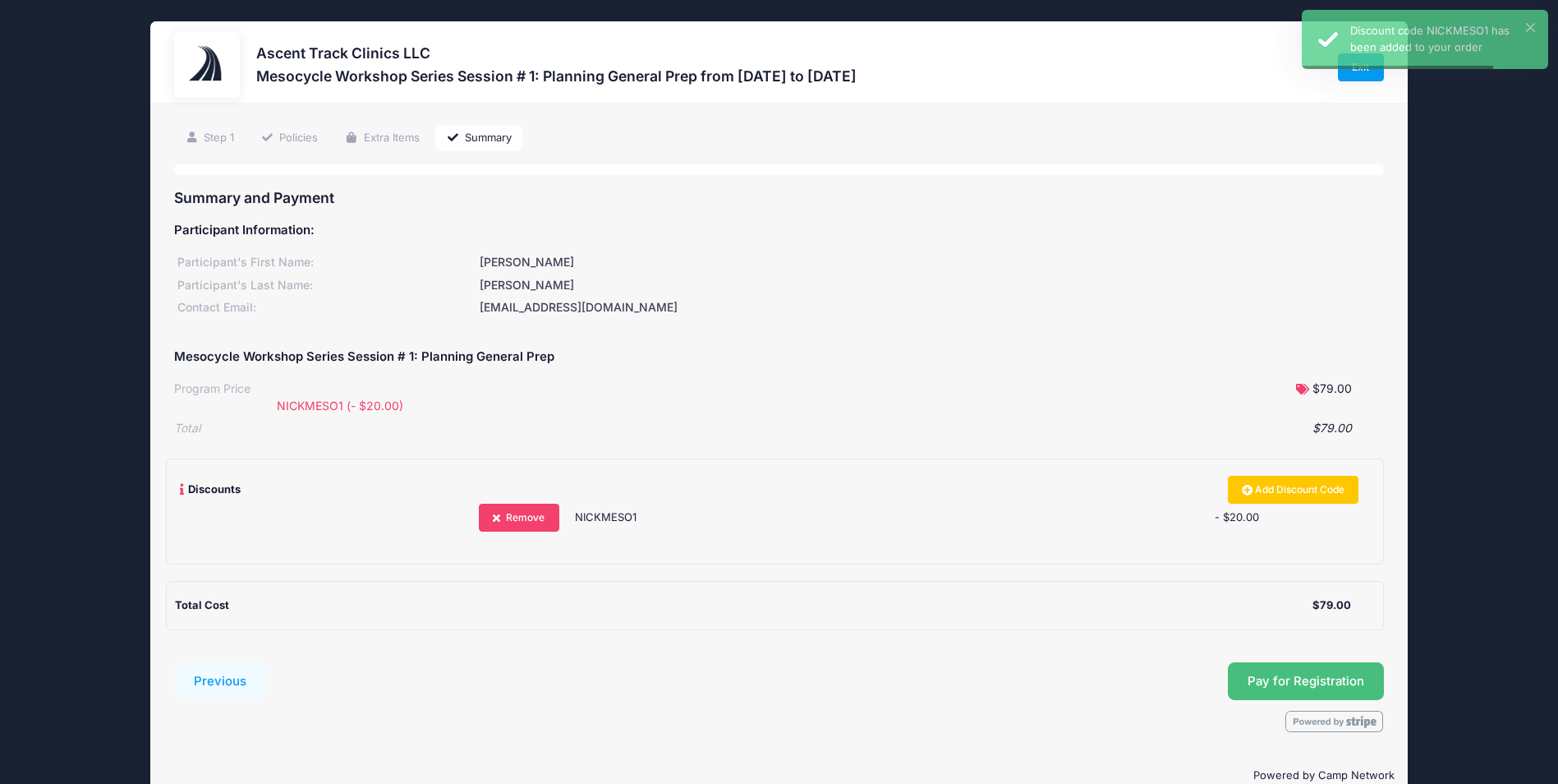
click at [1309, 675] on span "Pay for Registration" at bounding box center [1306, 681] width 117 height 15
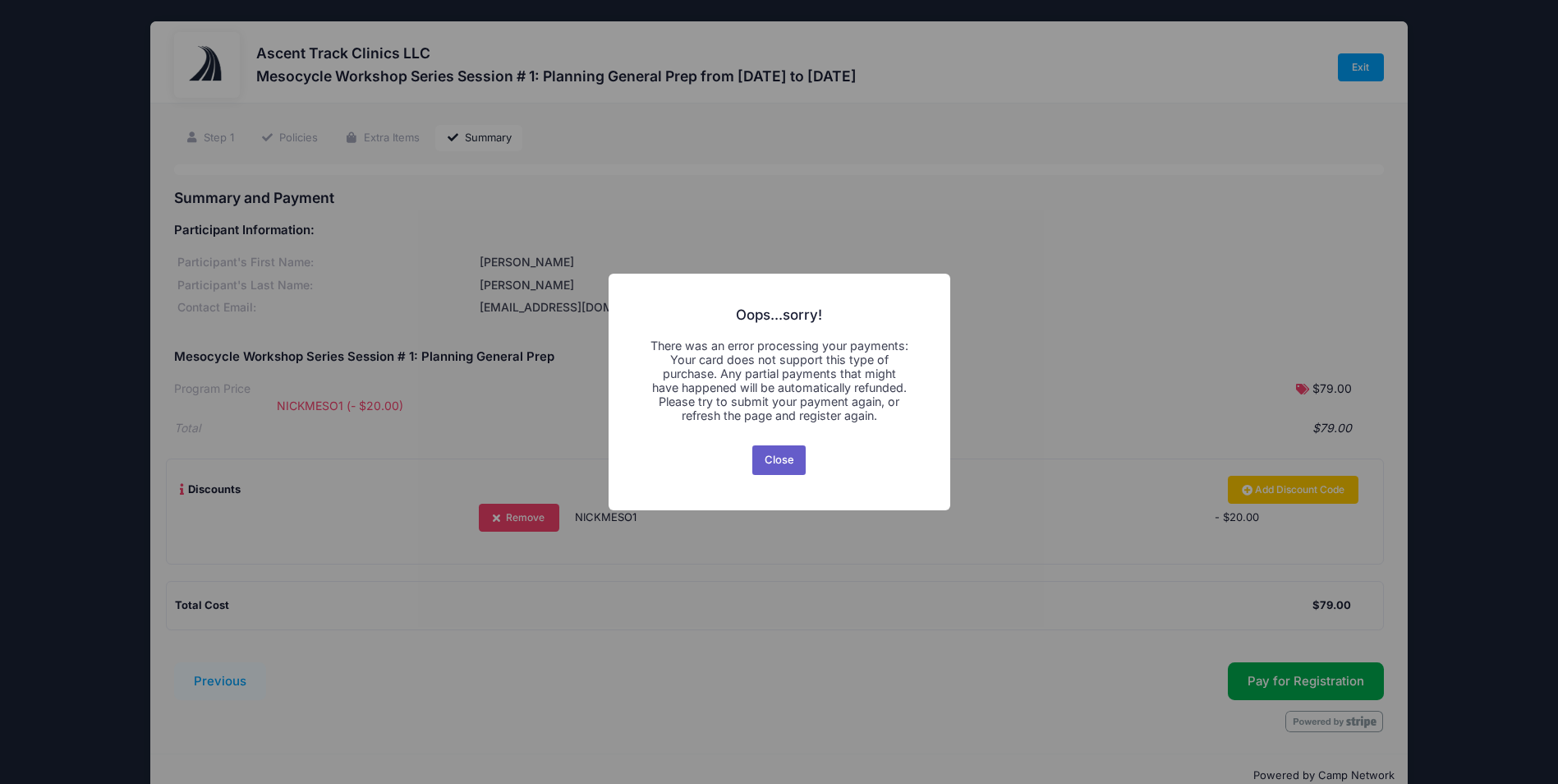
click at [793, 456] on button "Close" at bounding box center [778, 460] width 53 height 29
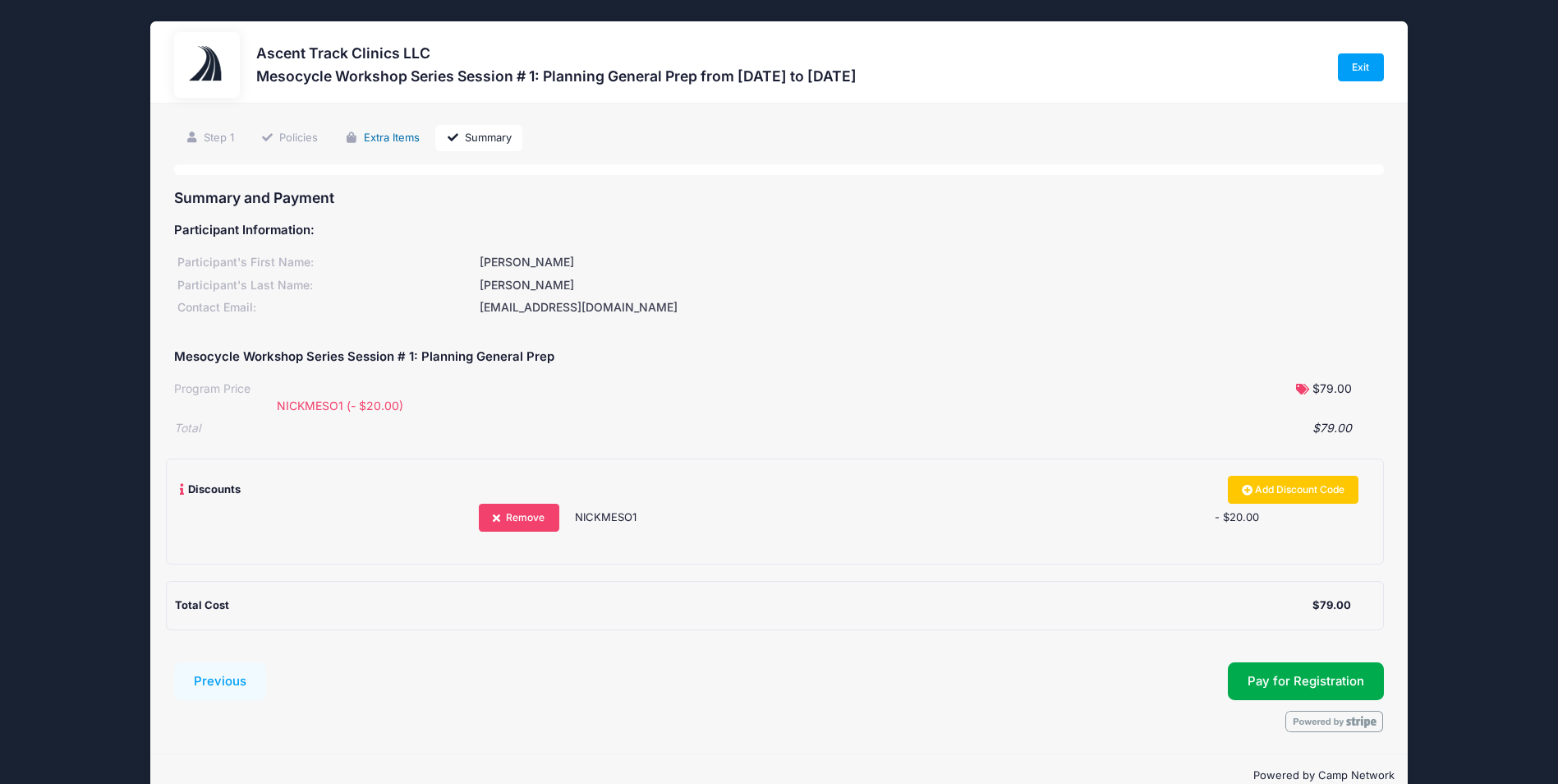
click at [389, 139] on link "Extra Items" at bounding box center [382, 138] width 96 height 27
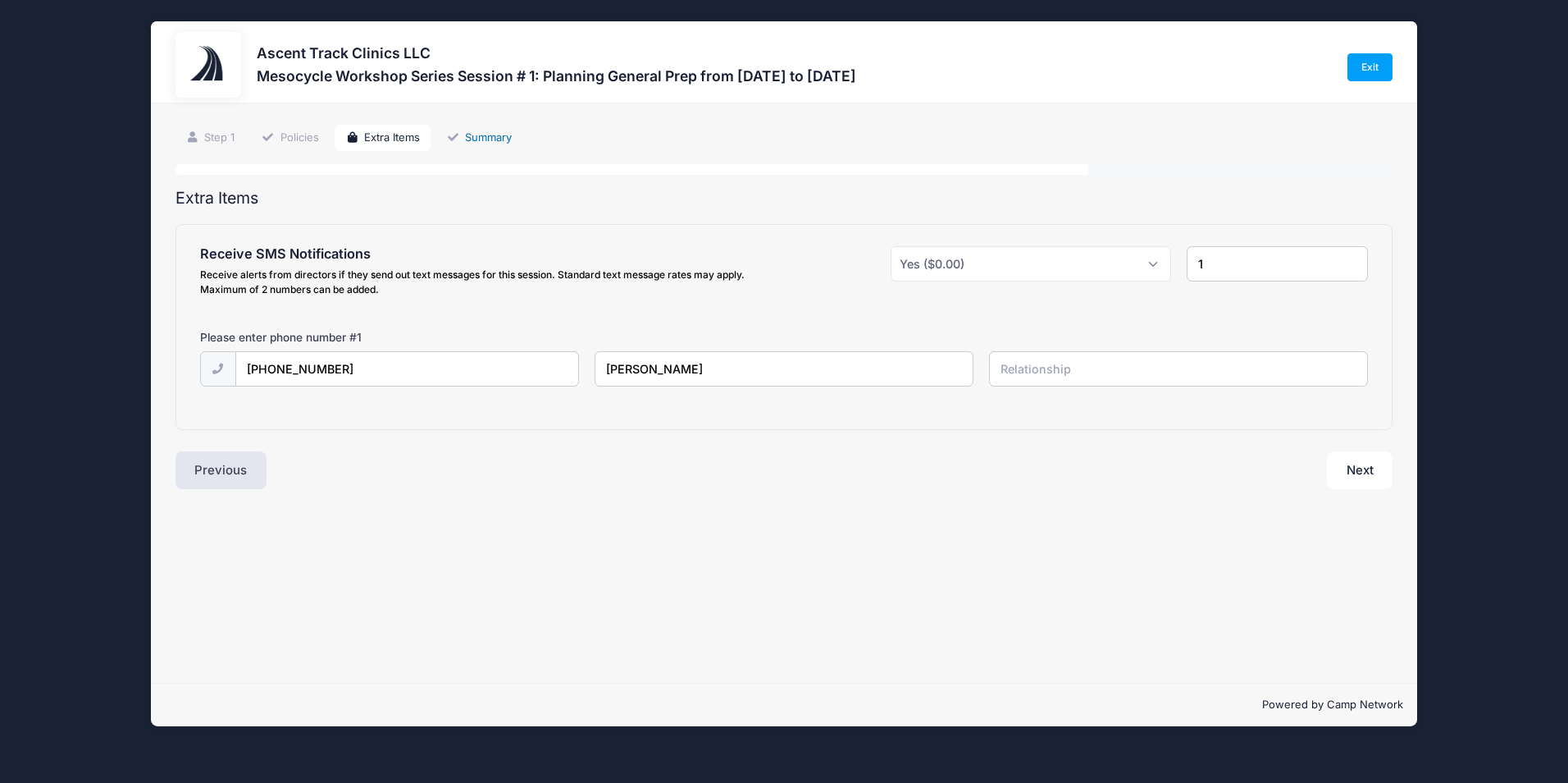
click at [493, 145] on link "Summary" at bounding box center [478, 138] width 87 height 27
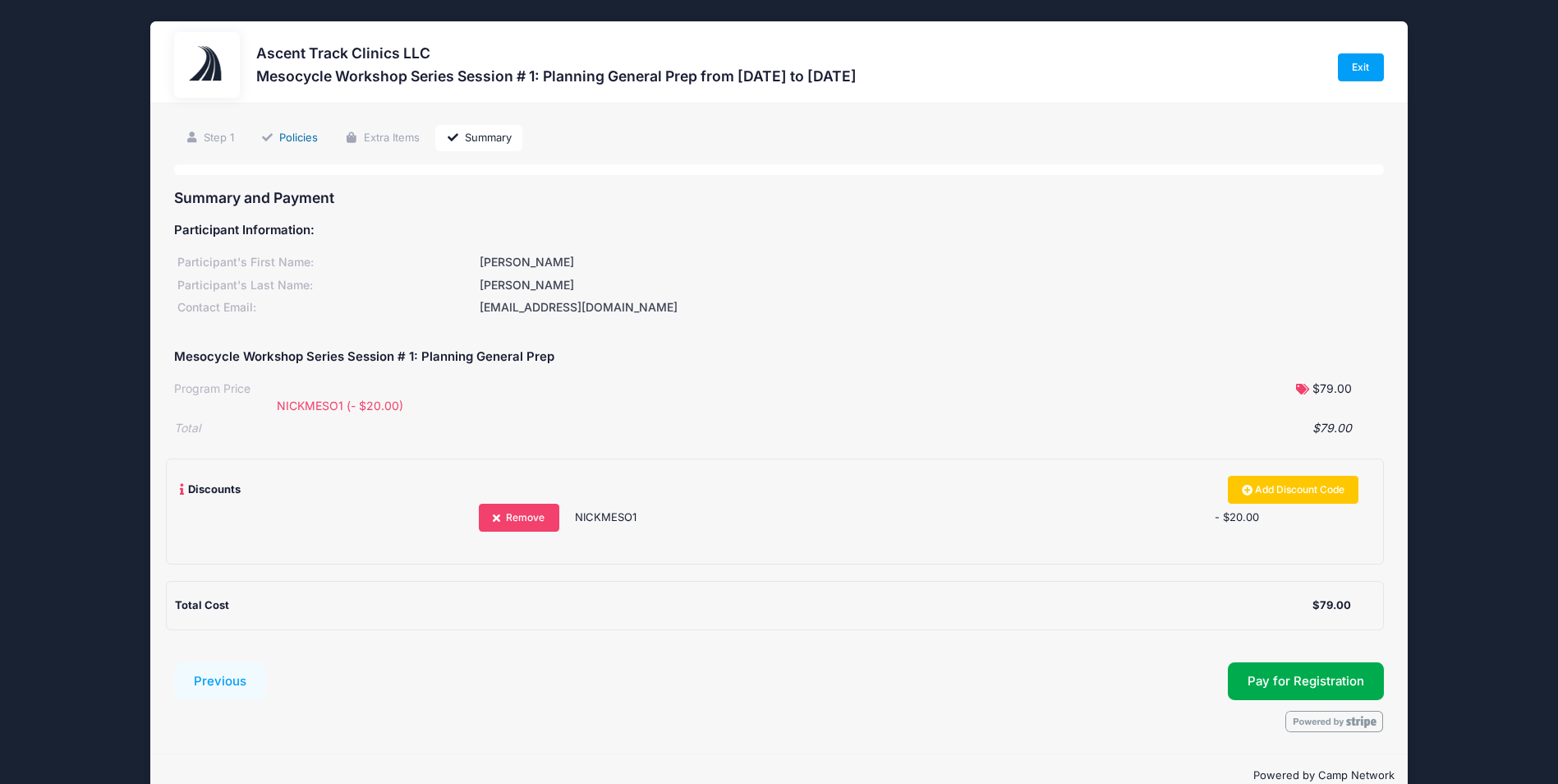
click at [317, 136] on link "Policies" at bounding box center [290, 138] width 79 height 27
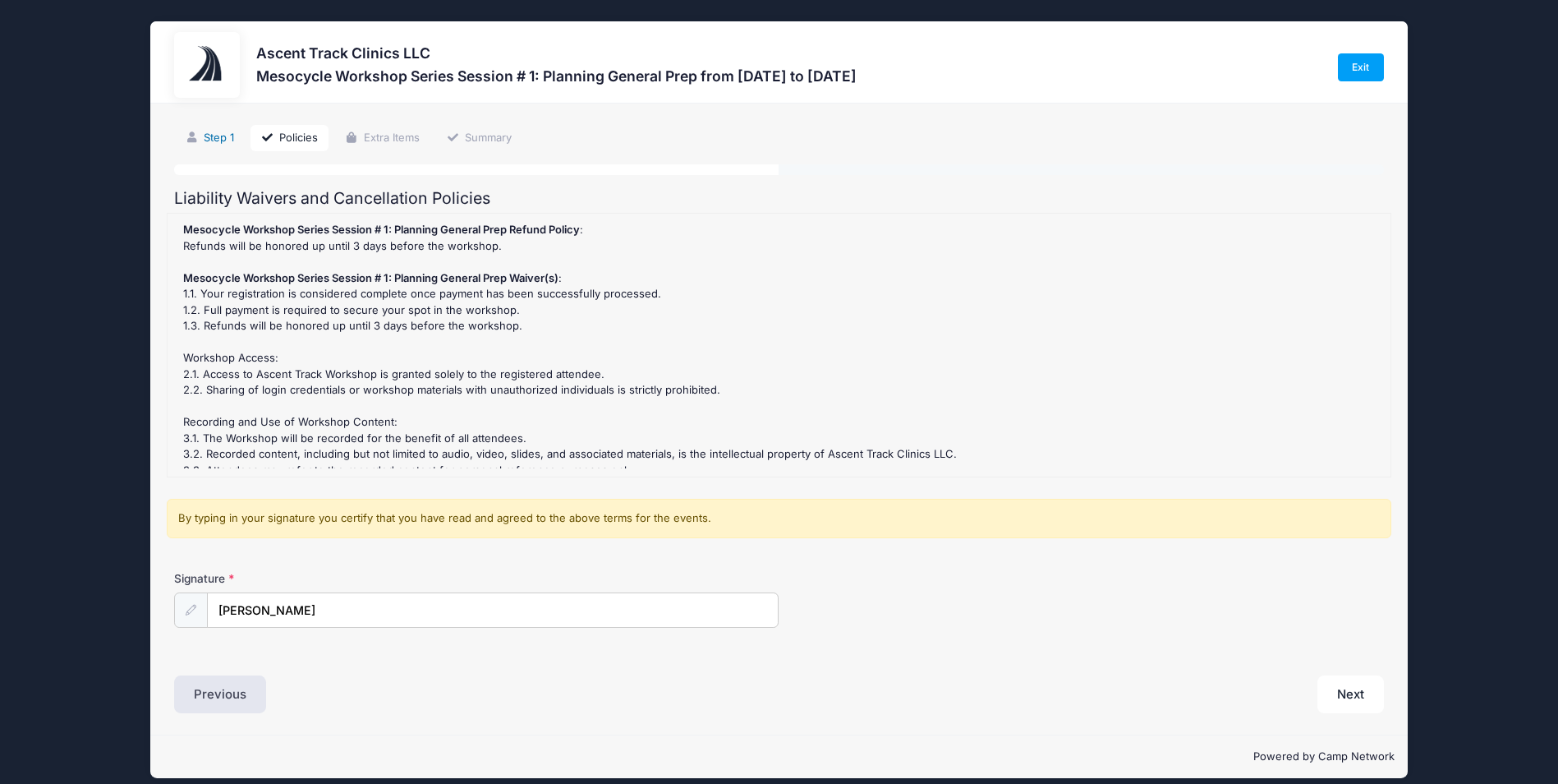
click at [234, 145] on link "Step 1" at bounding box center [210, 138] width 71 height 27
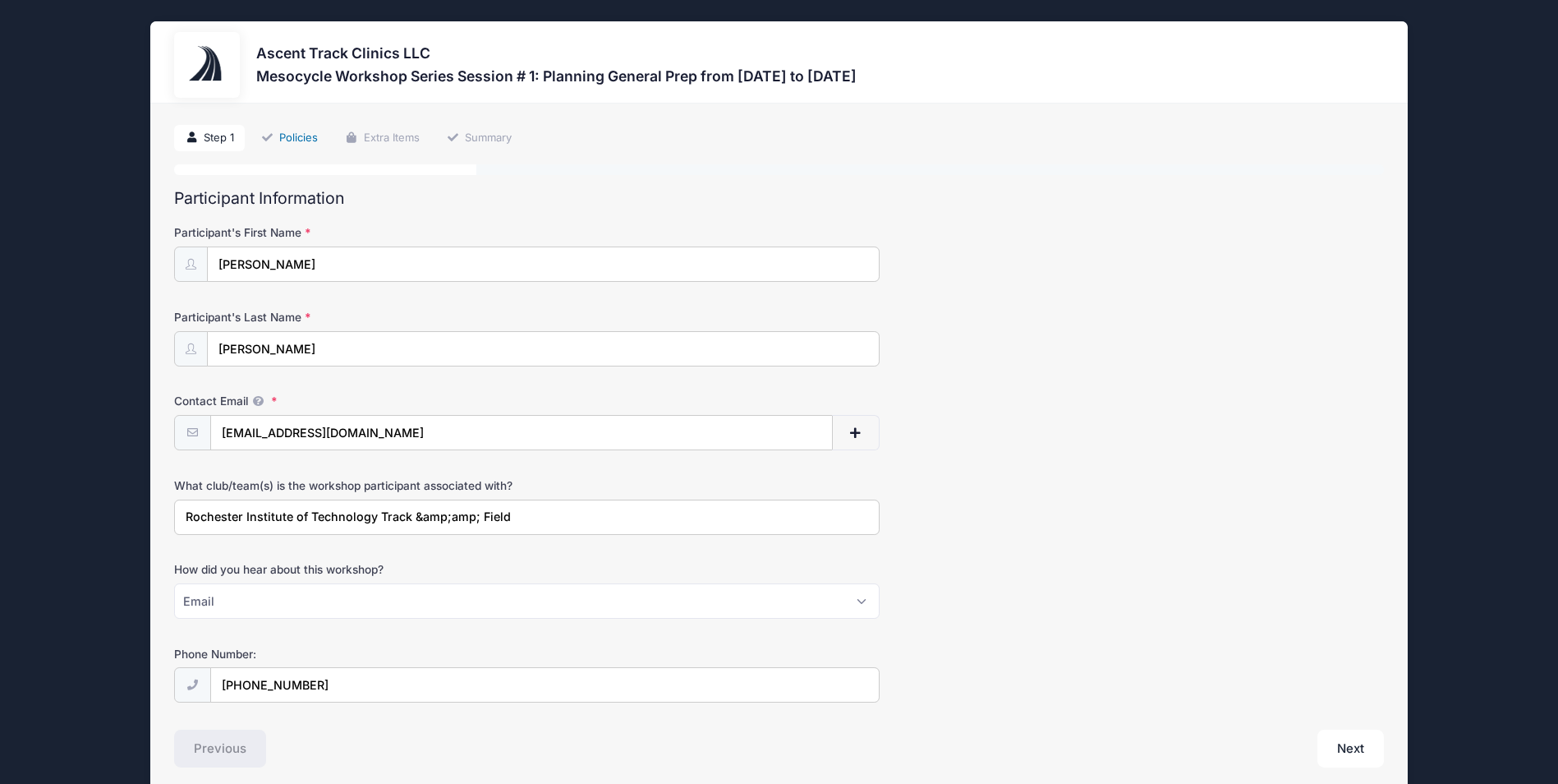
click at [297, 133] on link "Policies" at bounding box center [290, 138] width 79 height 27
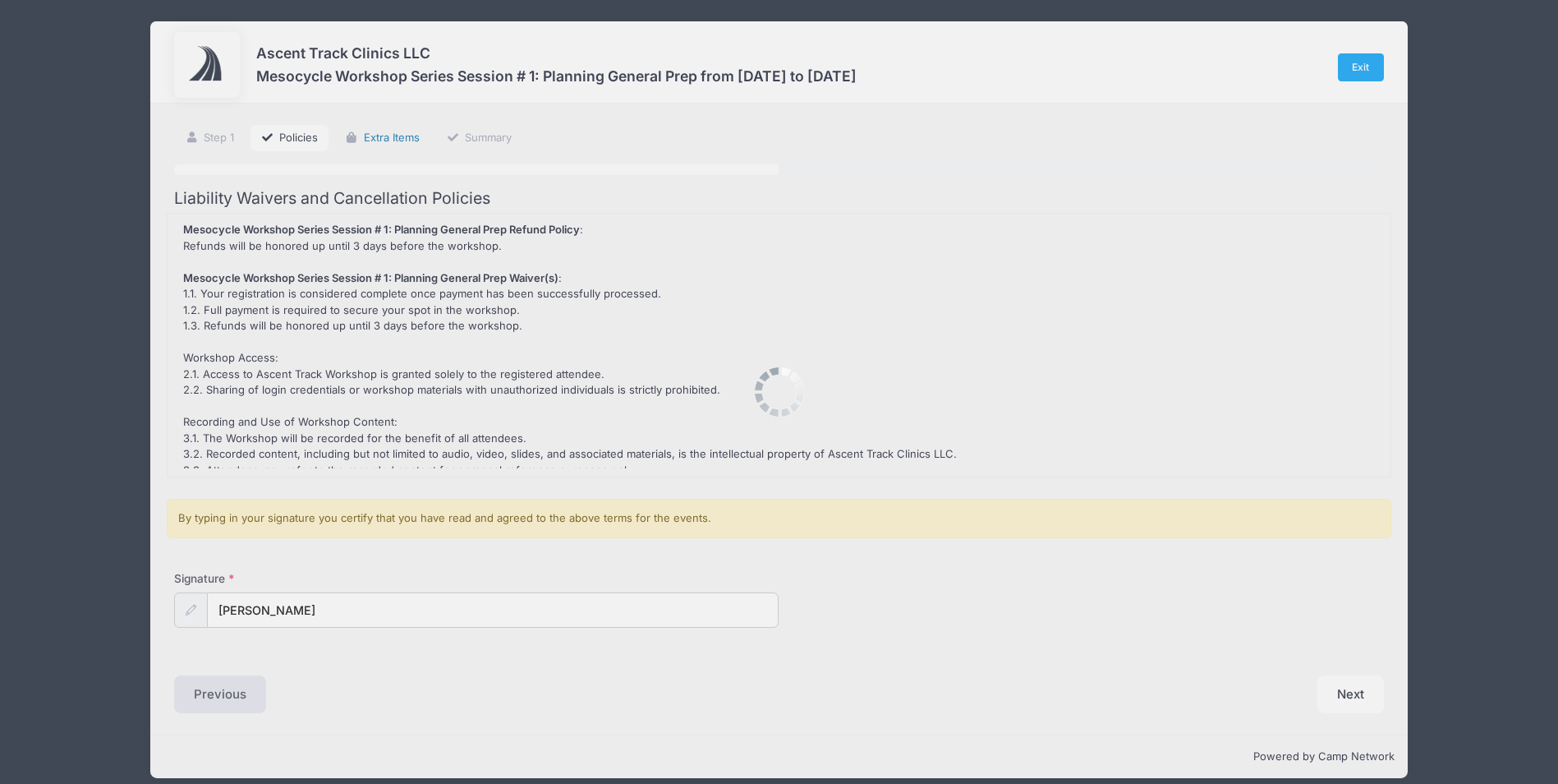
click at [388, 136] on link "Extra Items" at bounding box center [382, 138] width 96 height 27
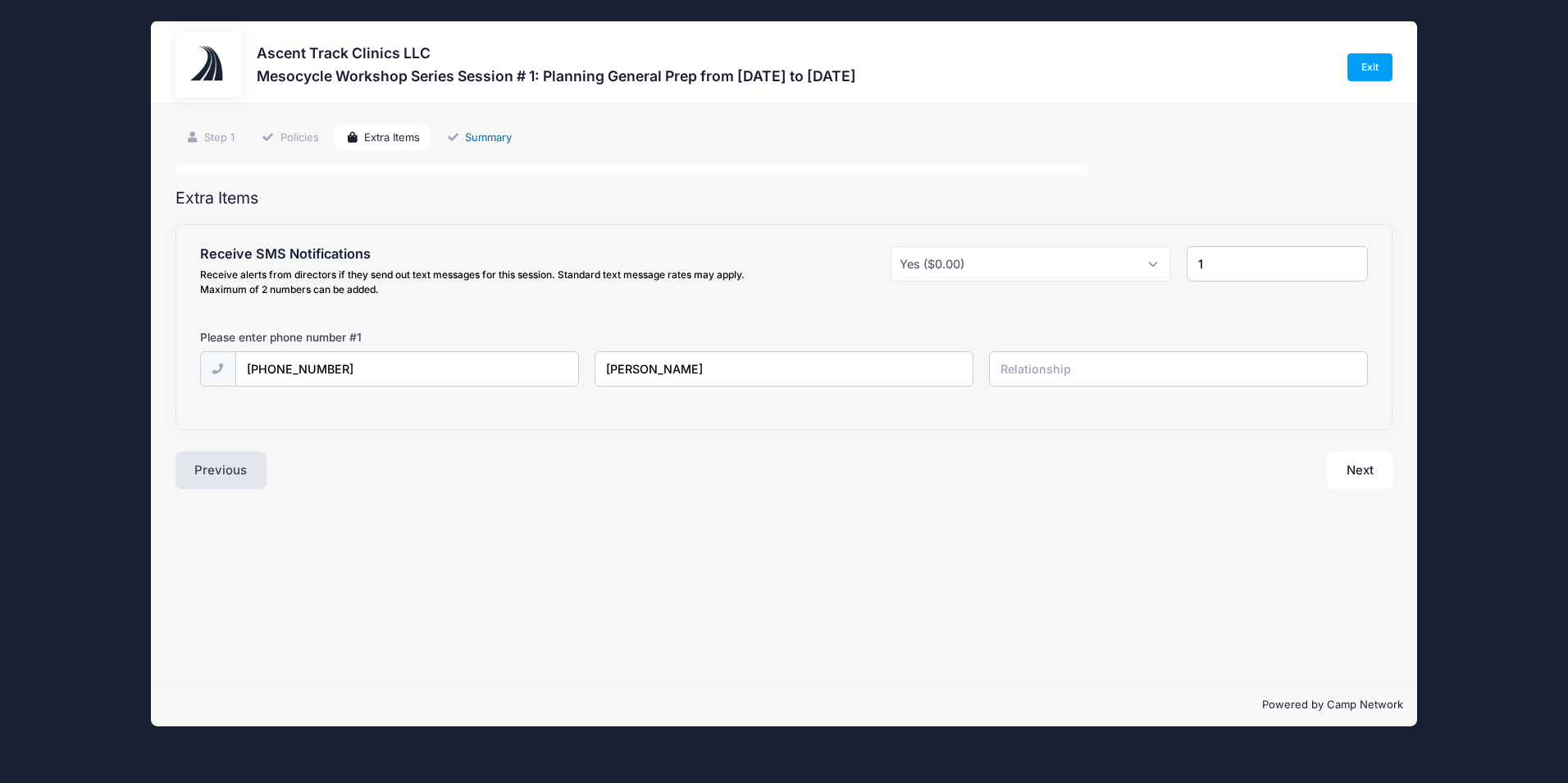
click at [486, 131] on link "Summary" at bounding box center [478, 138] width 87 height 27
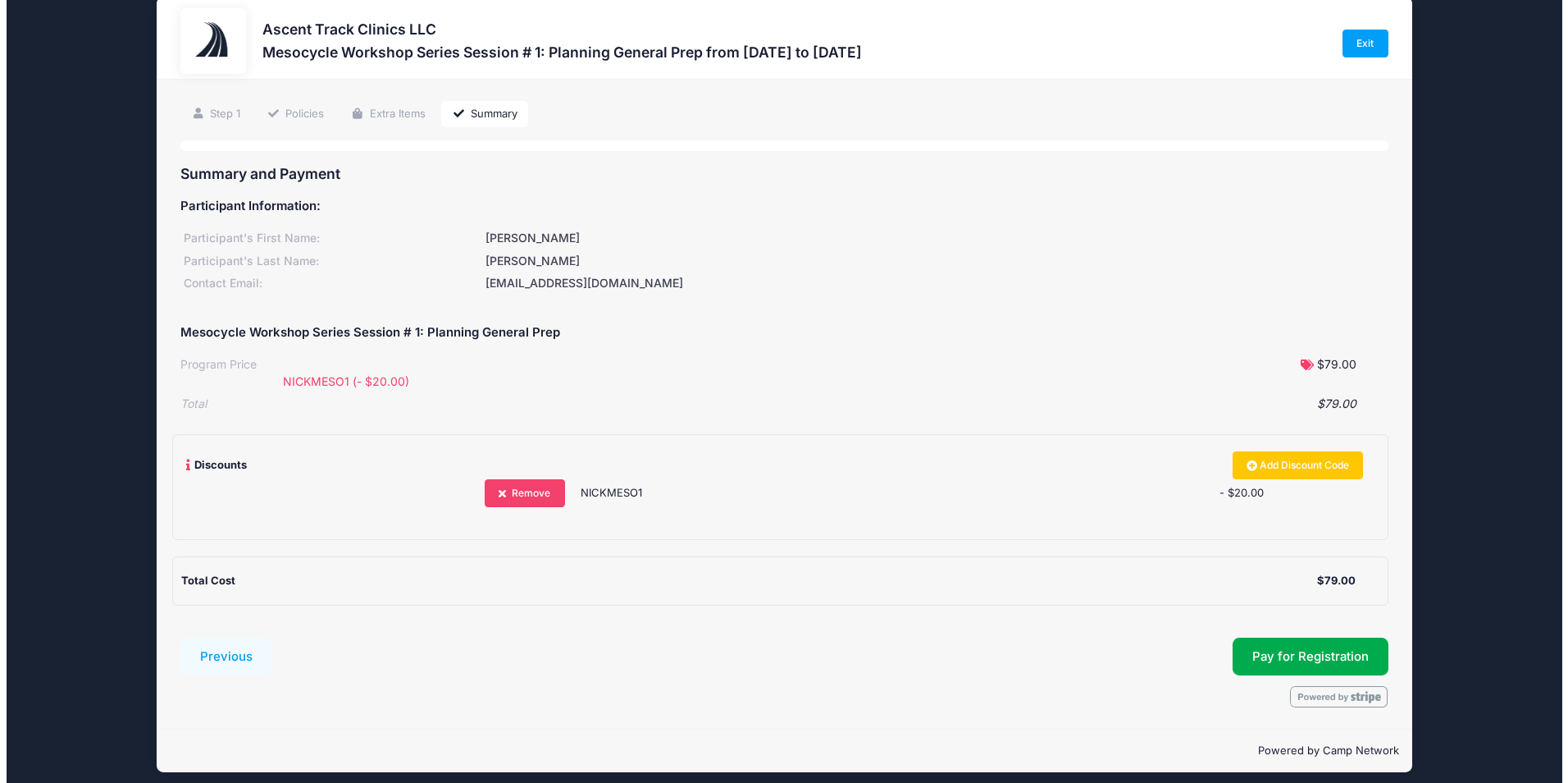
scroll to position [34, 0]
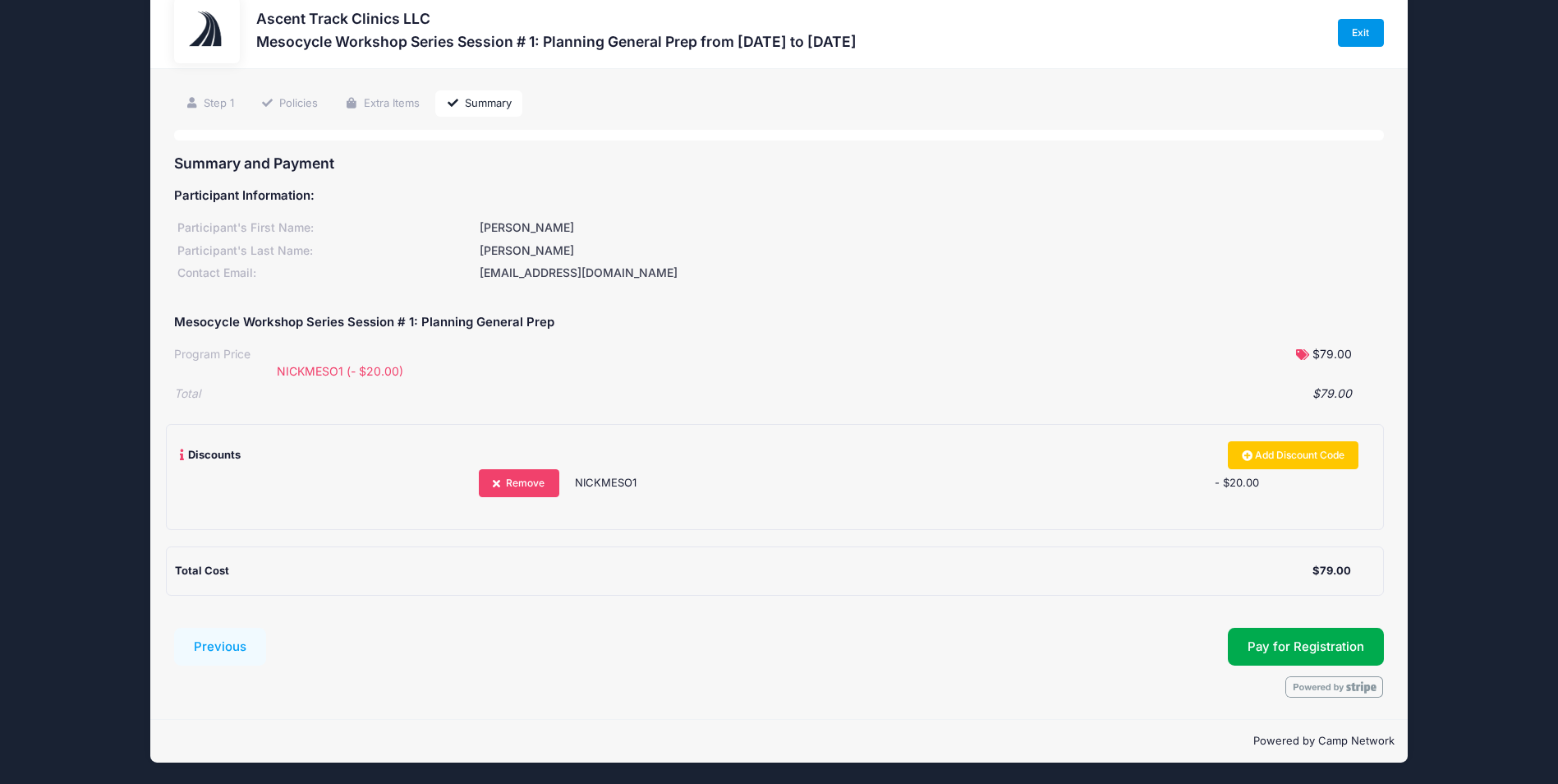
click at [1354, 29] on link "Exit" at bounding box center [1361, 32] width 46 height 28
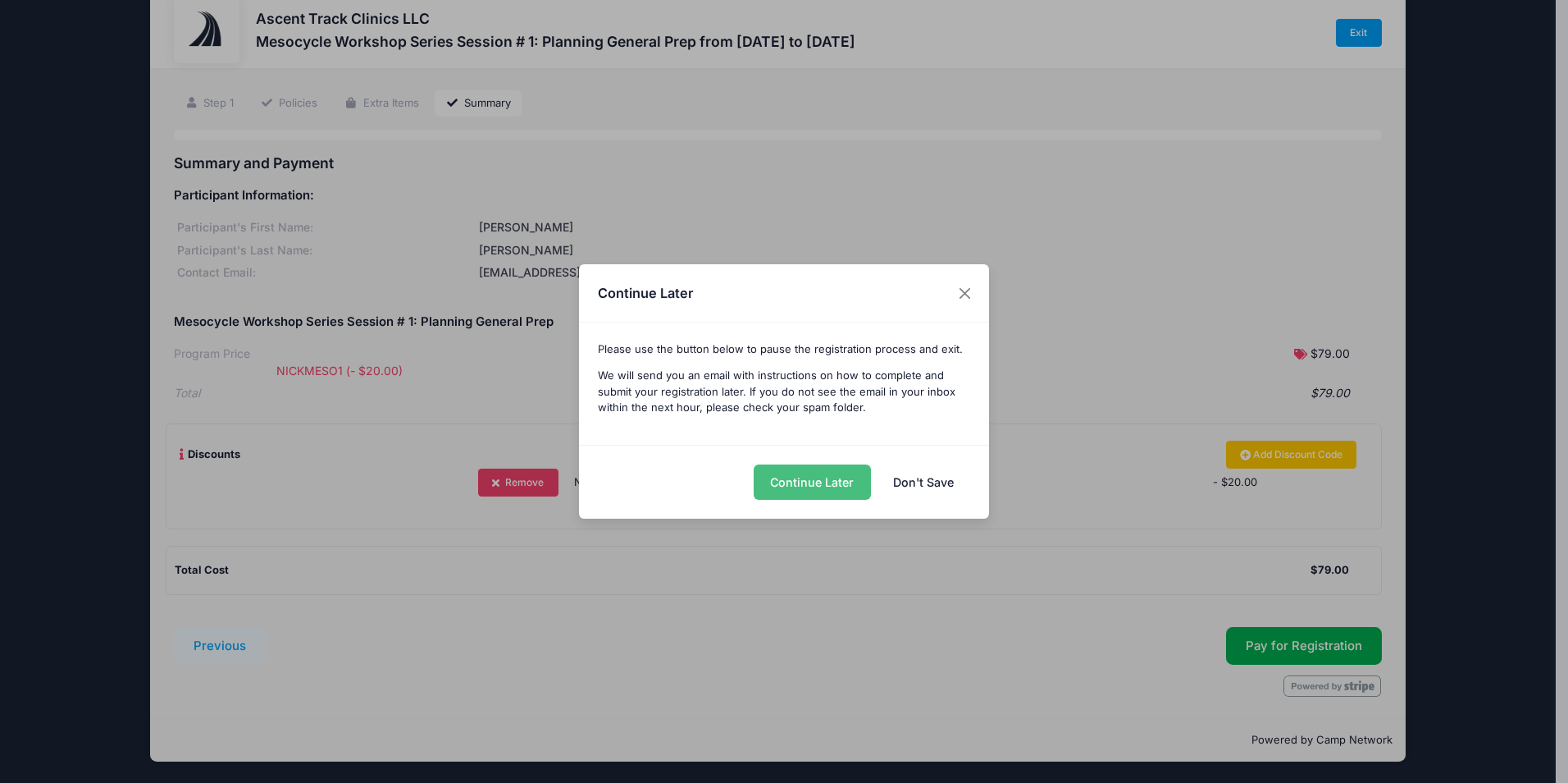
click at [844, 484] on button "Continue Later" at bounding box center [811, 482] width 117 height 35
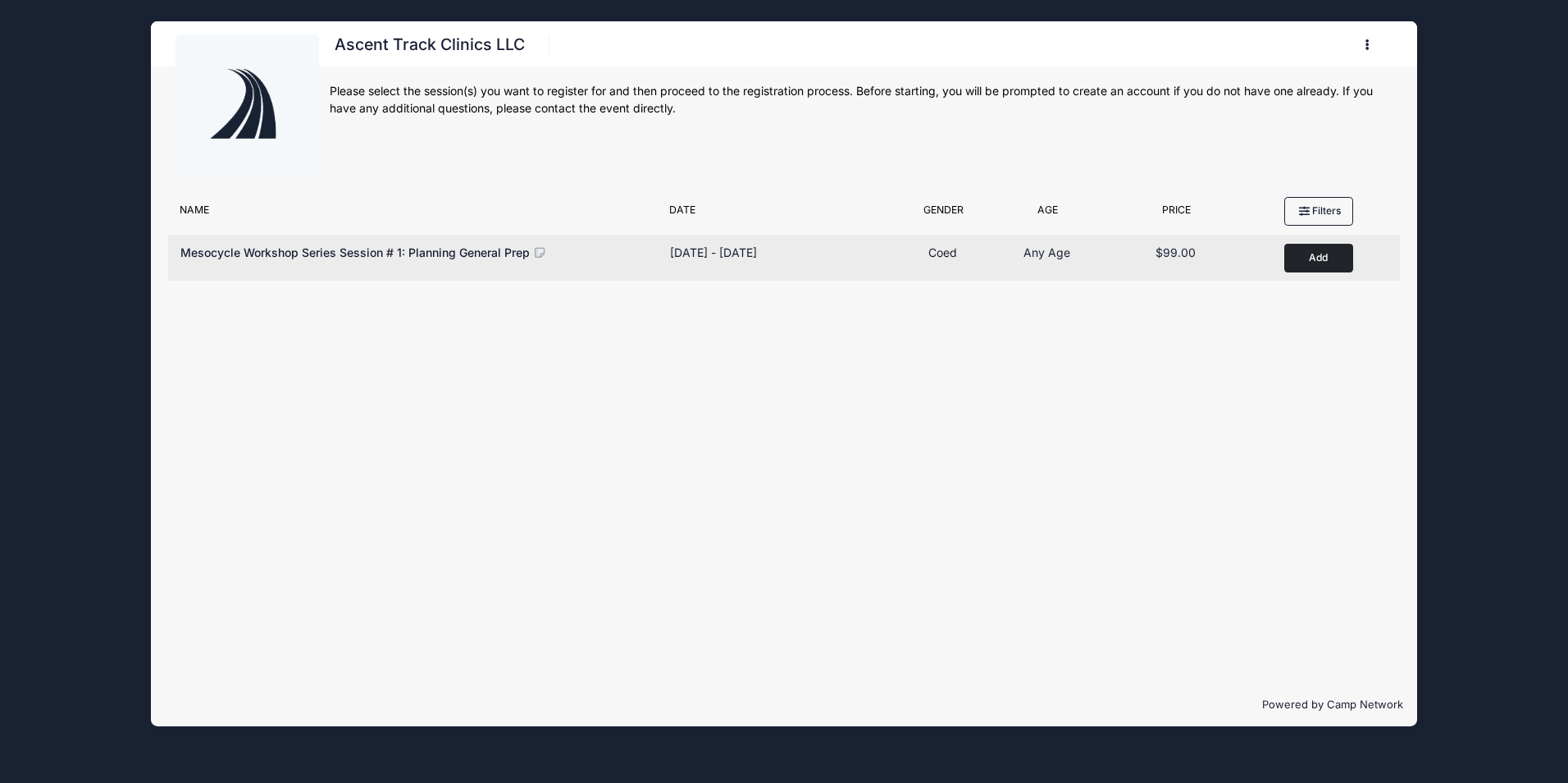
click at [1324, 263] on button "Add to Cart" at bounding box center [1318, 258] width 69 height 29
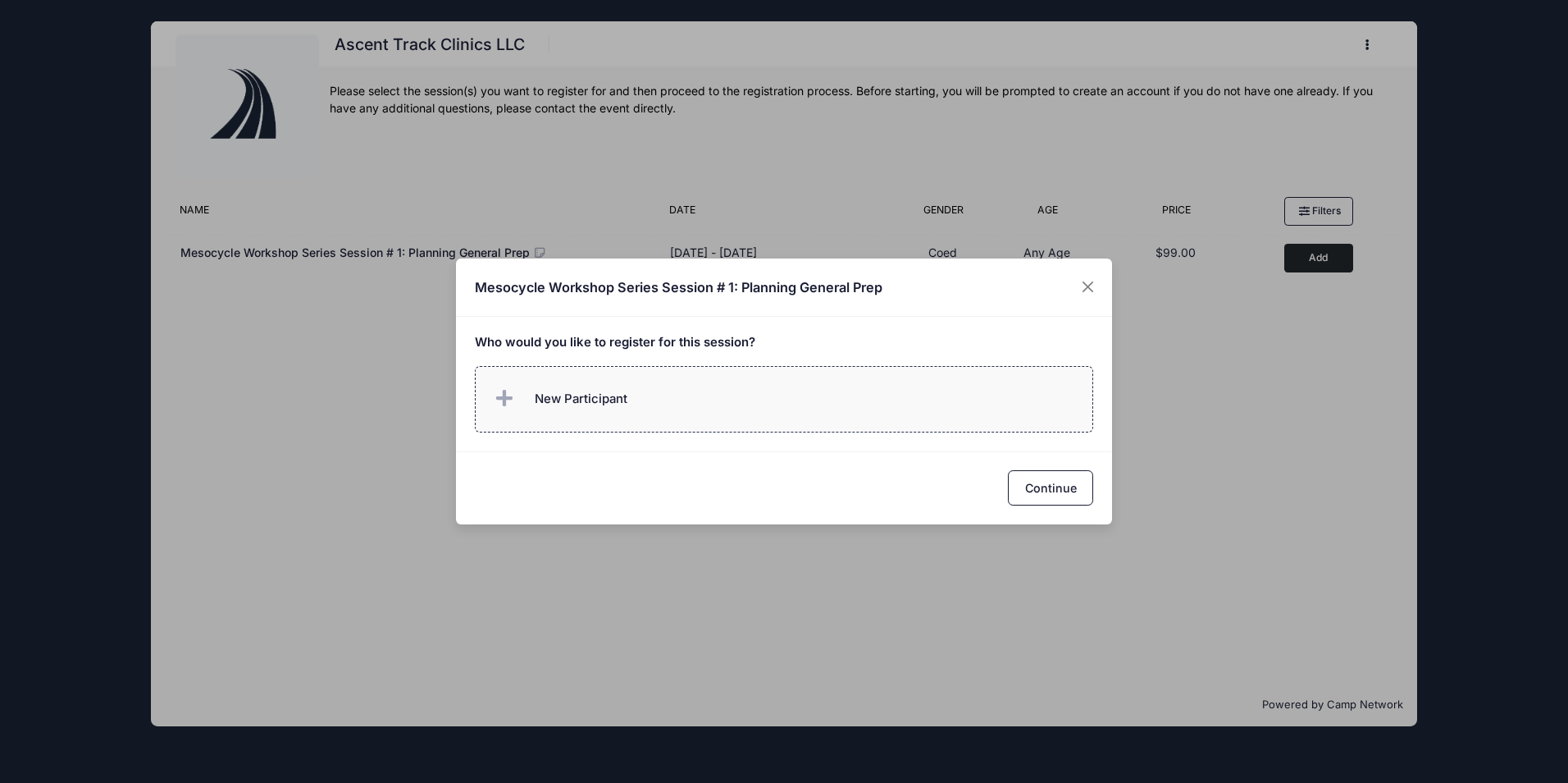
click at [516, 395] on span at bounding box center [507, 399] width 33 height 33
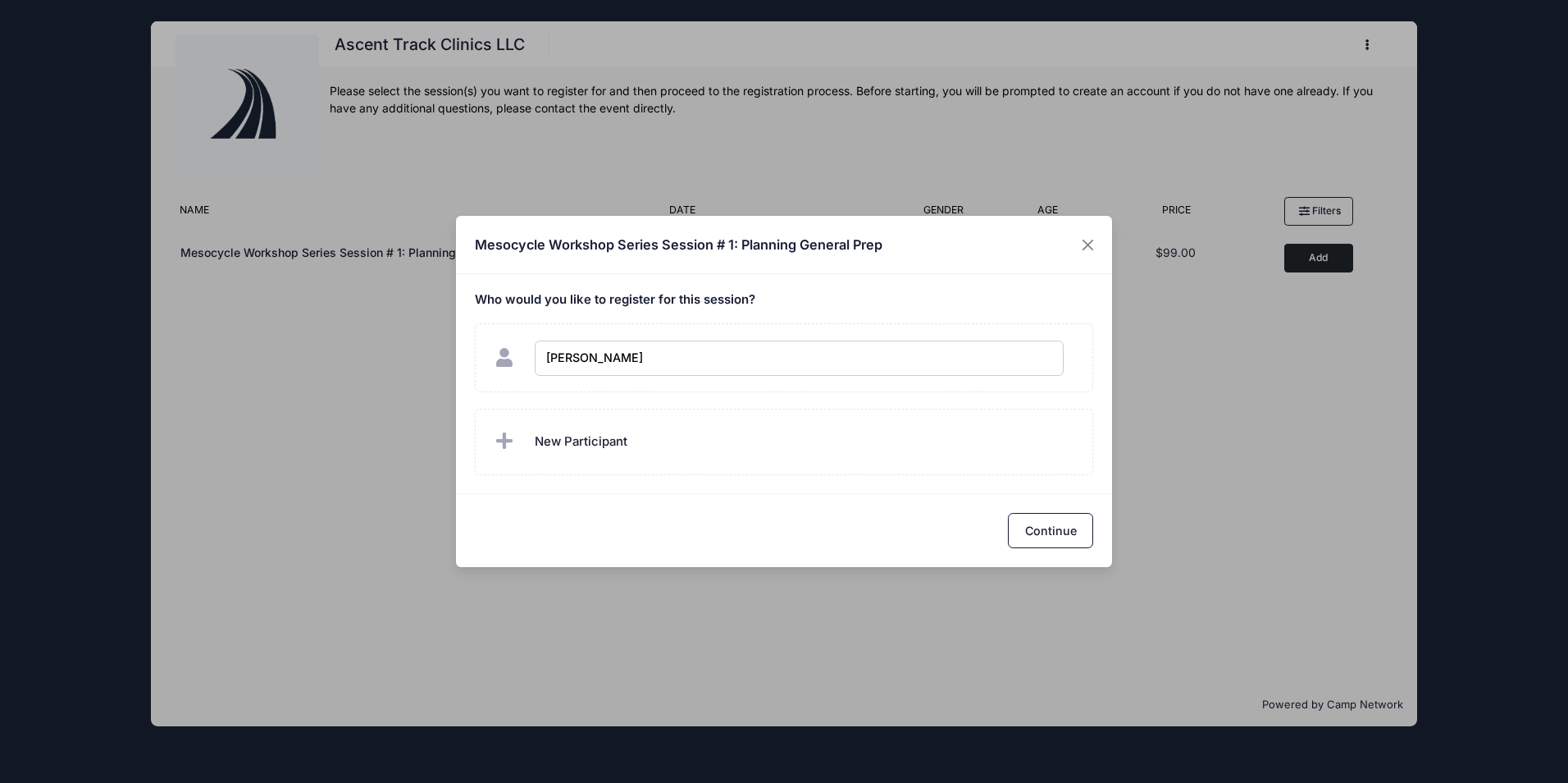
type input "[PERSON_NAME]"
checkbox input "true"
click at [1030, 521] on button "Continue" at bounding box center [1050, 531] width 85 height 35
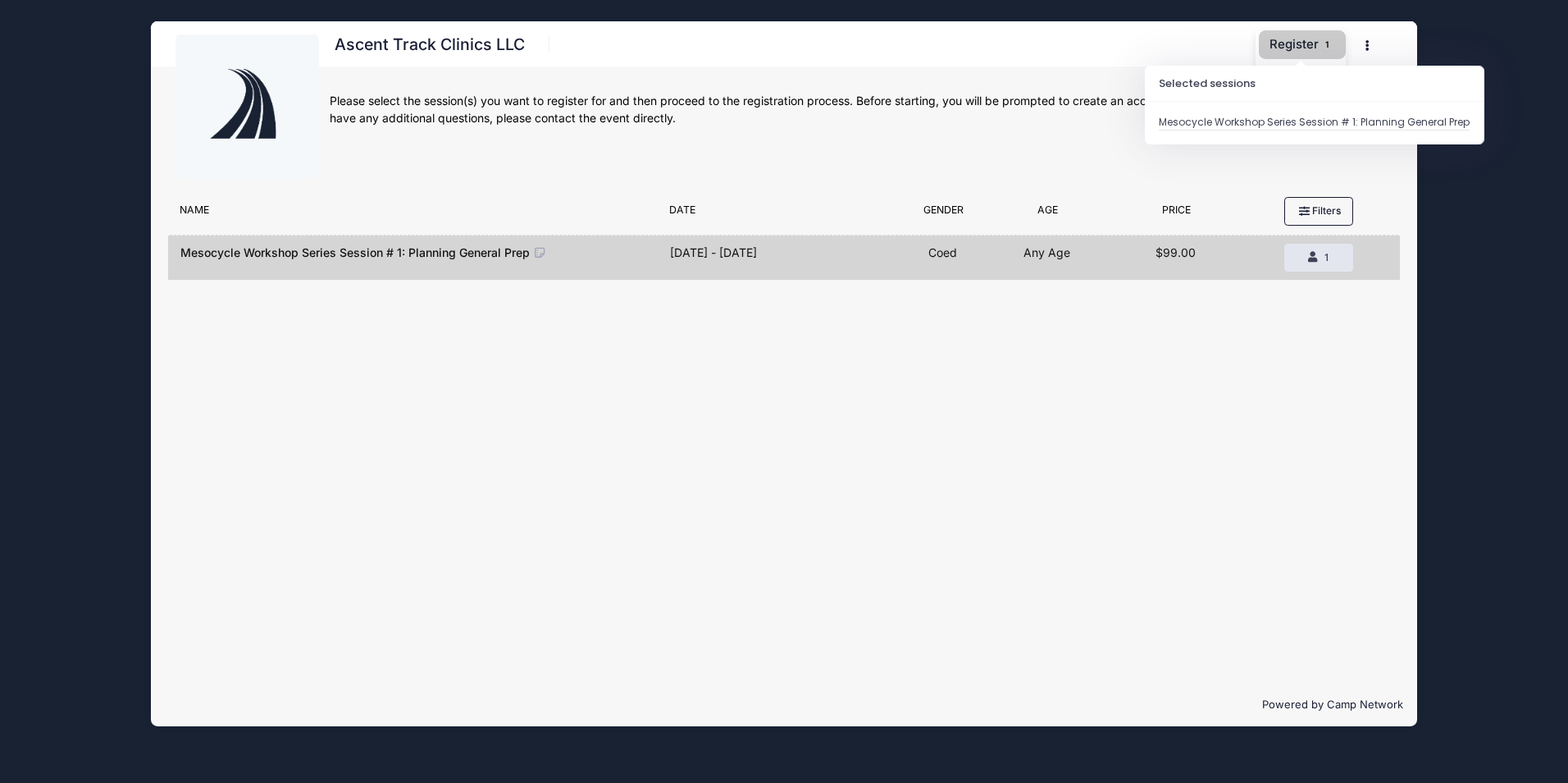
click at [1297, 50] on button "Register 1" at bounding box center [1301, 45] width 87 height 29
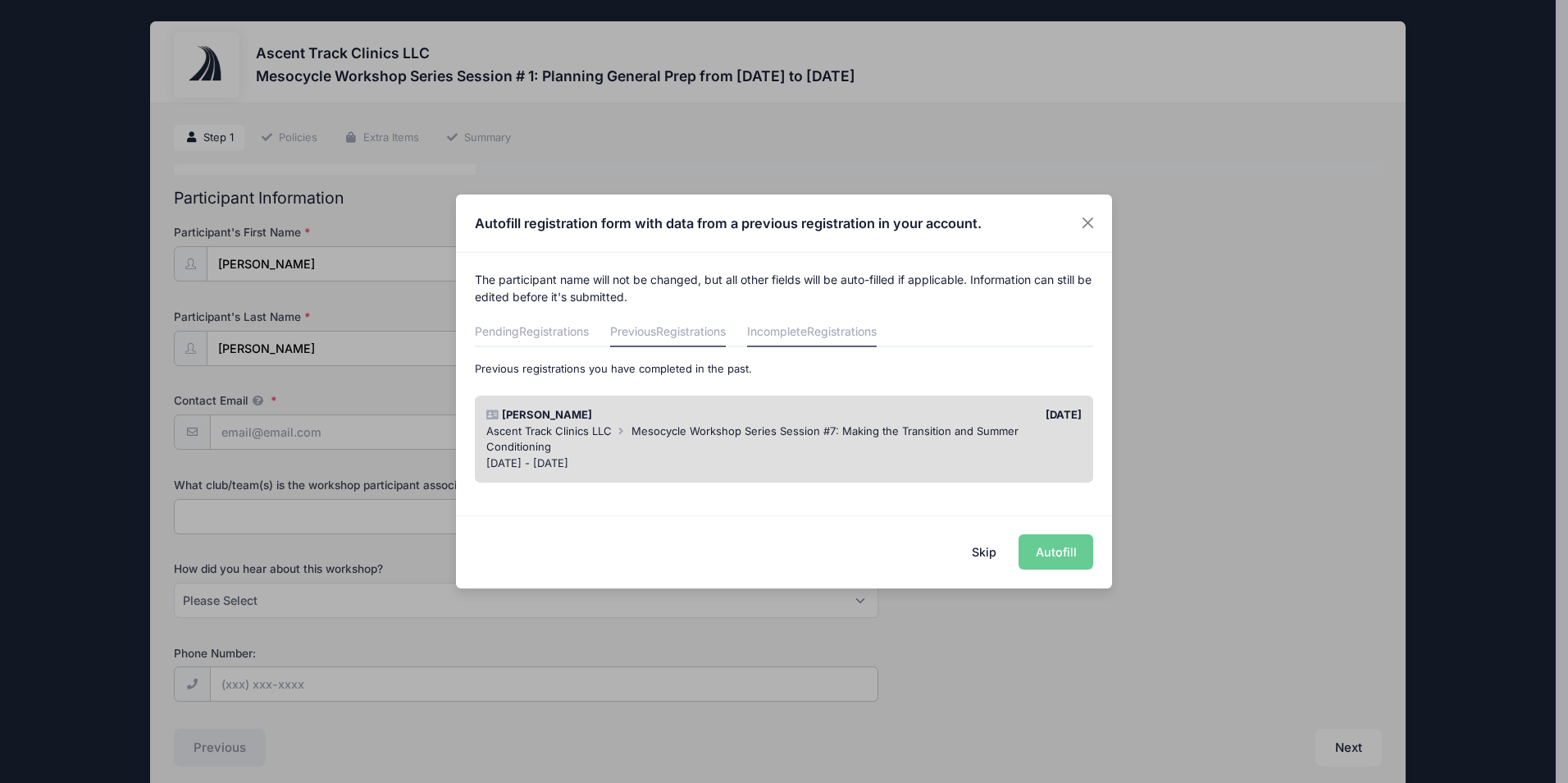
click at [830, 334] on span "Registrations" at bounding box center [842, 331] width 70 height 14
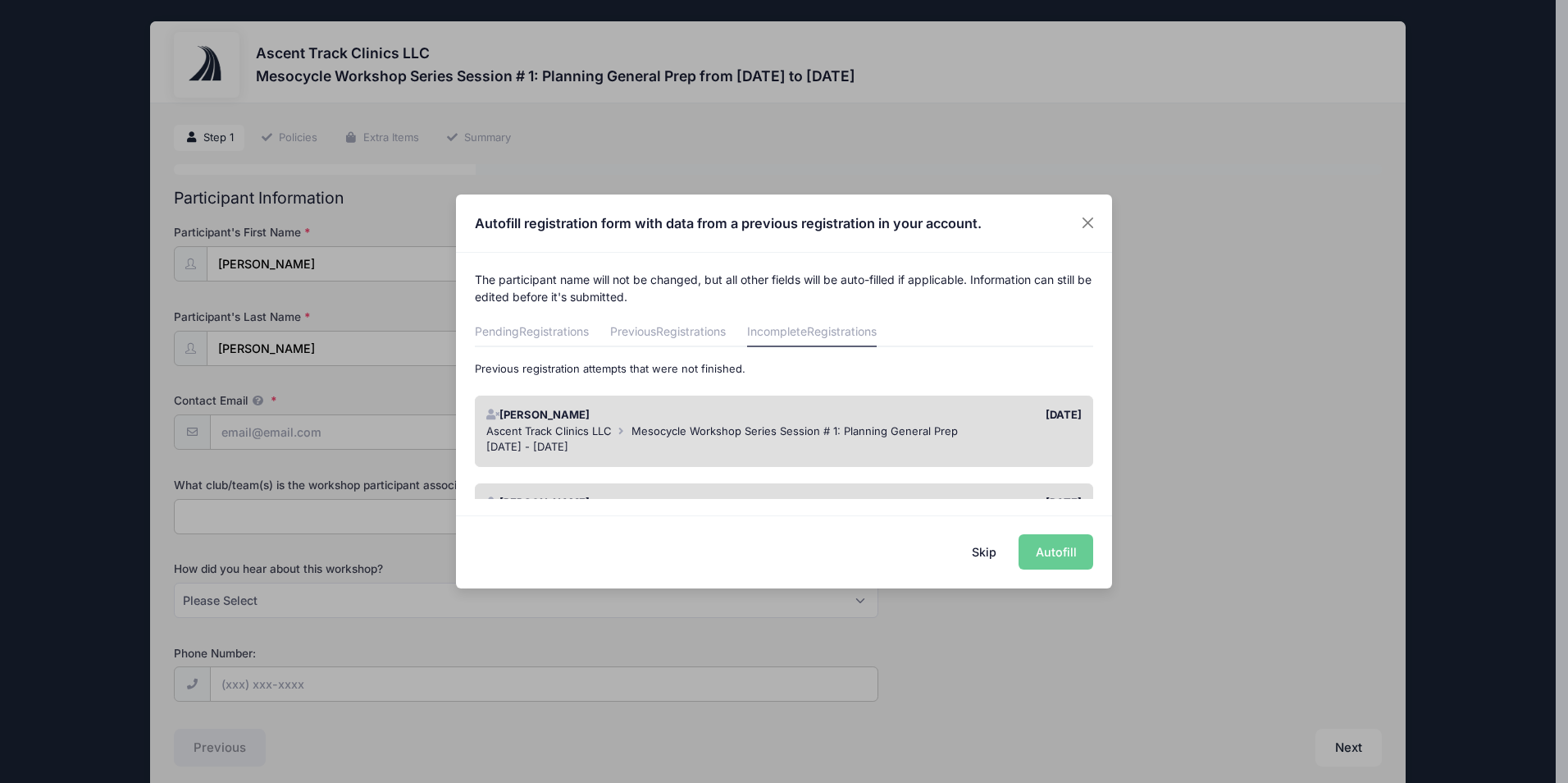
click at [845, 414] on div "08/26/2025" at bounding box center [937, 415] width 306 height 17
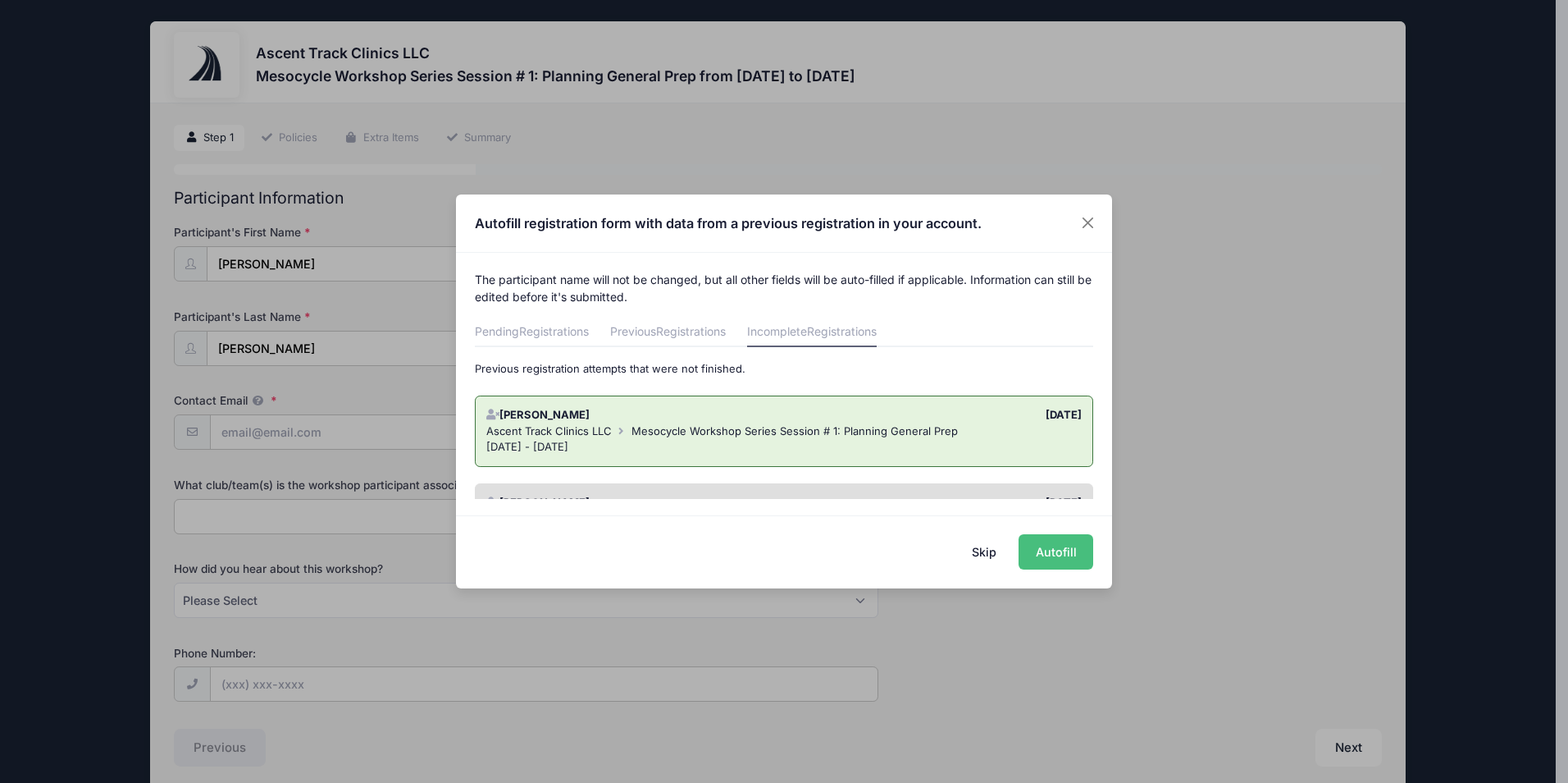
click at [1053, 544] on button "Autofill" at bounding box center [1055, 552] width 75 height 35
type input "[EMAIL_ADDRESS][DOMAIN_NAME]"
type input "Rochester Institute of Technology Track &amp;amp;amp; Field"
select select "Email"
type input "5184297247"
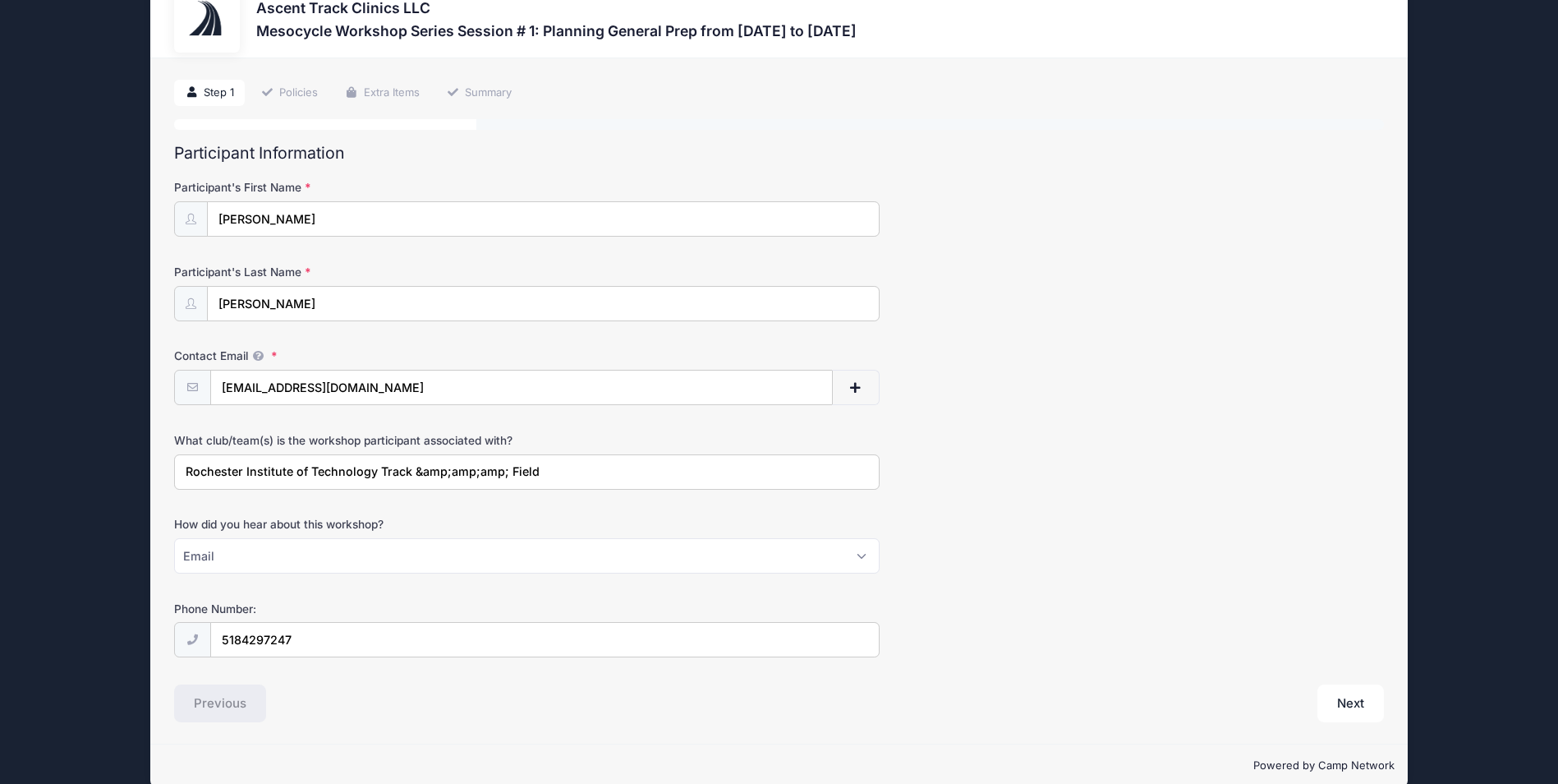
scroll to position [70, 0]
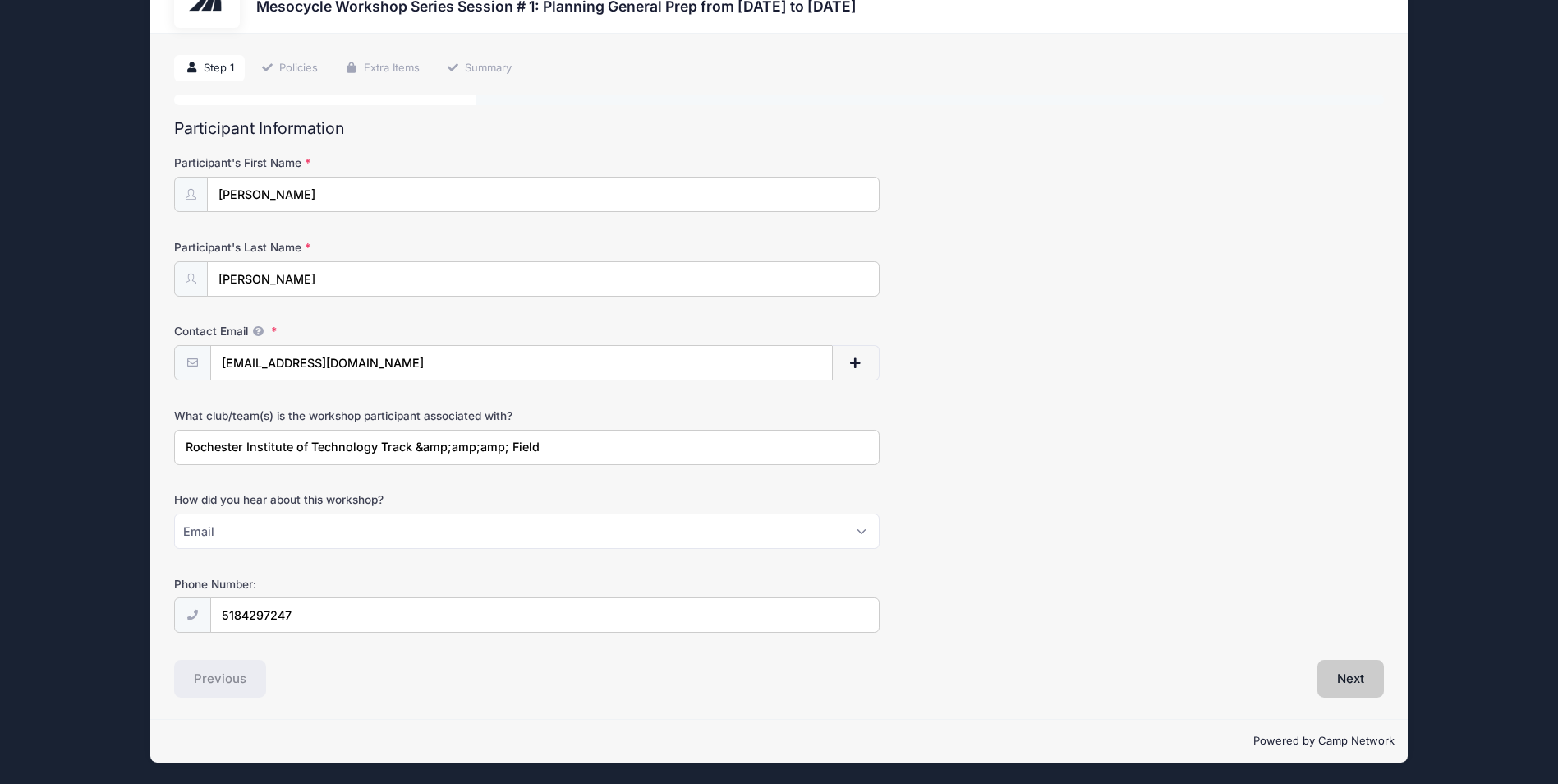
click at [1341, 669] on button "Next" at bounding box center [1351, 678] width 67 height 38
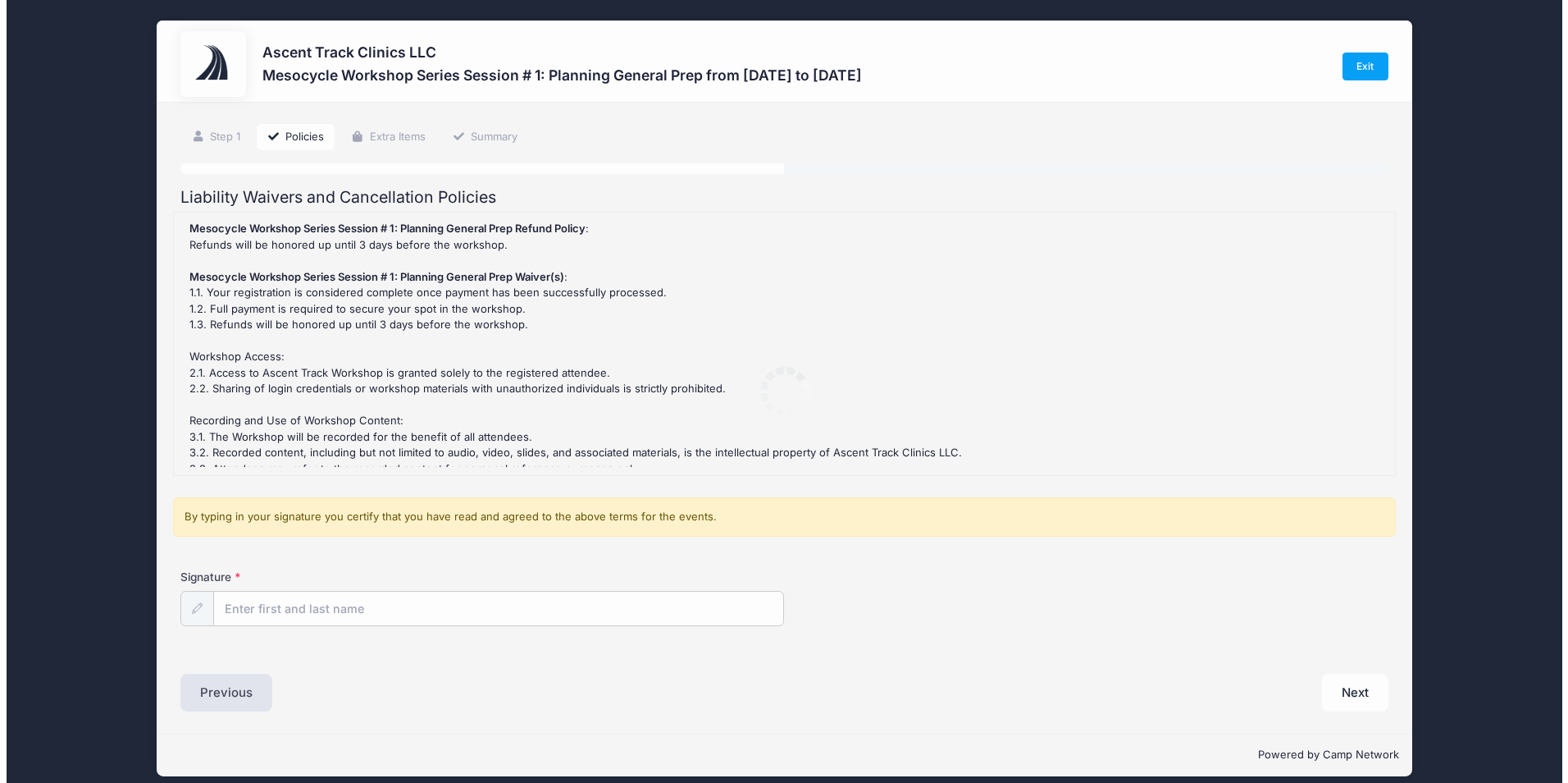
scroll to position [0, 0]
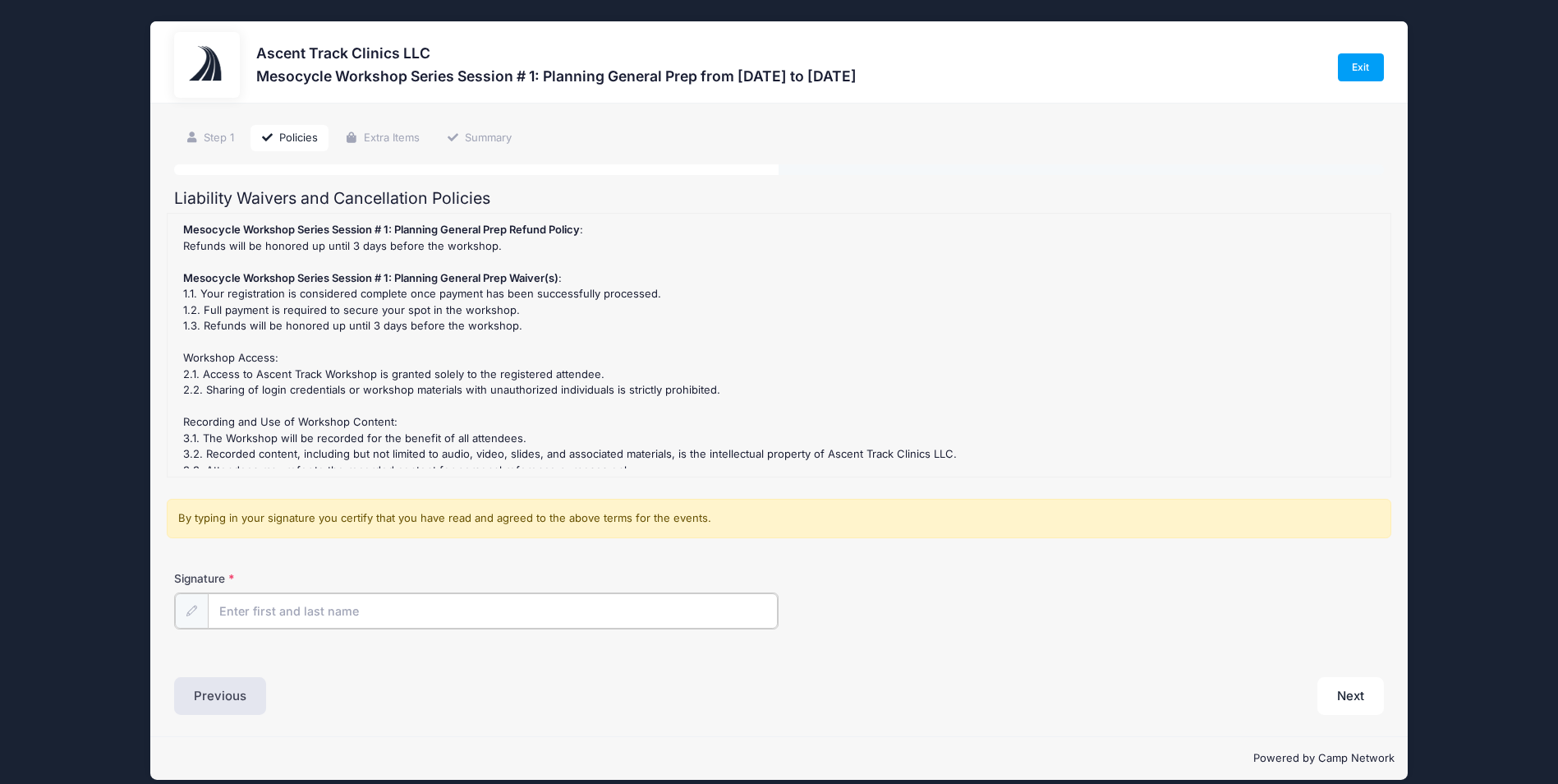
click at [253, 606] on input "Signature" at bounding box center [493, 611] width 570 height 35
type input "Nicholas Jones"
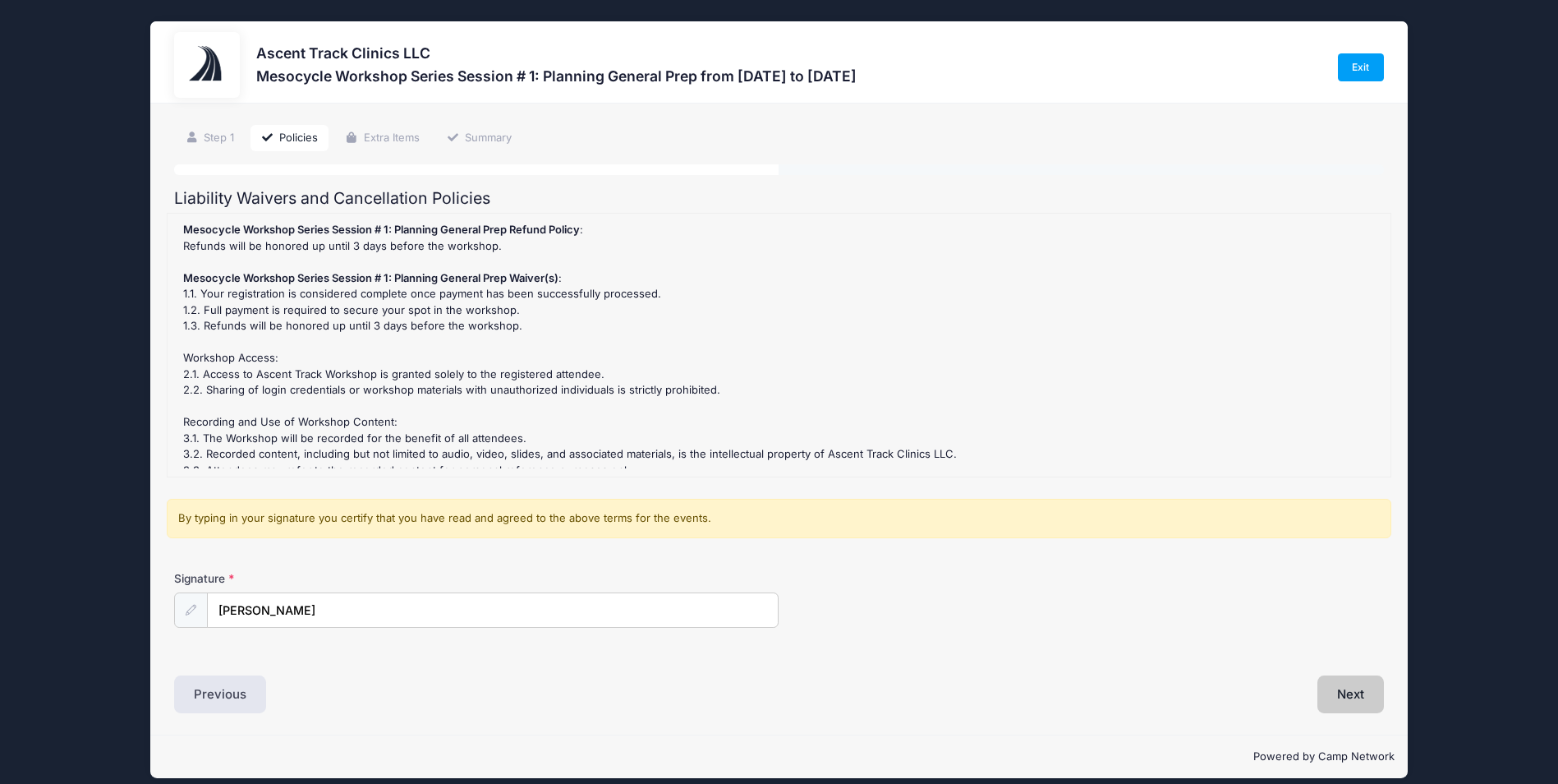
click at [1361, 700] on button "Next" at bounding box center [1351, 694] width 67 height 38
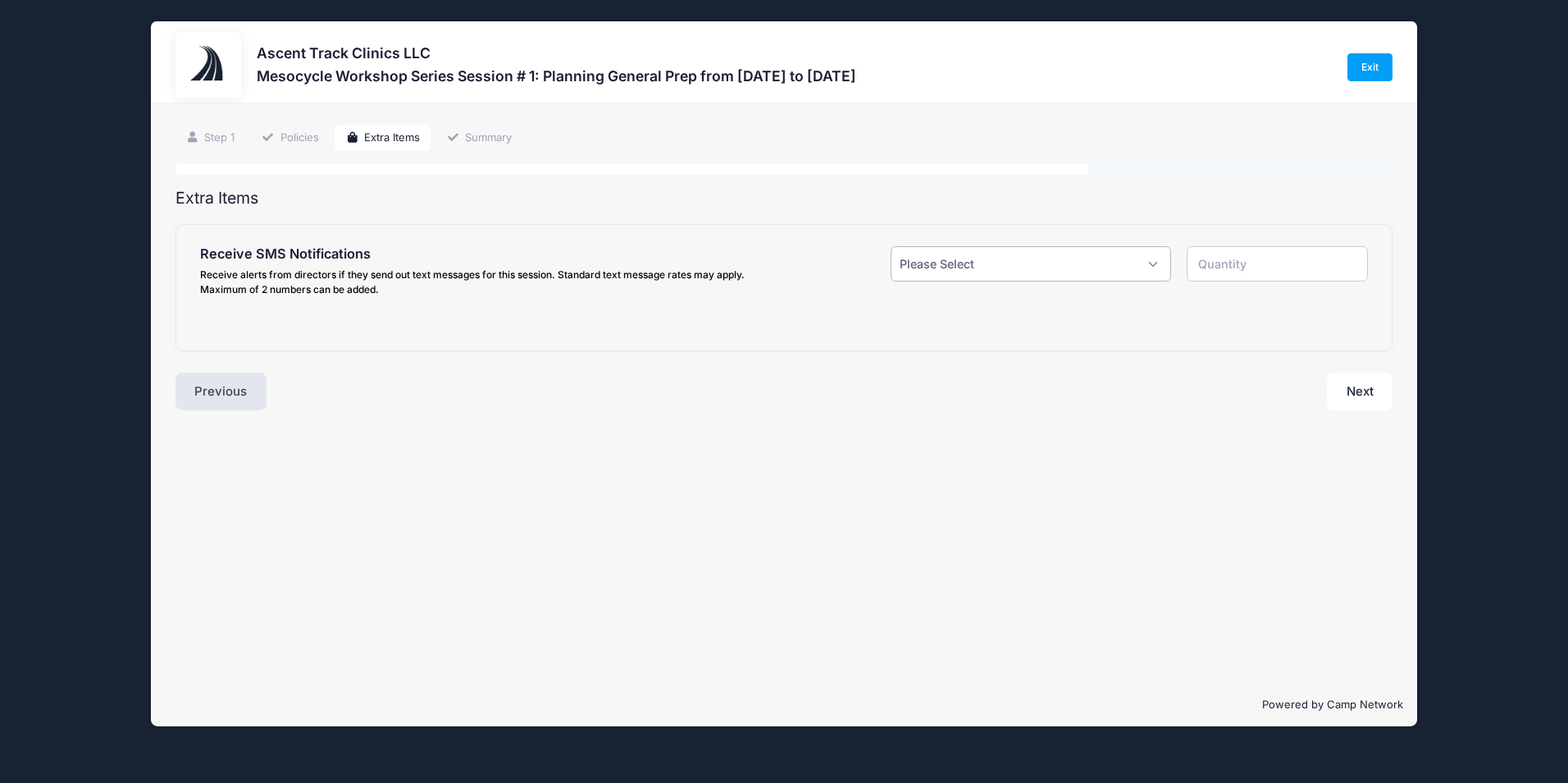
click at [1157, 262] on select "Please Select Yes ($0.00) No" at bounding box center [1030, 264] width 280 height 35
select select "1"
click at [890, 246] on select "Please Select Yes ($0.00) No" at bounding box center [1030, 264] width 280 height 35
type input "1"
click at [0, 0] on input "text" at bounding box center [0, 0] width 0 height 0
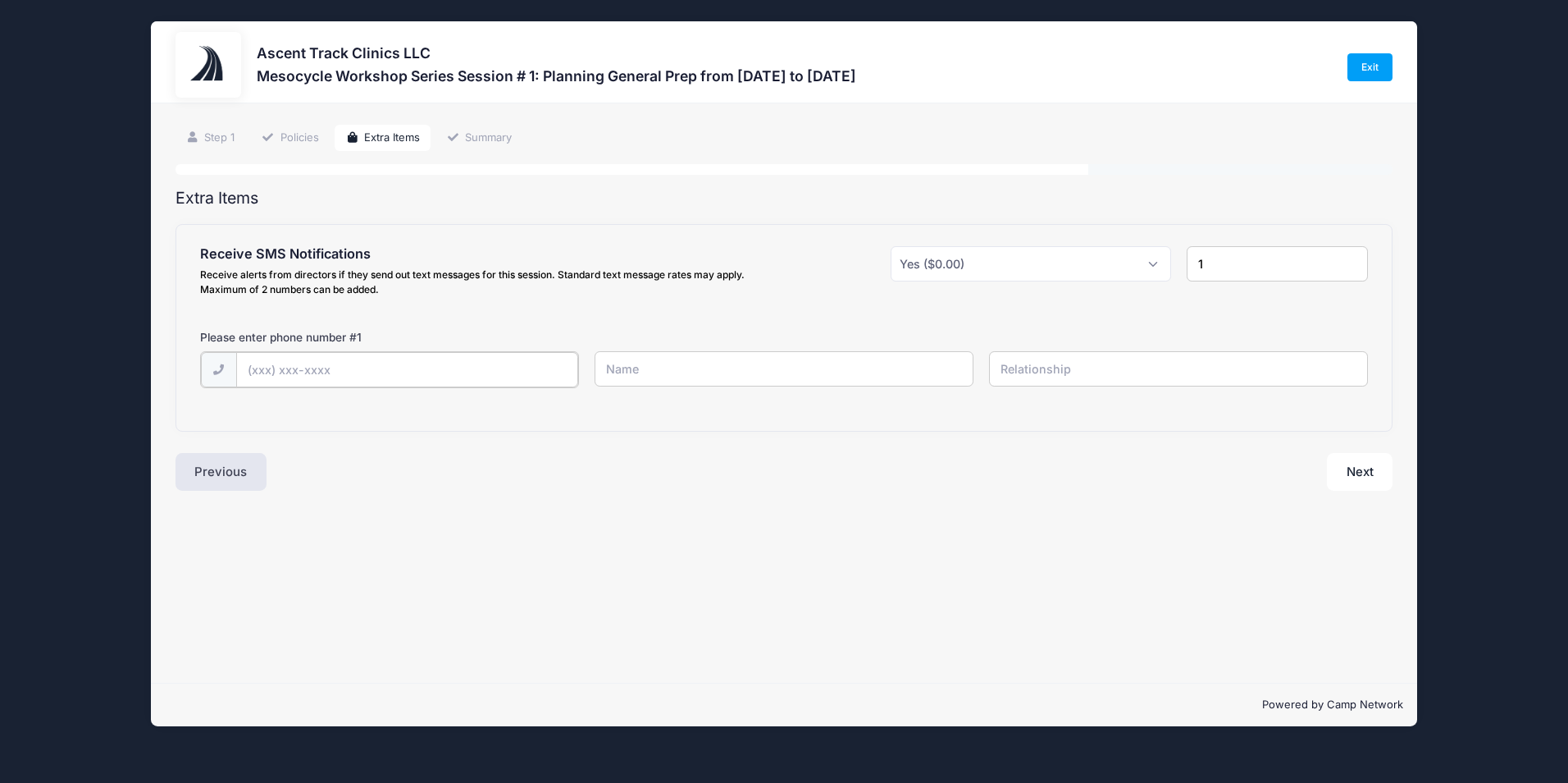
type input "(518) 429-7247"
type input "Nick Jones"
click at [1362, 474] on button "Next" at bounding box center [1359, 469] width 66 height 38
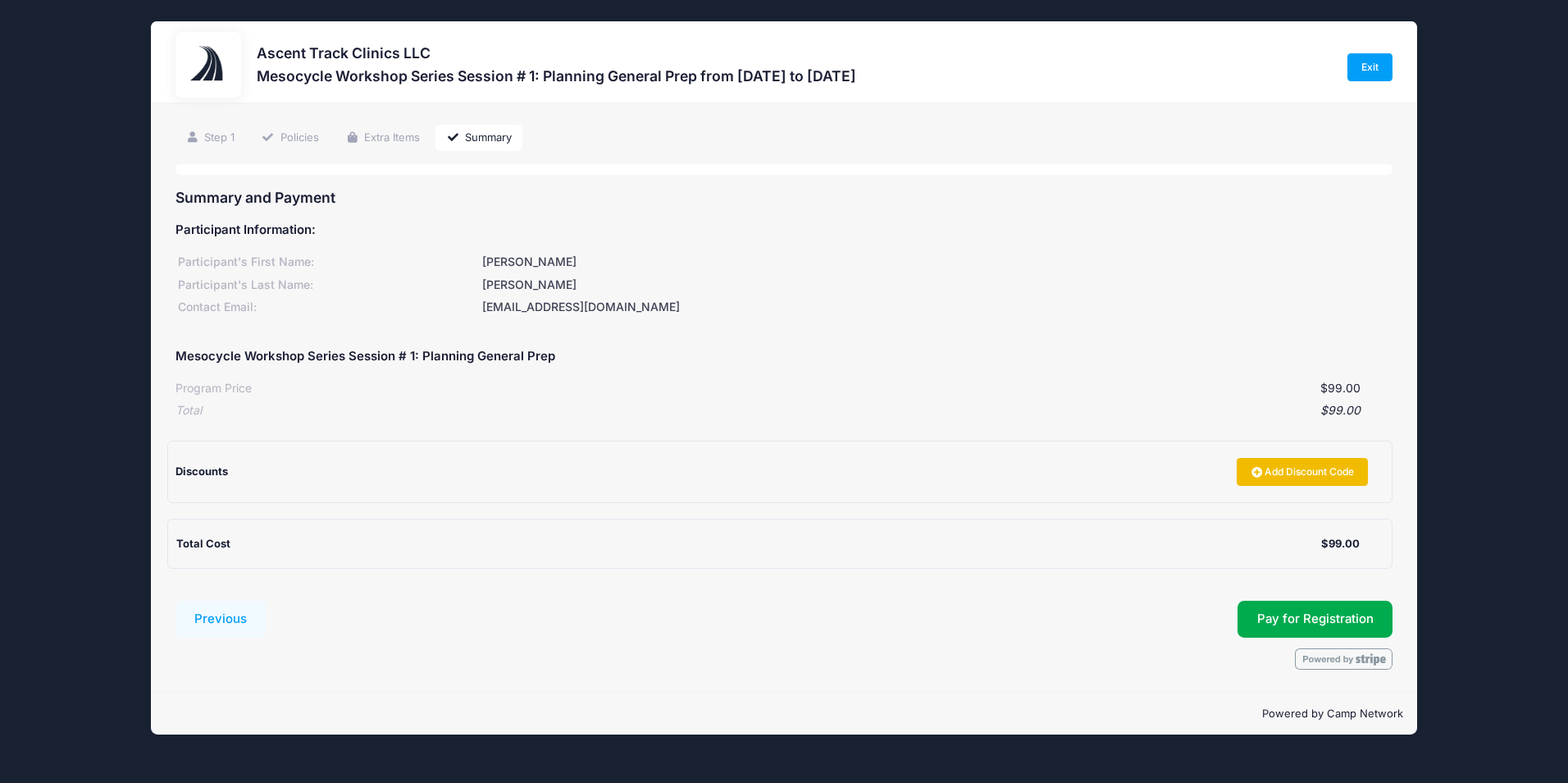
click at [1334, 482] on link "Add Discount Code" at bounding box center [1302, 471] width 131 height 28
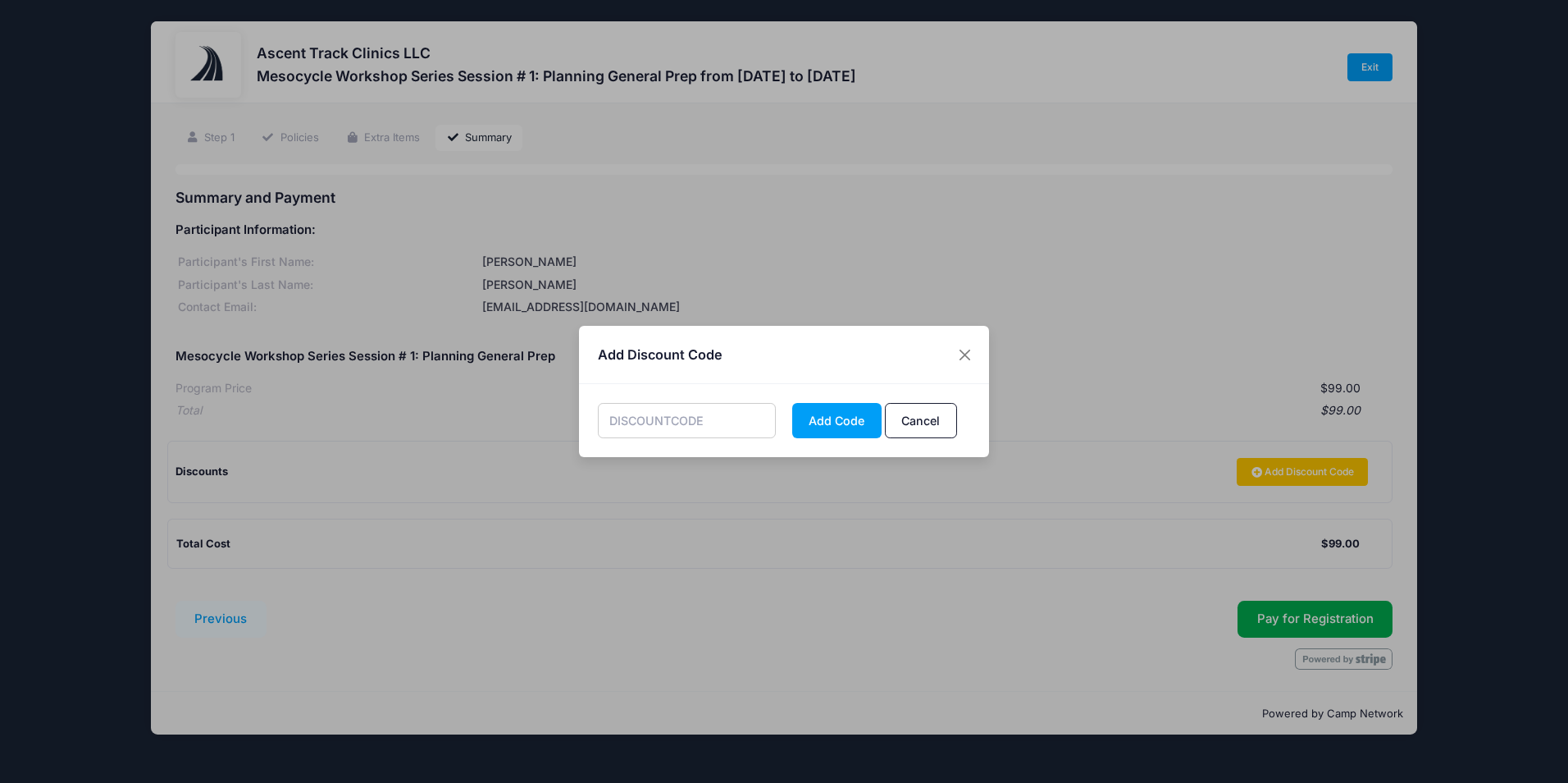
click at [746, 422] on input "text" at bounding box center [687, 421] width 179 height 35
type input "NICKMESO1"
click at [846, 412] on button "Add Code" at bounding box center [837, 421] width 89 height 35
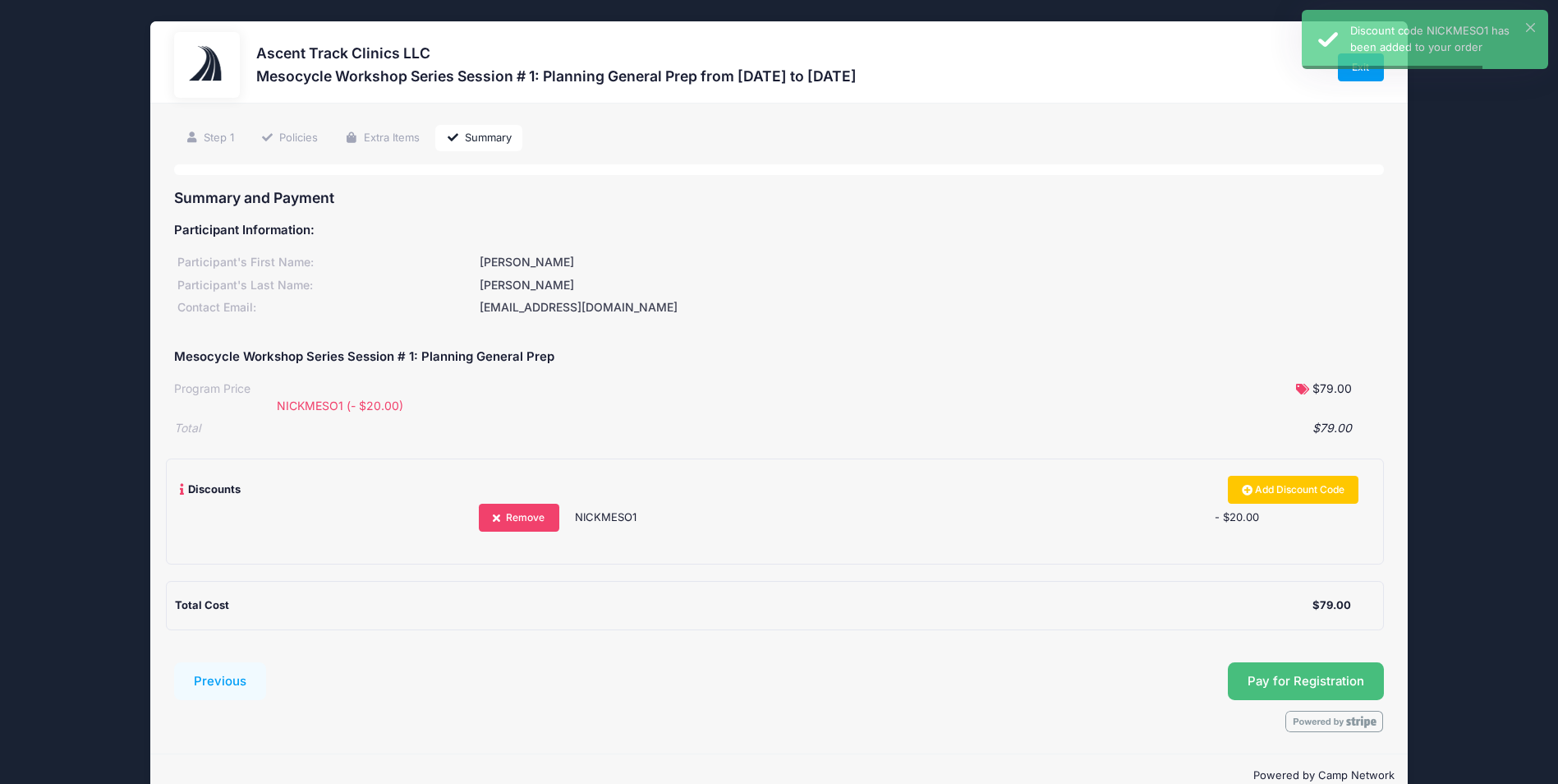
click at [1326, 683] on span "Pay for Registration" at bounding box center [1306, 681] width 117 height 15
